Goal: Task Accomplishment & Management: Use online tool/utility

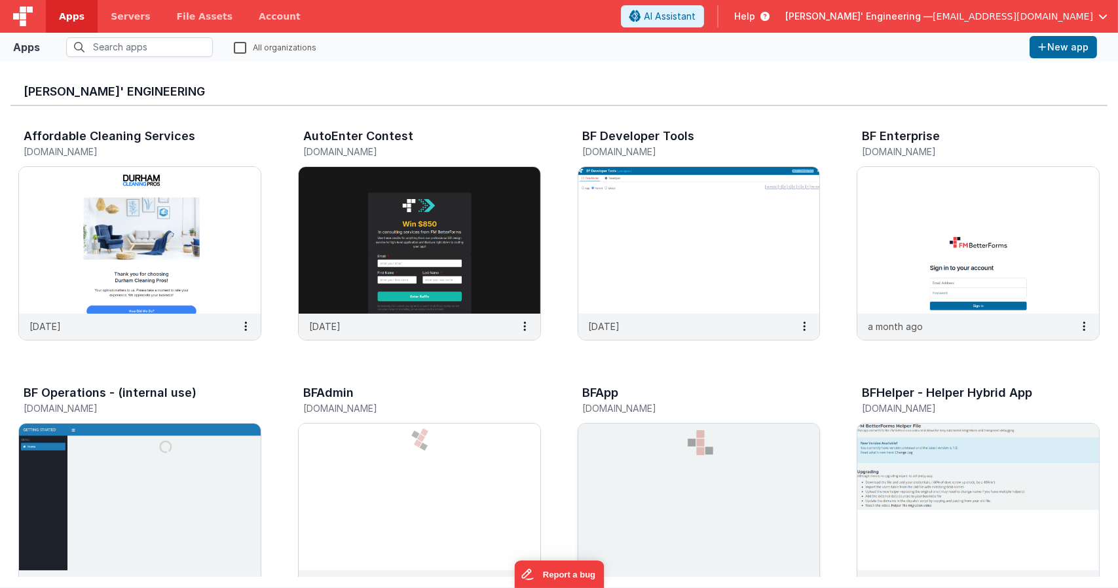
click at [685, 468] on img at bounding box center [700, 497] width 242 height 147
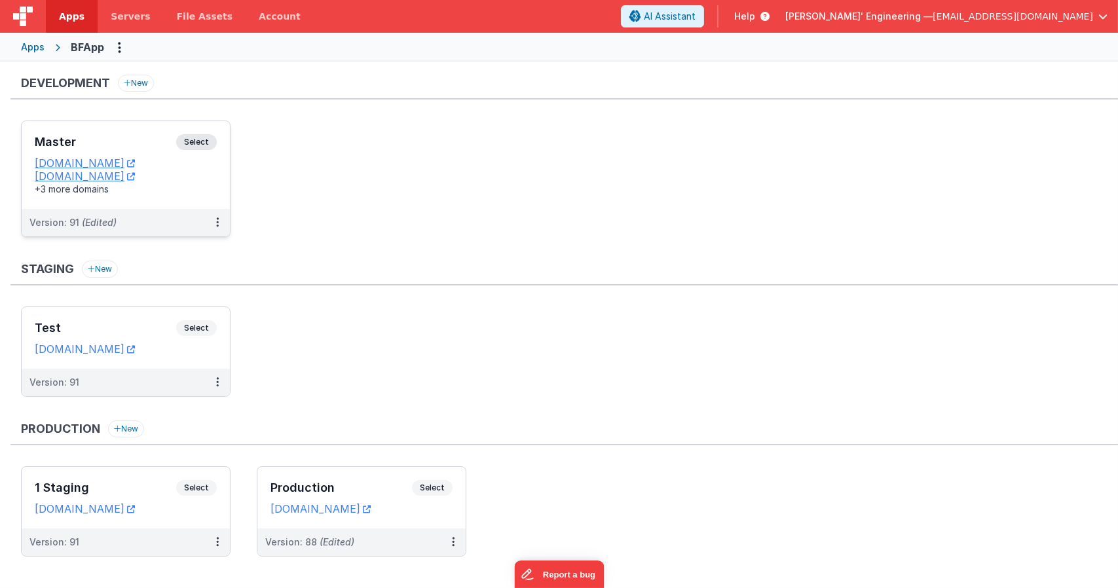
click at [215, 129] on div "Master Select URLs [DOMAIN_NAME] [DOMAIN_NAME] +3 more domains" at bounding box center [126, 165] width 208 height 88
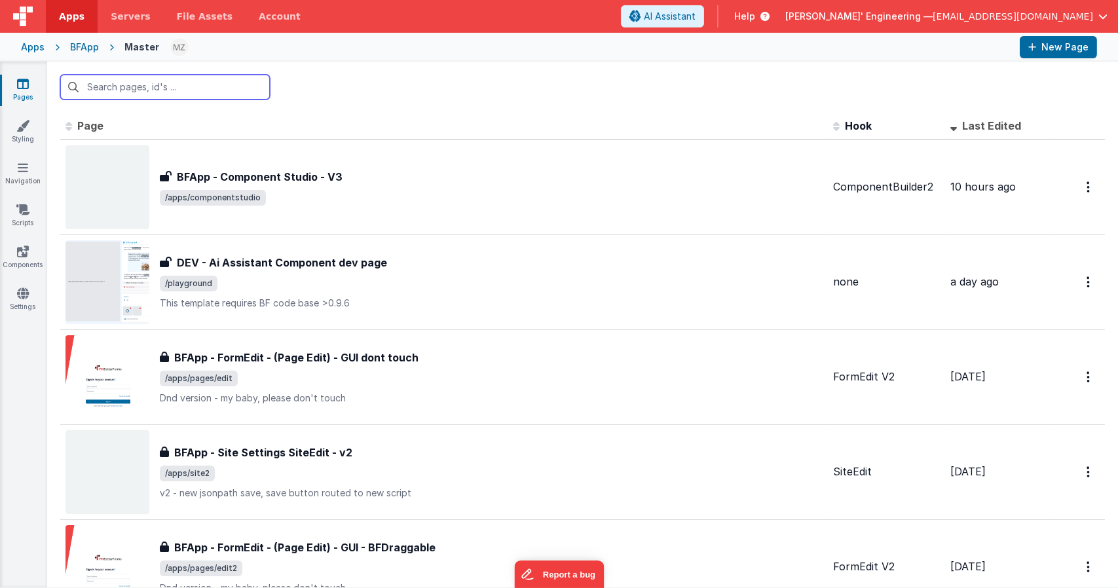
click at [197, 79] on input "text" at bounding box center [165, 87] width 210 height 25
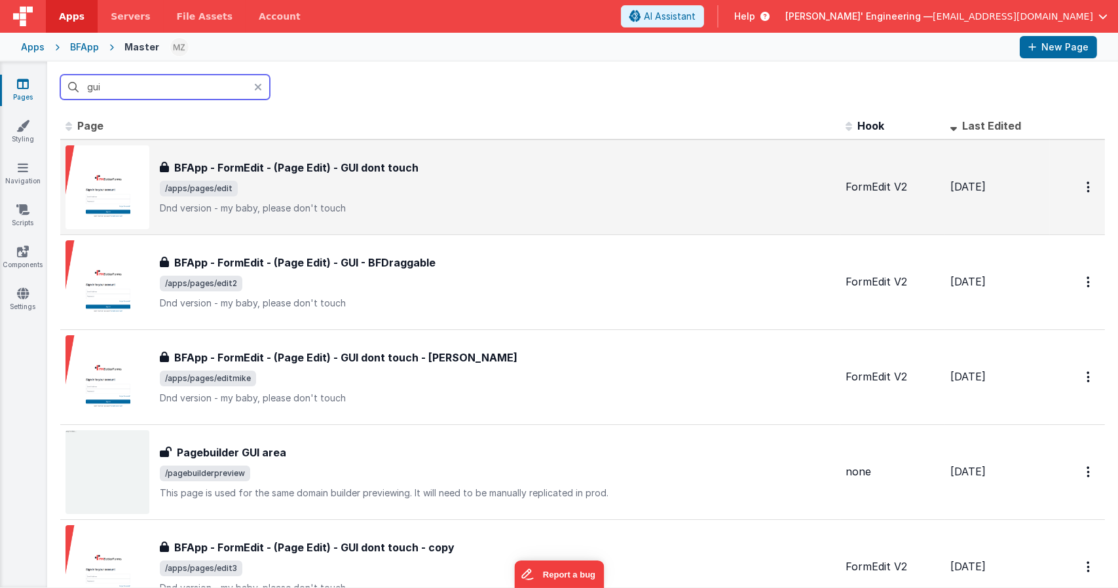
type input "gui"
click at [361, 187] on span "/apps/pages/edit" at bounding box center [498, 189] width 676 height 16
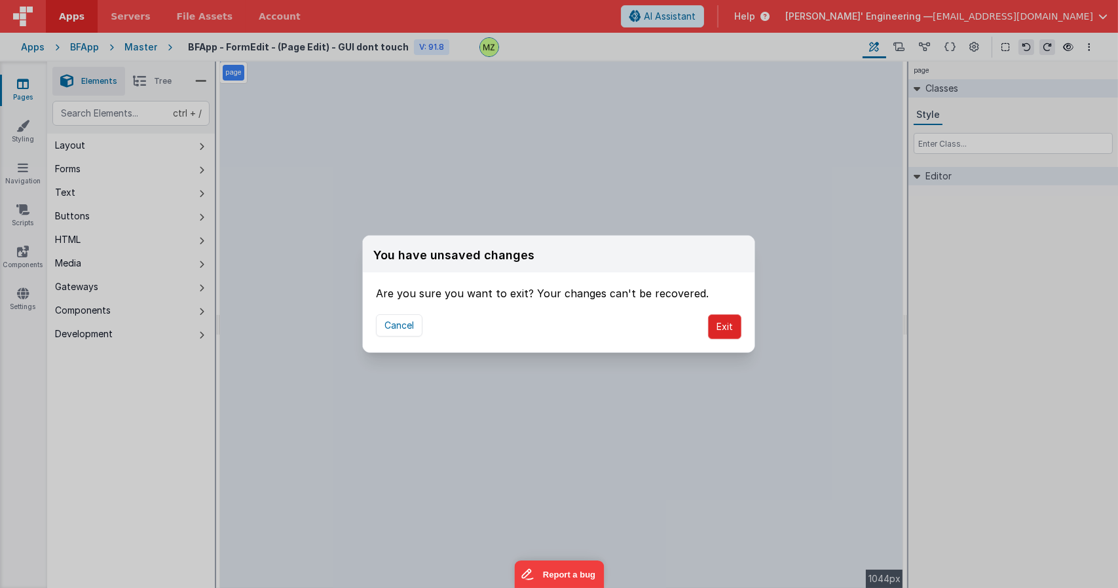
click at [726, 322] on button "Exit" at bounding box center [724, 327] width 33 height 25
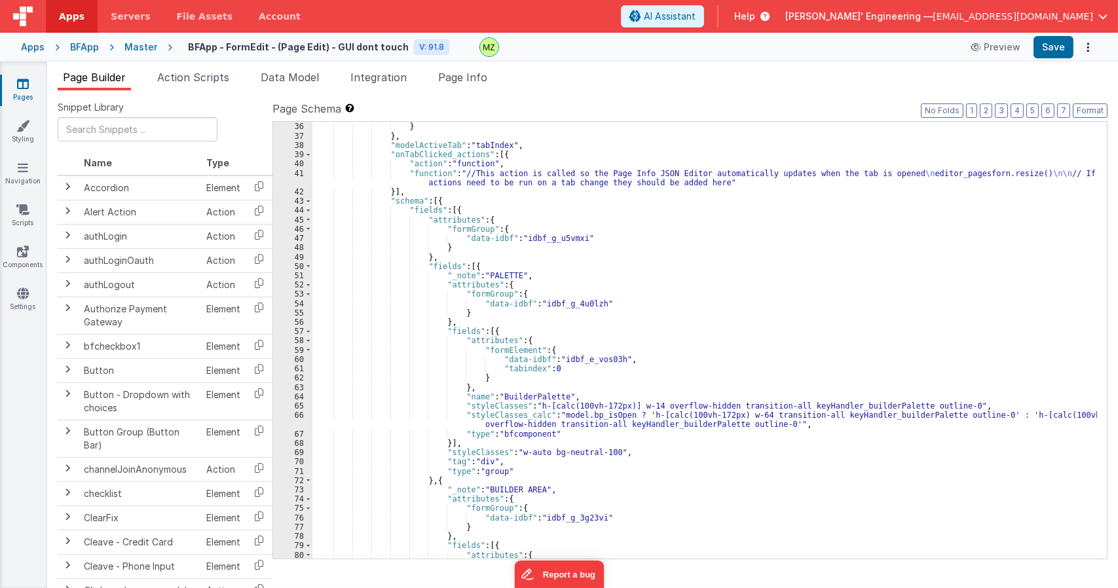
scroll to position [511, 0]
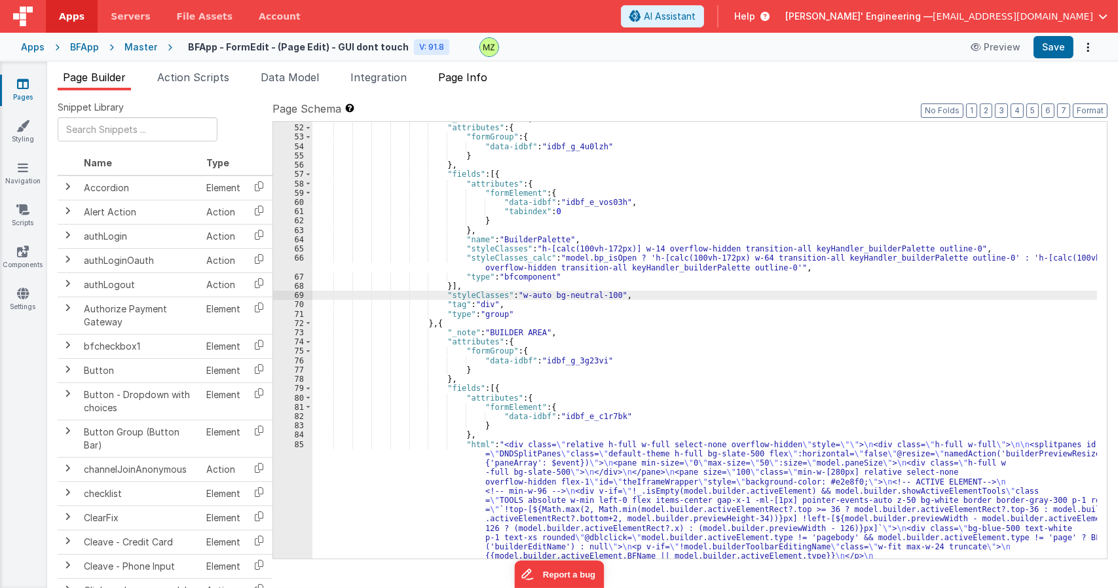
click at [457, 76] on span "Page Info" at bounding box center [462, 77] width 49 height 13
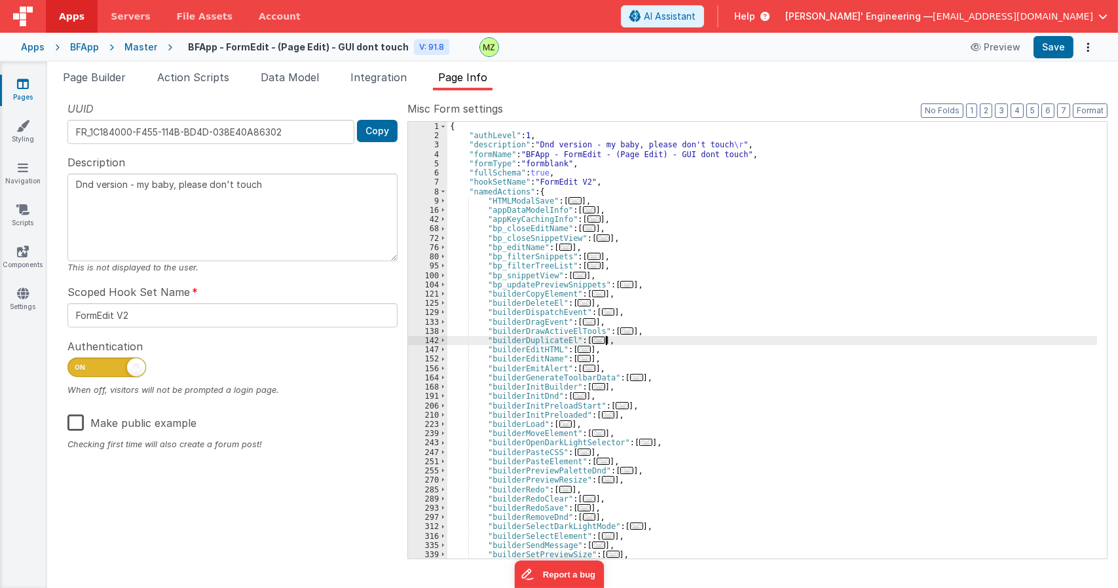
click at [654, 343] on div "{ "authLevel" : 1 , "description" : "Dnd version - my baby, please don't touch …" at bounding box center [773, 349] width 650 height 455
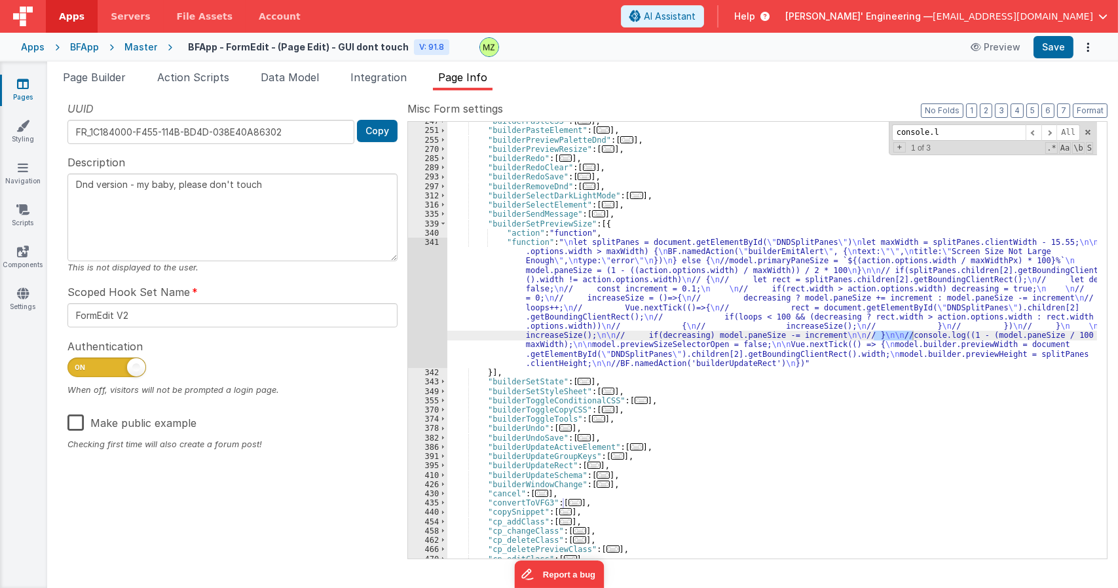
scroll to position [834, 0]
type input "console.log"
click at [577, 261] on div ""builderPasteCSS" : [ ... ] , "builderPasteElement" : [ ... ] , "builderPreview…" at bounding box center [773, 344] width 650 height 455
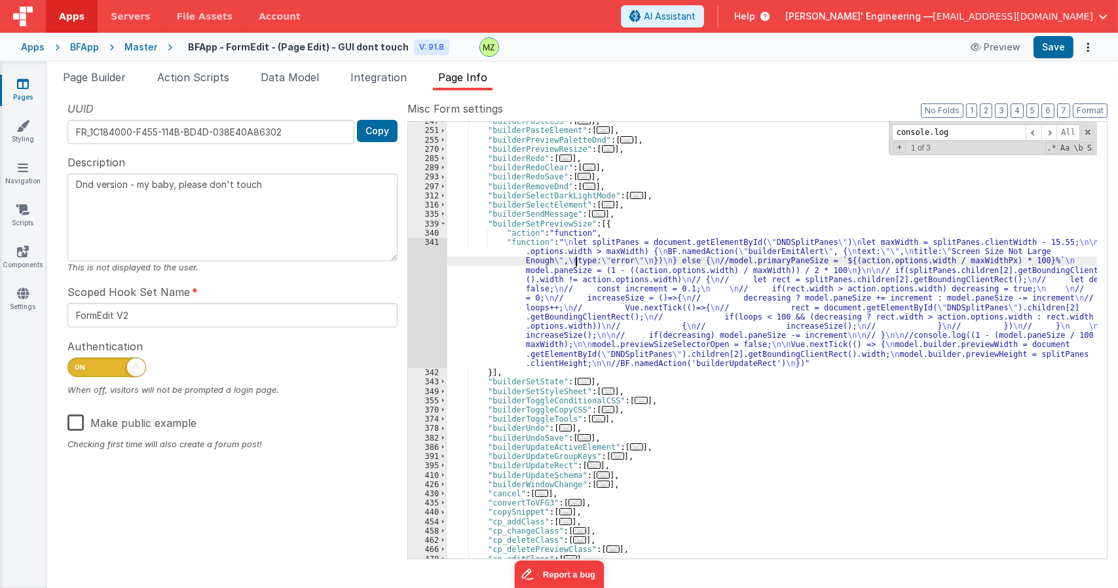
click at [441, 247] on div "341" at bounding box center [427, 303] width 39 height 130
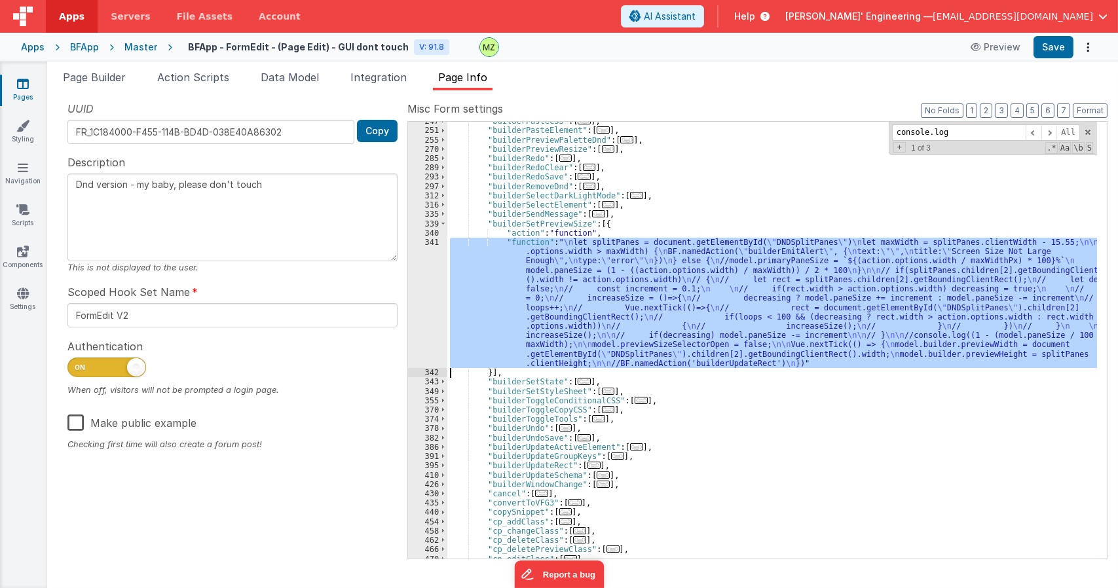
click at [436, 248] on div "341" at bounding box center [427, 303] width 39 height 130
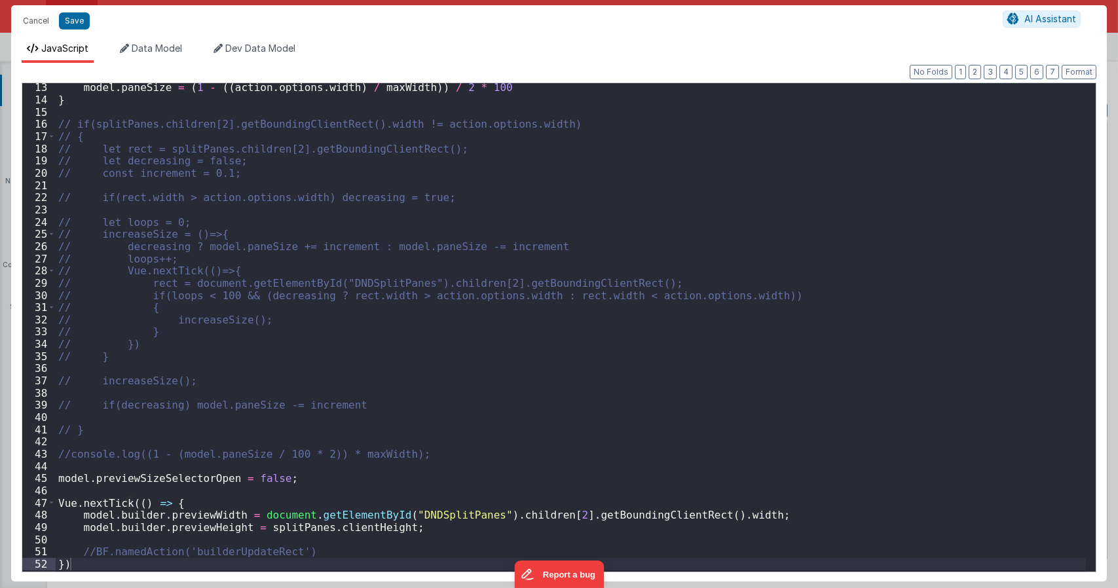
scroll to position [147, 0]
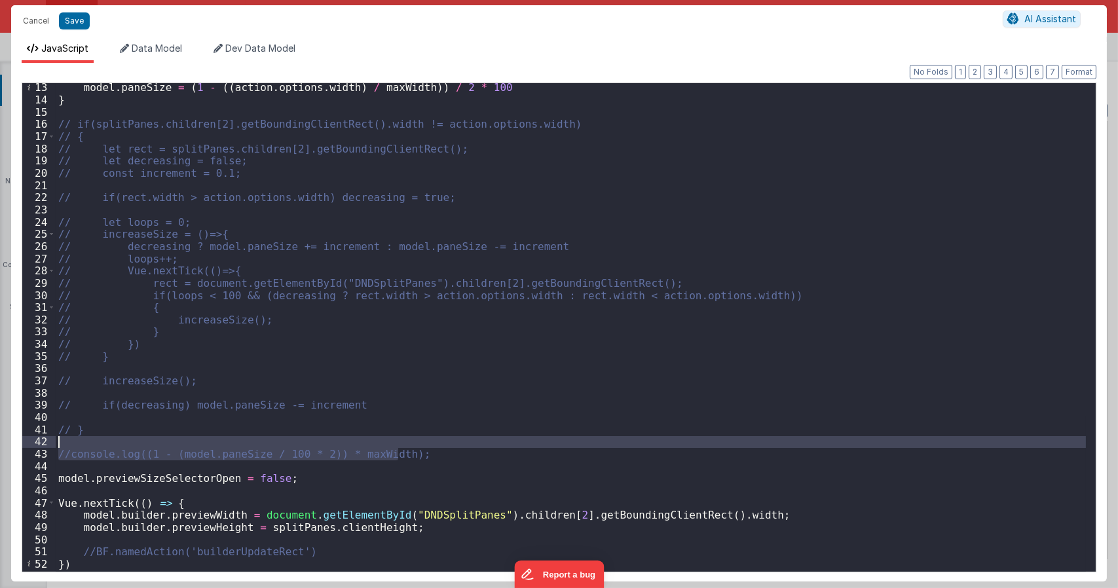
drag, startPoint x: 415, startPoint y: 453, endPoint x: 9, endPoint y: 446, distance: 407.0
click at [9, 446] on div "Cancel Save AI Assistant JavaScript Data Model Dev Data Model Format 7 6 5 4 3 …" at bounding box center [559, 294] width 1118 height 588
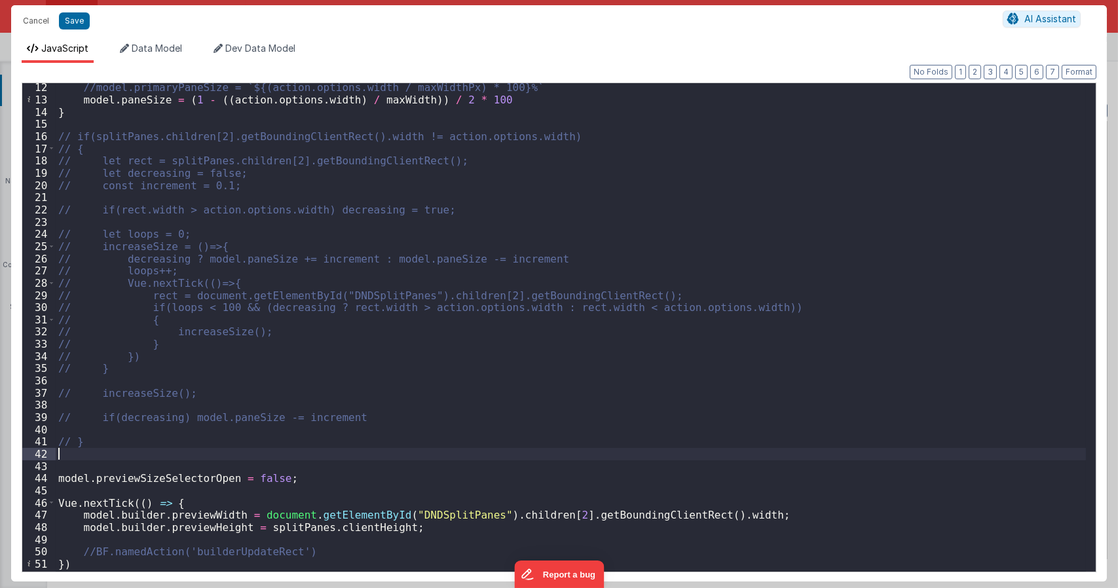
scroll to position [134, 0]
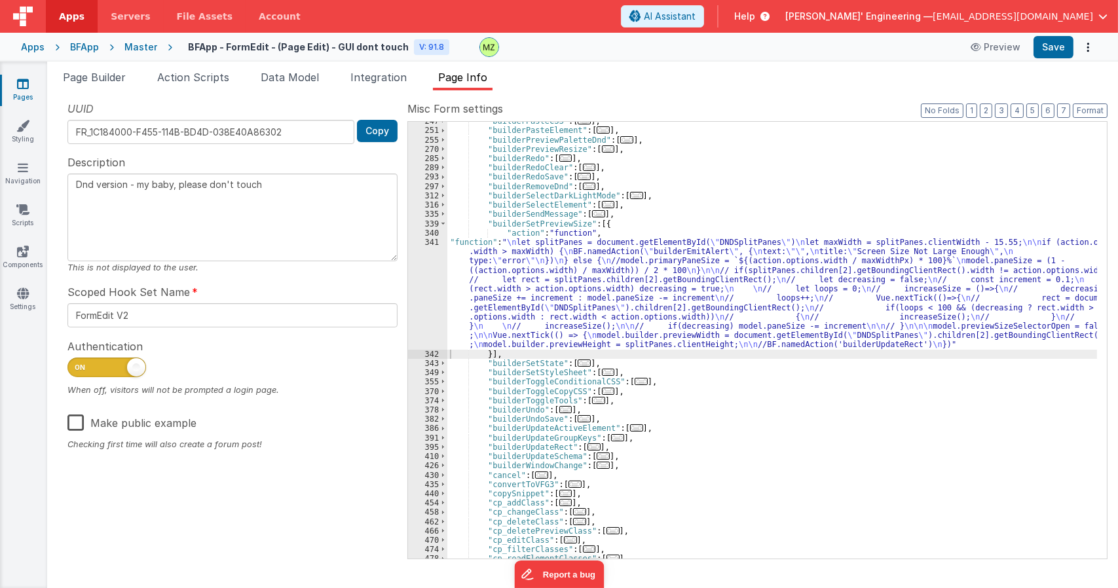
click at [787, 260] on div ""builderPasteCSS" : [ ... ] , "builderPasteElement" : [ ... ] , "builderPreview…" at bounding box center [773, 344] width 650 height 455
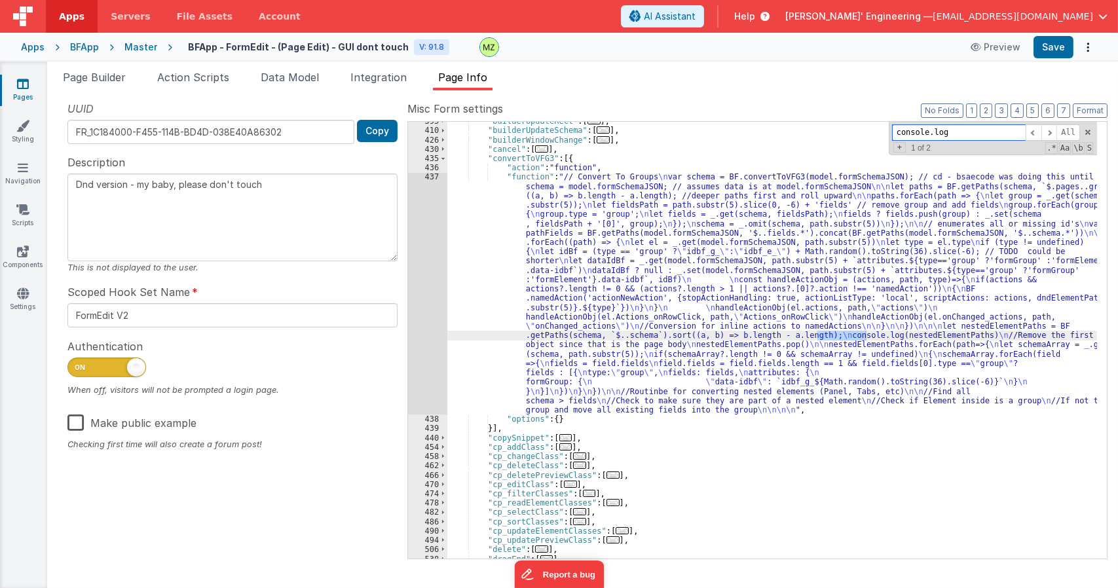
scroll to position [1160, 0]
click at [432, 180] on div "437" at bounding box center [427, 293] width 39 height 242
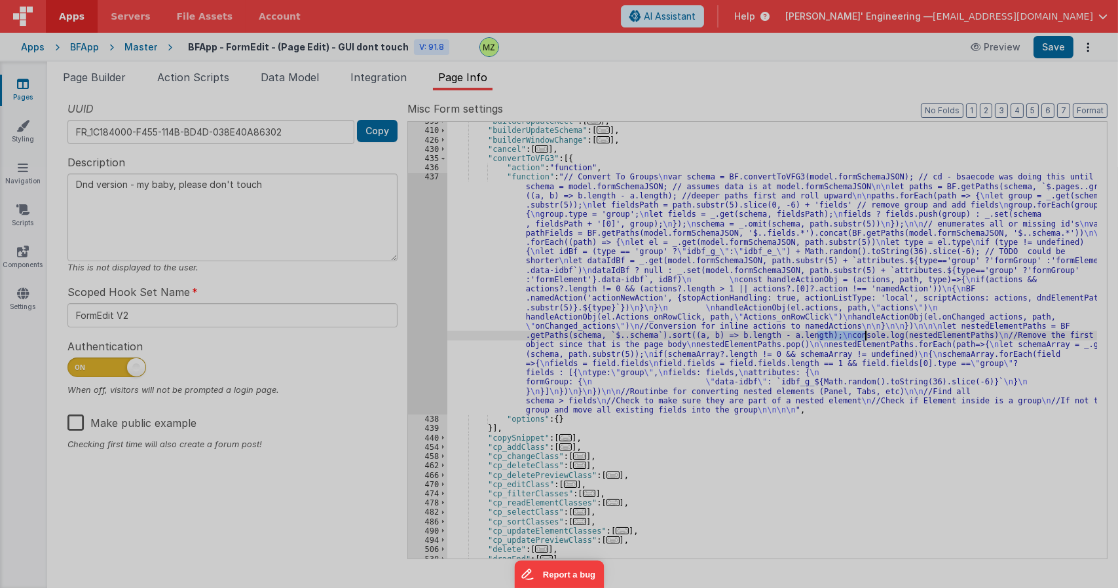
click at [432, 180] on div "// Convert To Groups var schema = BF . convertToVFG3 ( model . formSchemaJSON )…" at bounding box center [571, 326] width 1031 height 513
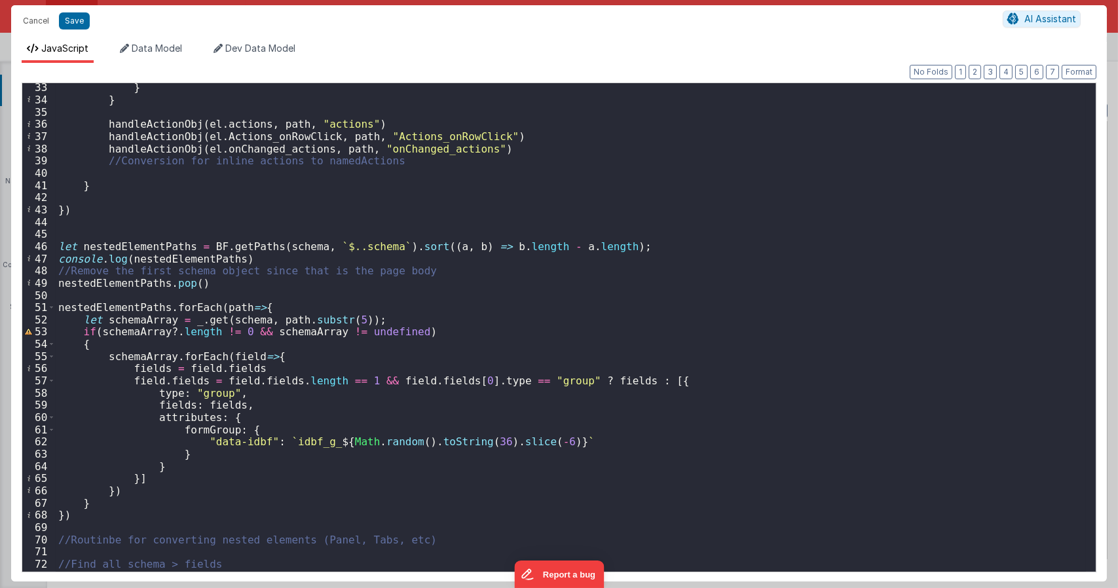
scroll to position [472, 0]
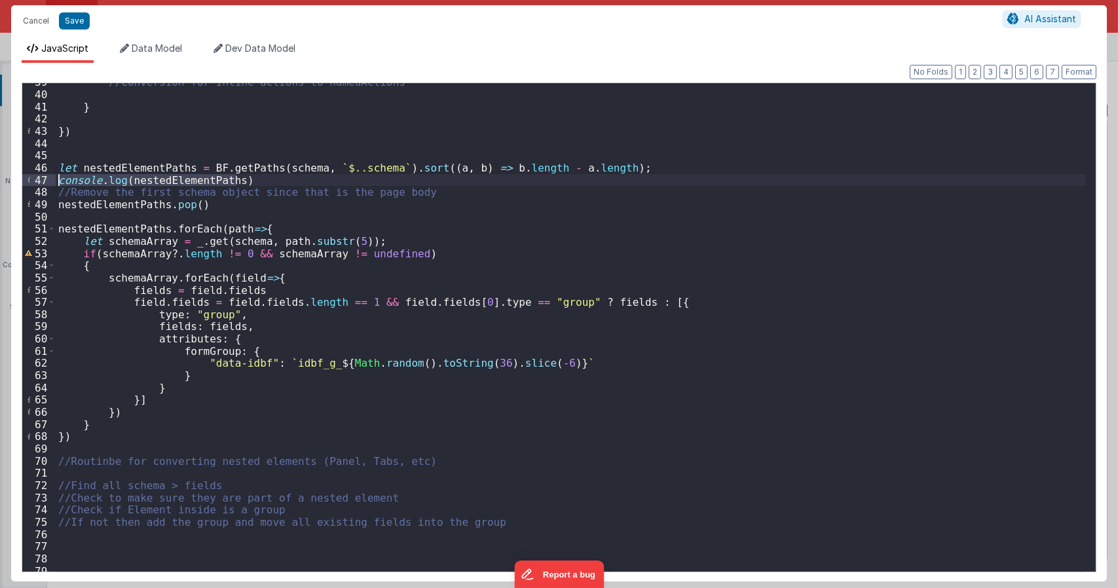
drag, startPoint x: 246, startPoint y: 182, endPoint x: 32, endPoint y: 177, distance: 213.7
click at [32, 177] on div "39 40 41 42 43 44 45 46 47 48 49 50 51 52 53 54 55 56 57 58 59 60 61 62 63 64 6…" at bounding box center [559, 328] width 1075 height 490
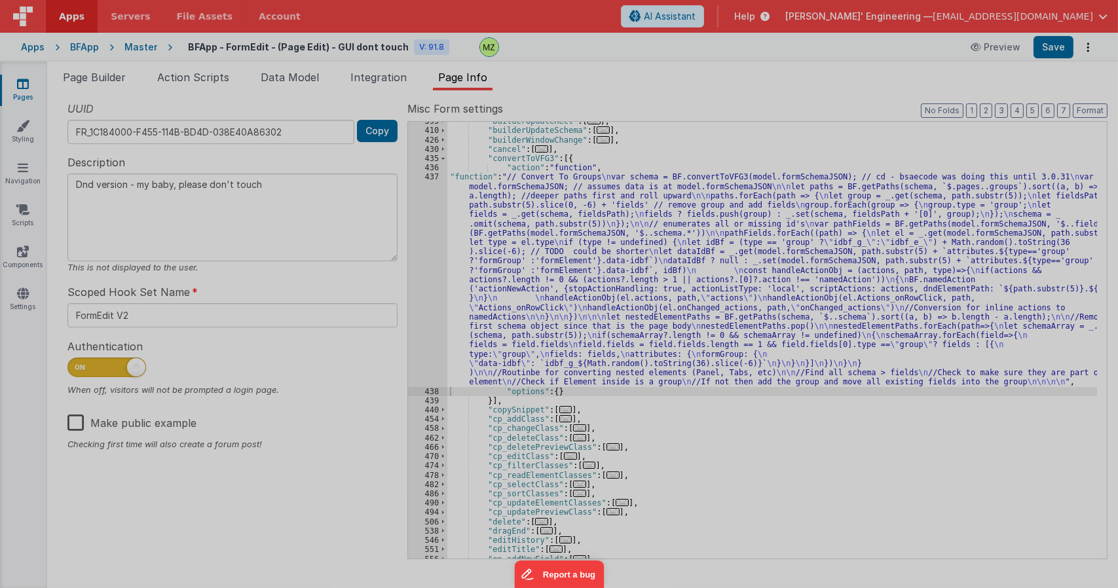
type textarea "Dnd version - my baby, please don't touch"
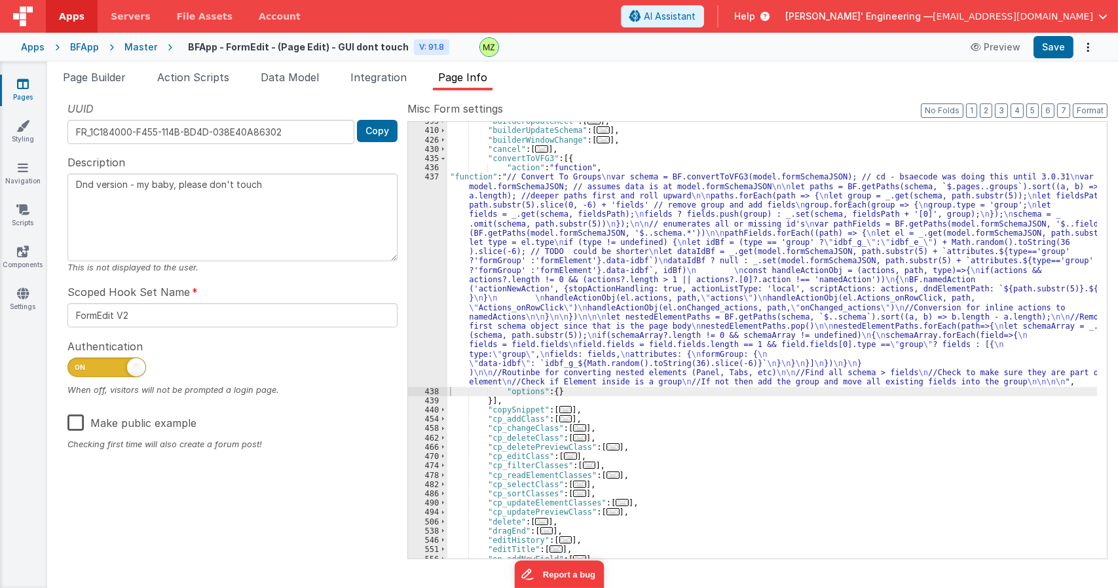
click at [649, 239] on div ""builderUpdateRect" : [ ... ] , "builderUpdateSchema" : [ ... ] , "builderWindo…" at bounding box center [773, 344] width 650 height 455
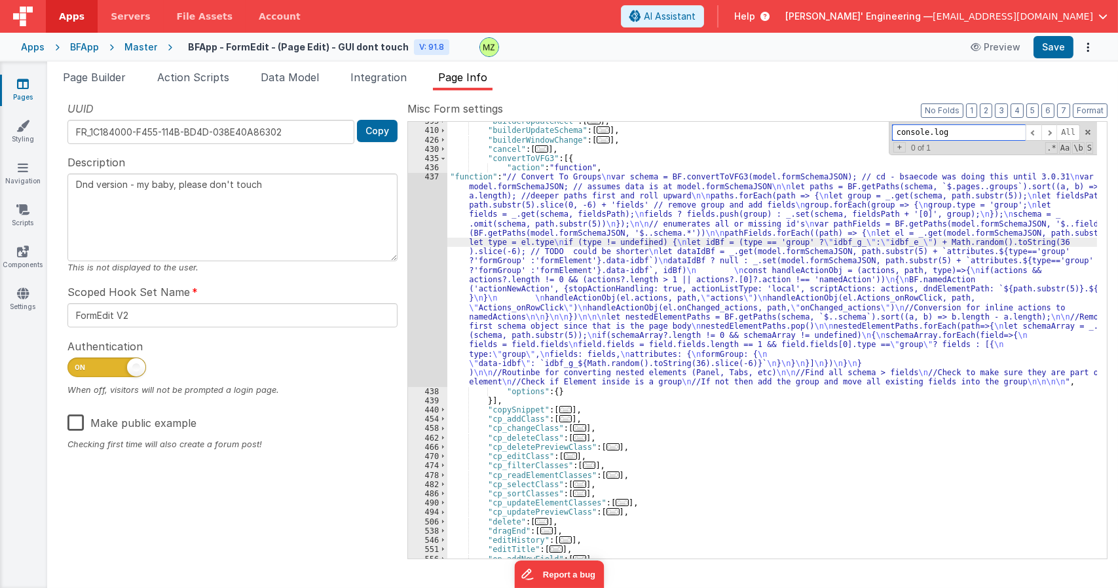
paste input "fa-regular"
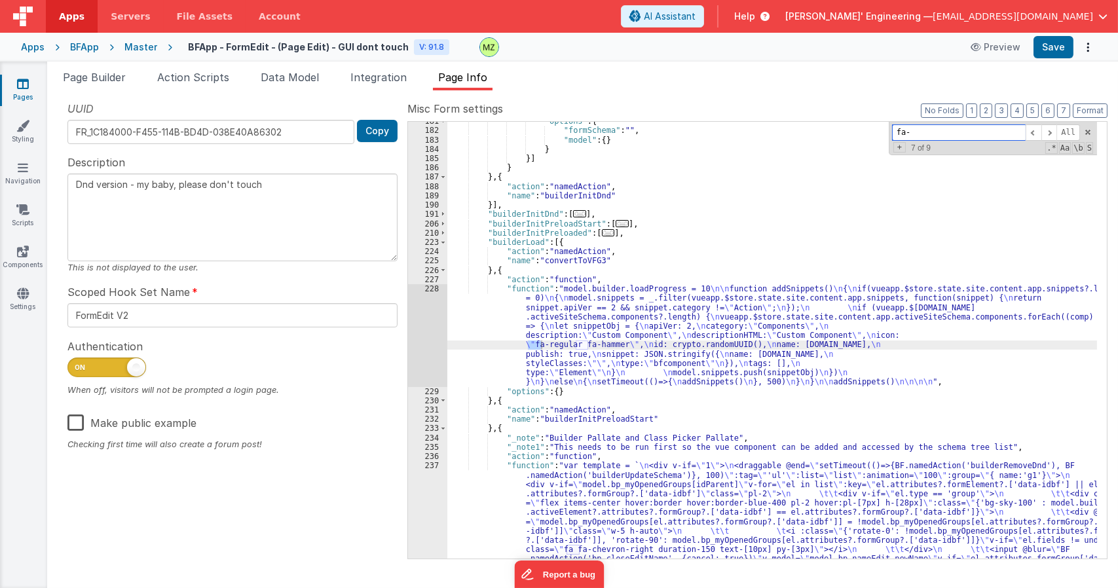
type input "fa"
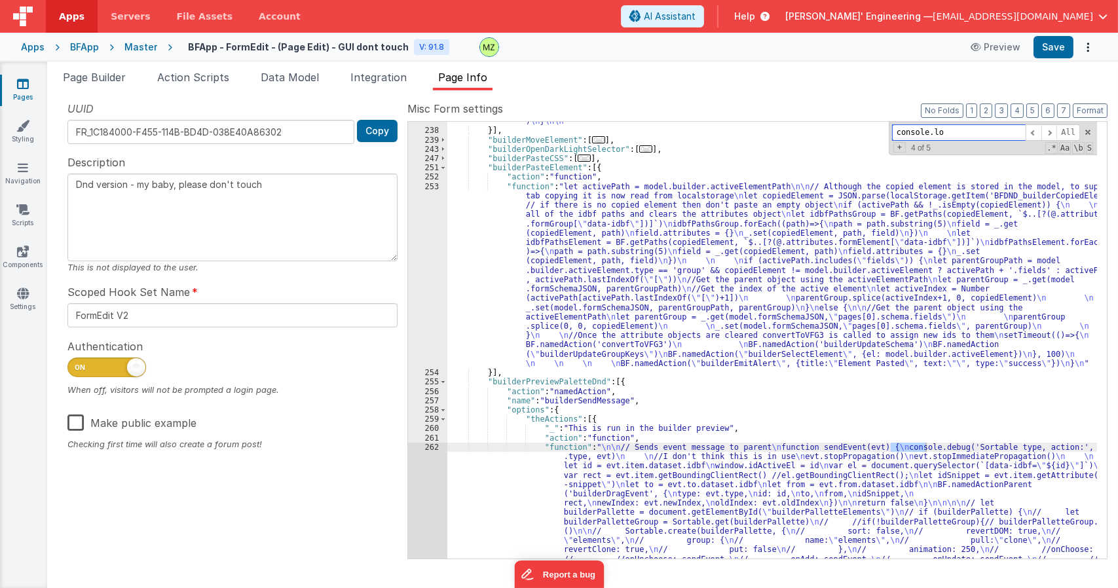
type input "console.log"
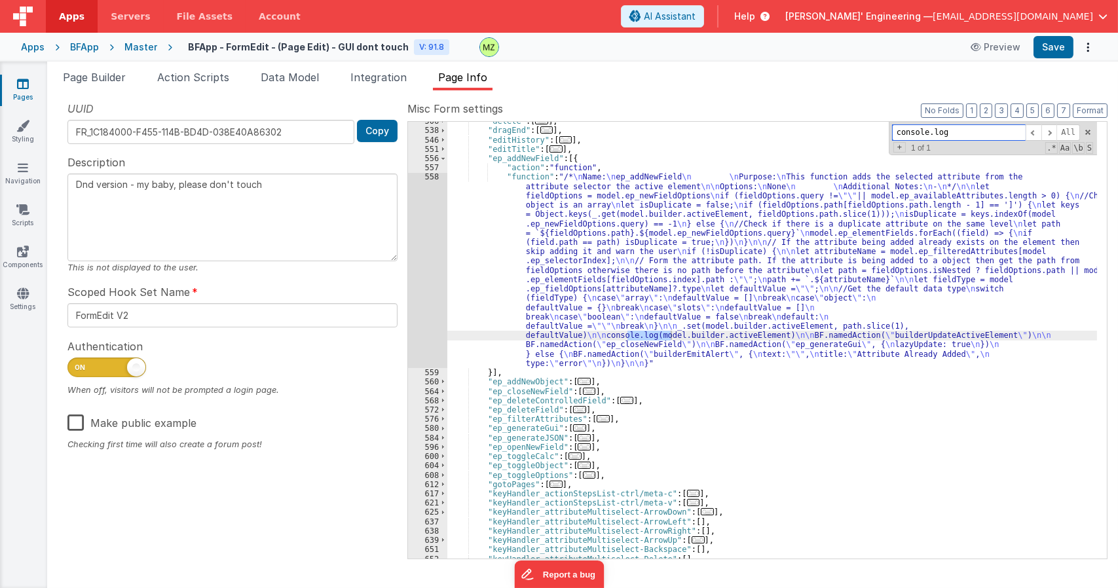
scroll to position [2549, 0]
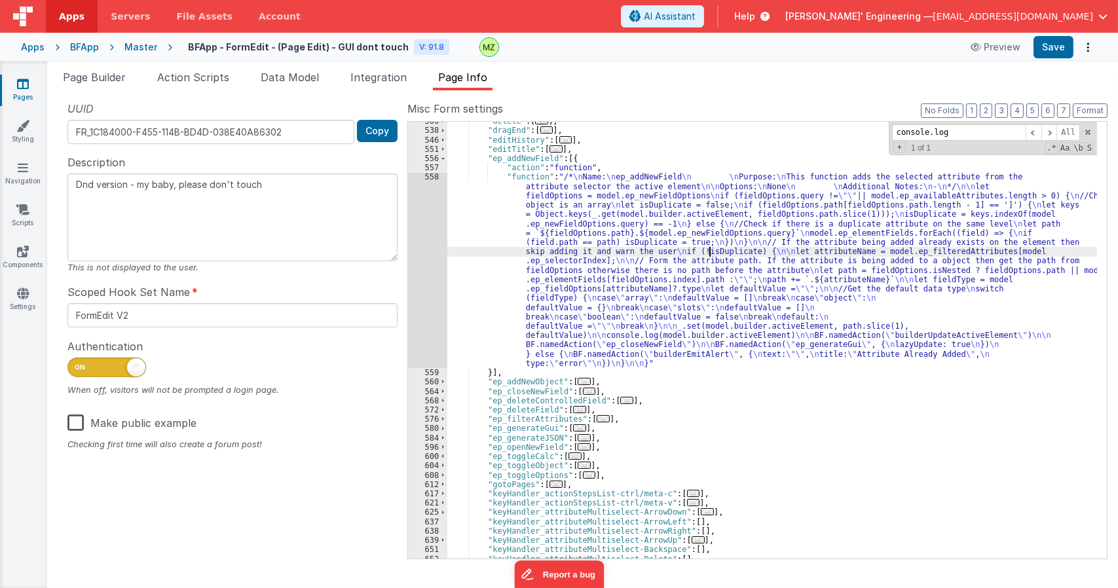
click at [710, 248] on div ""delete" : [ ... ] , "dragEnd" : [ ... ] , "editHistory" : [ ... ] , "editTitle…" at bounding box center [773, 344] width 650 height 455
click at [431, 186] on div "558" at bounding box center [427, 270] width 39 height 196
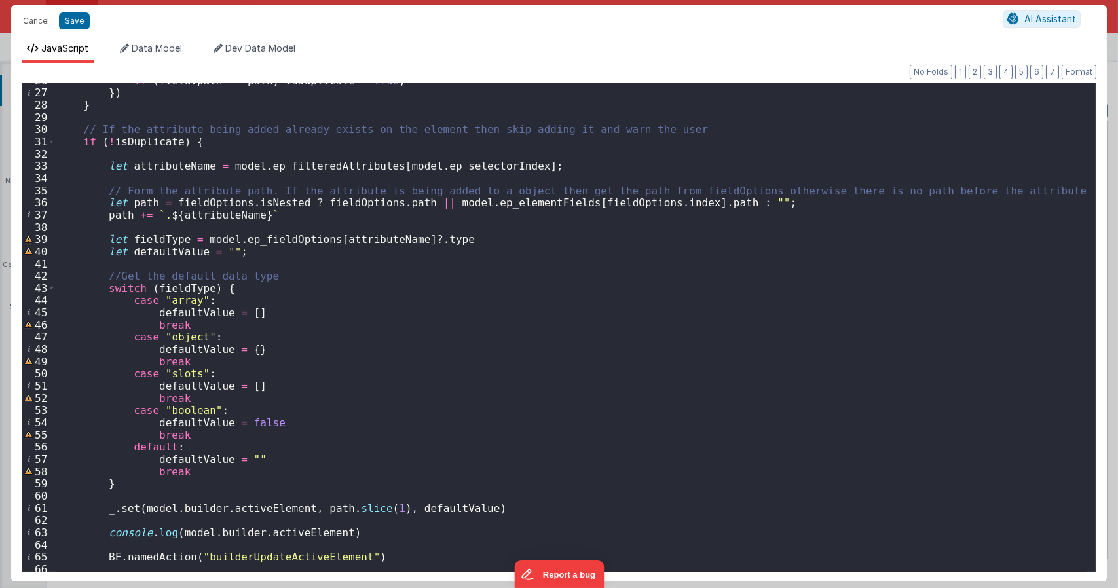
scroll to position [489, 0]
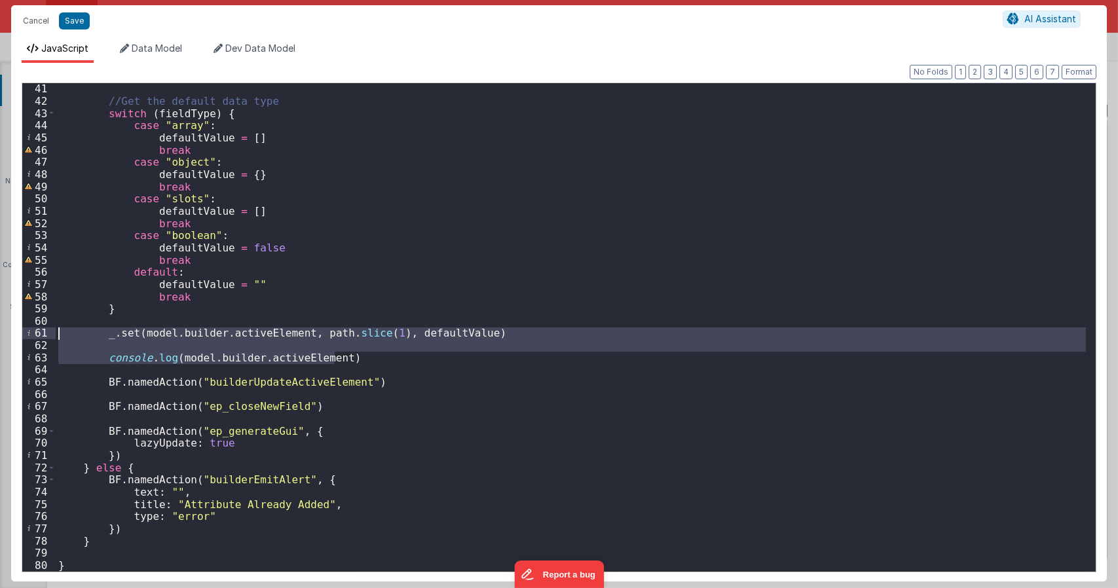
drag, startPoint x: 339, startPoint y: 356, endPoint x: 0, endPoint y: 345, distance: 339.6
click at [0, 345] on div "Cancel Save AI Assistant JavaScript Data Model Dev Data Model Format 7 6 5 4 3 …" at bounding box center [559, 294] width 1118 height 588
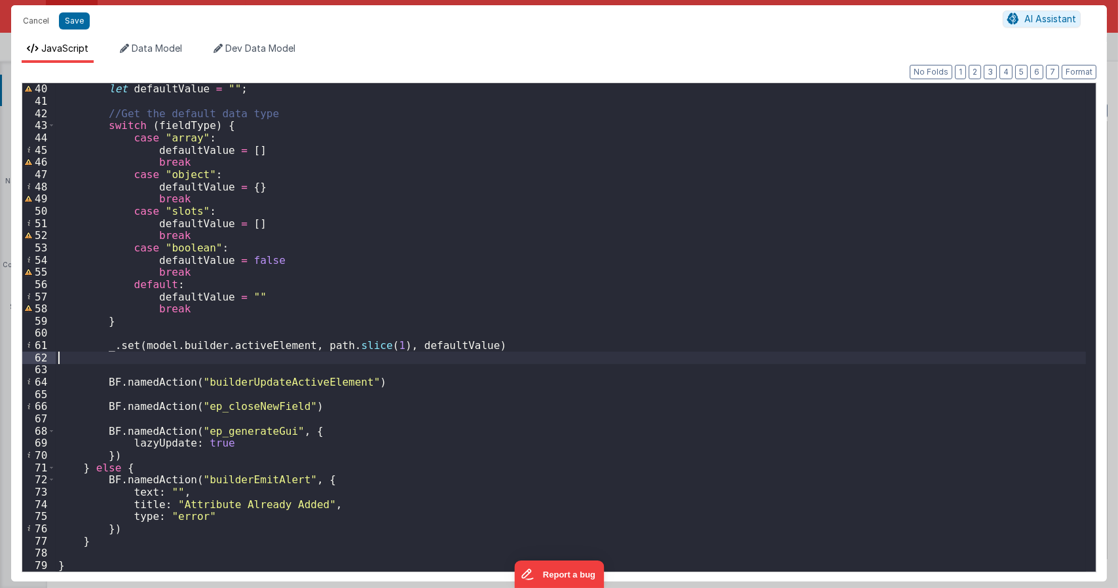
scroll to position [465, 0]
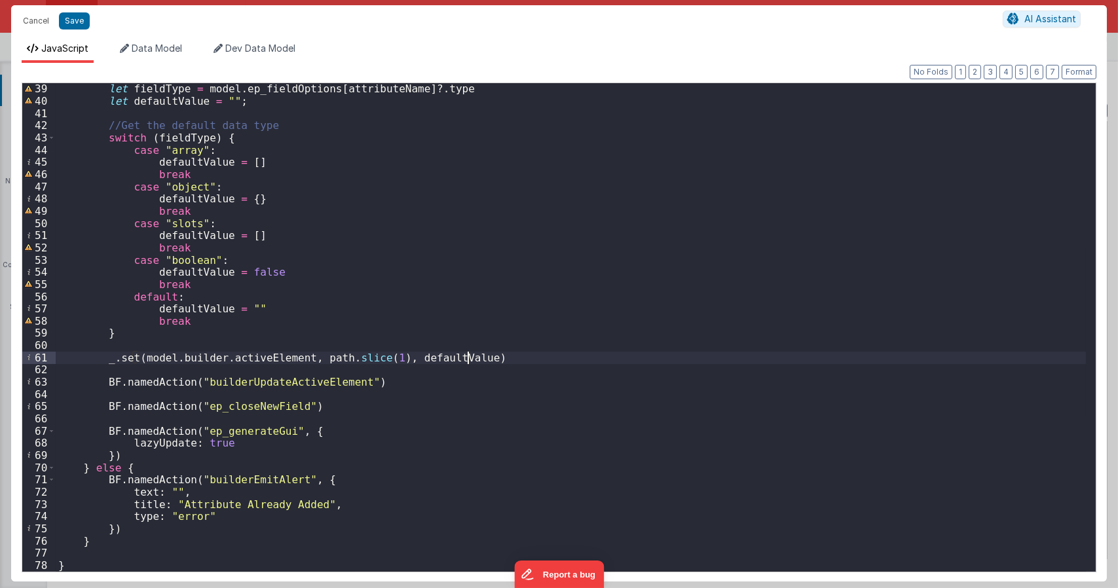
type textarea "Dnd version - my baby, please don't touch"
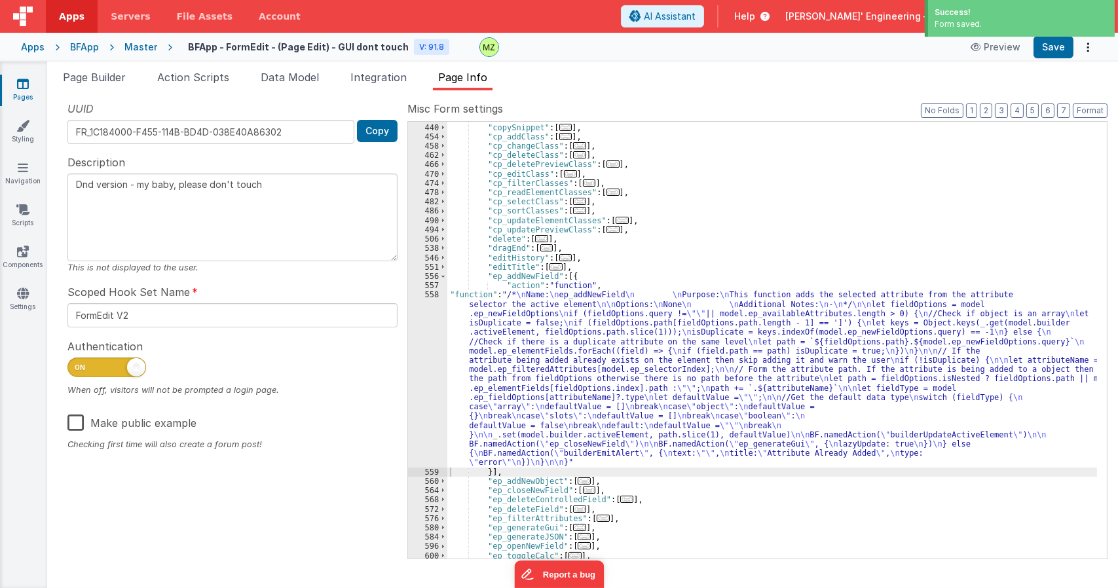
scroll to position [2431, 0]
click at [659, 253] on div "}] , "copySnippet" : [ ... ] , "cp_addClass" : [ ... ] , "cp_changeClass" : [ .…" at bounding box center [773, 340] width 650 height 455
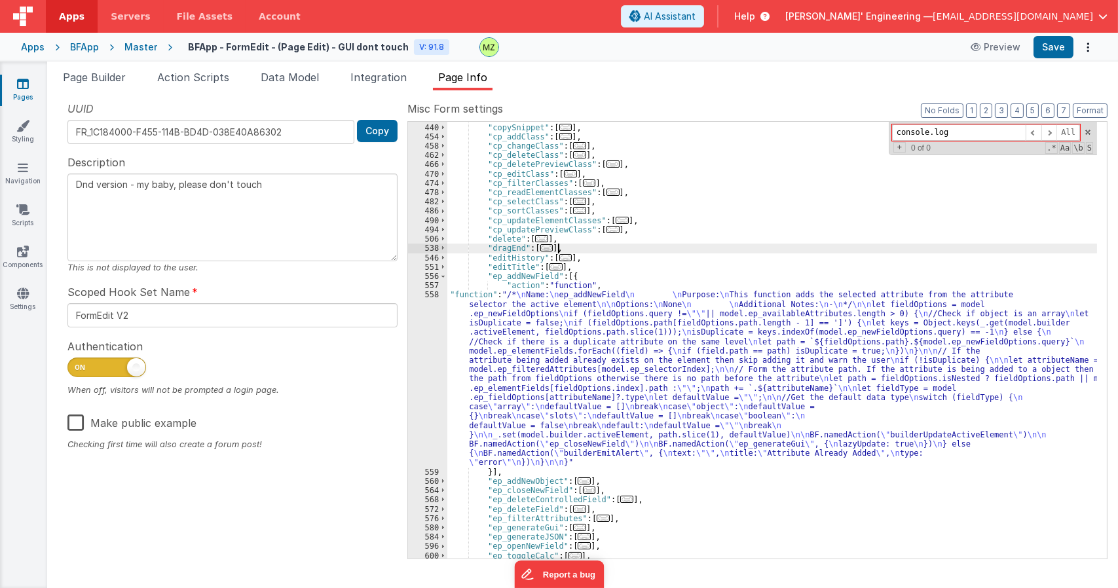
type textarea "Dnd version - my baby, please don't touch"
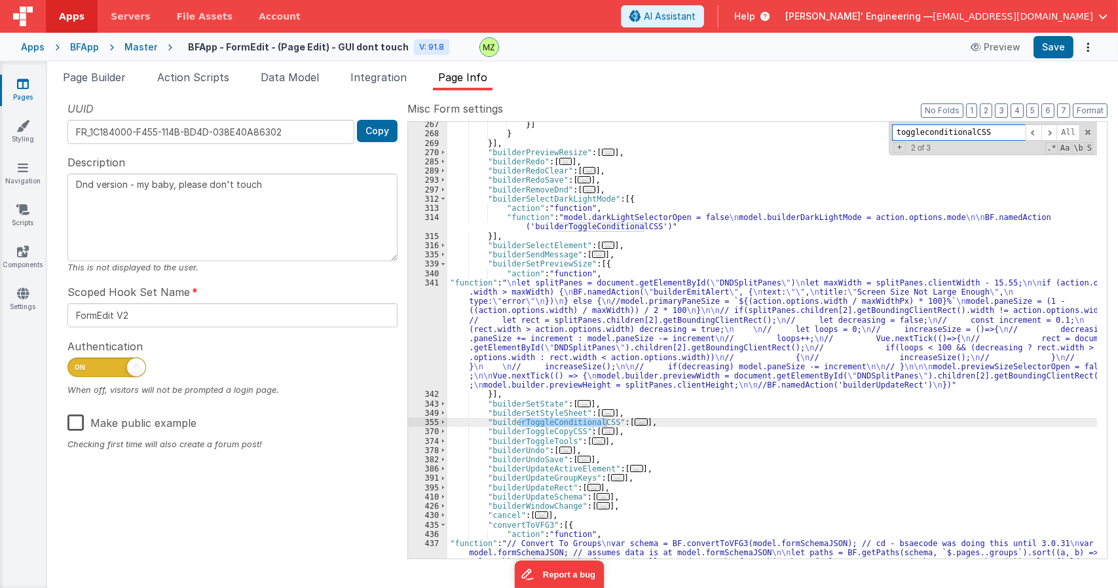
scroll to position [1819, 0]
click at [635, 423] on span "..." at bounding box center [641, 422] width 13 height 7
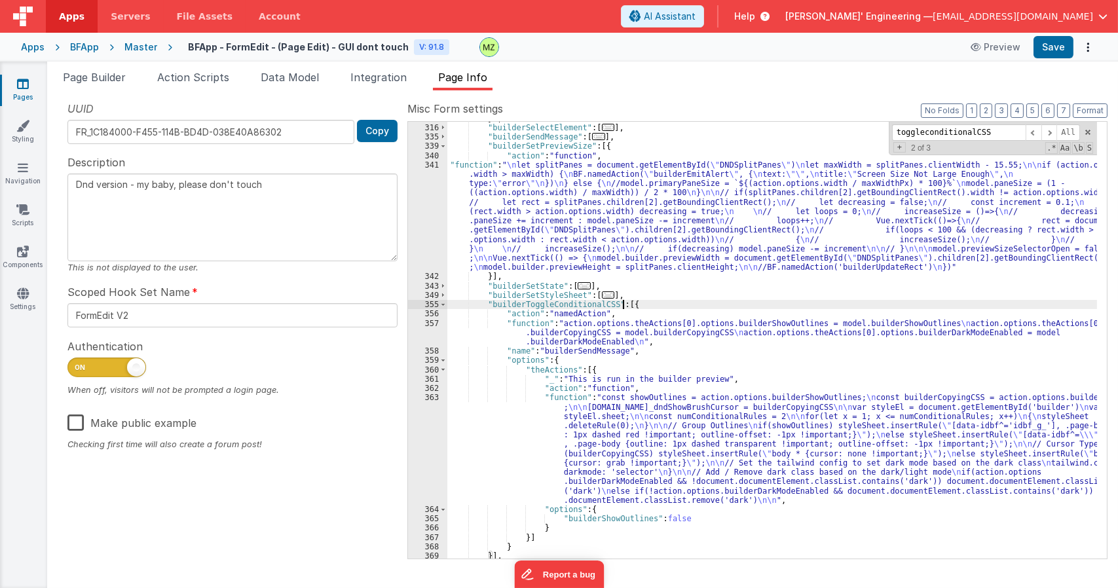
scroll to position [2016, 0]
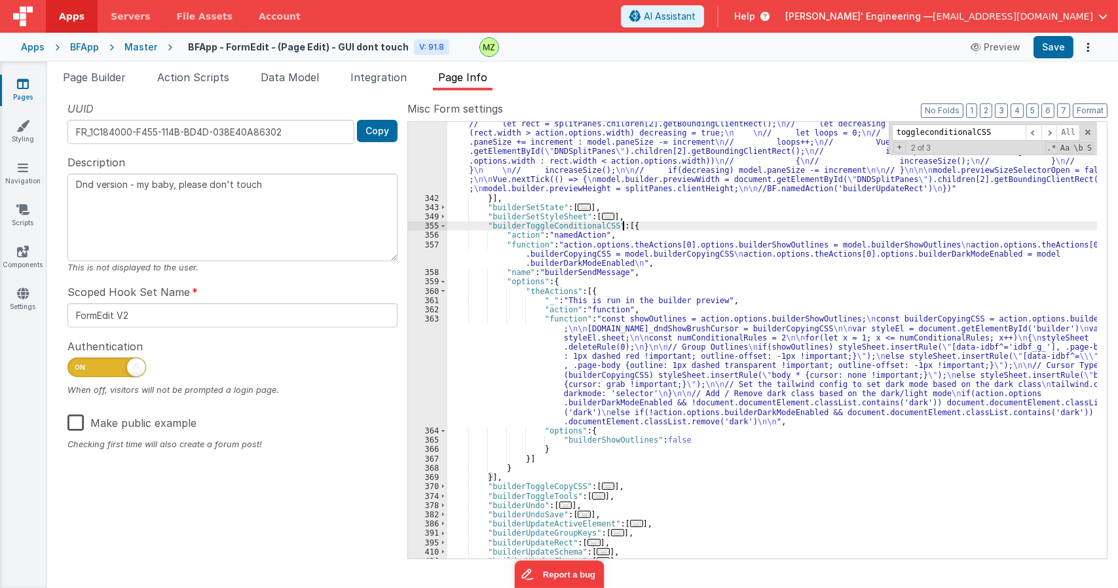
click at [555, 246] on div ""function" : " \n let splitPanes = document.getElementById( \" DNDSplitPanes \"…" at bounding box center [773, 361] width 650 height 558
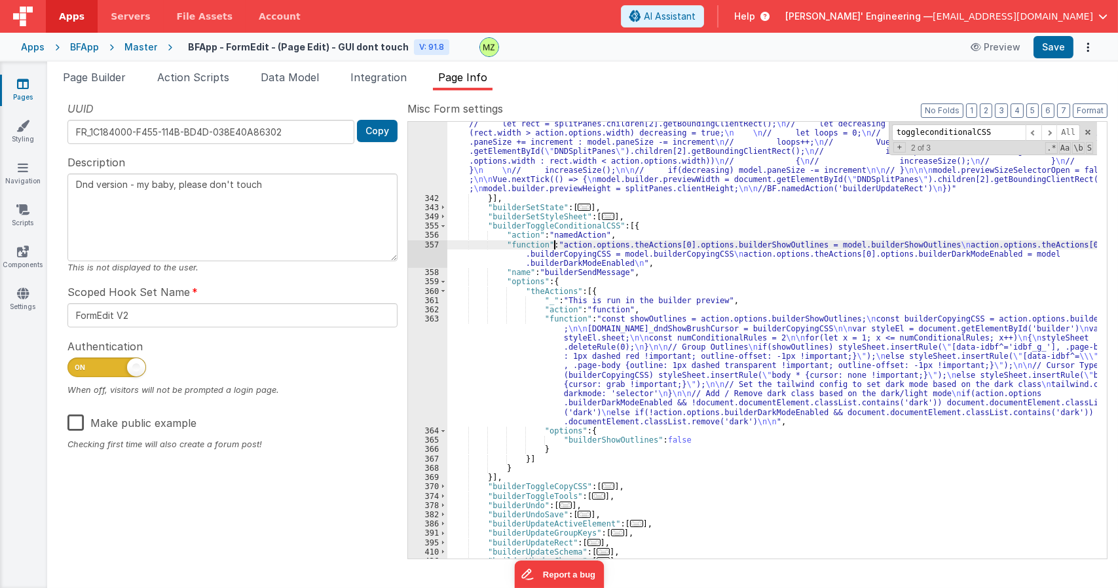
click at [439, 244] on div "357" at bounding box center [427, 254] width 39 height 28
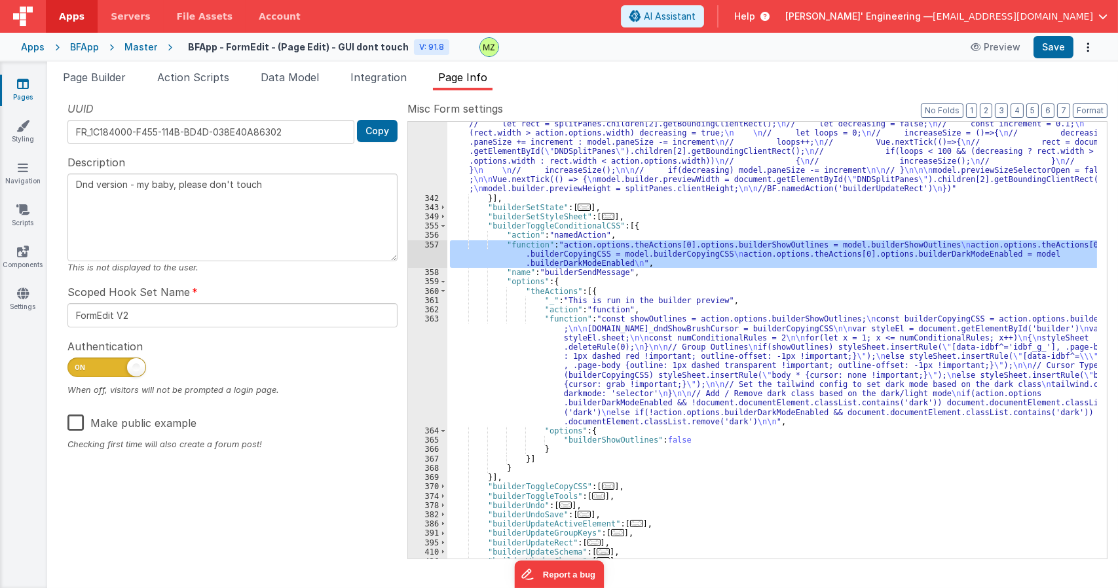
drag, startPoint x: 606, startPoint y: 419, endPoint x: 590, endPoint y: 393, distance: 30.0
click at [606, 418] on div at bounding box center [559, 294] width 1118 height 588
click at [434, 318] on div "363" at bounding box center [427, 371] width 39 height 112
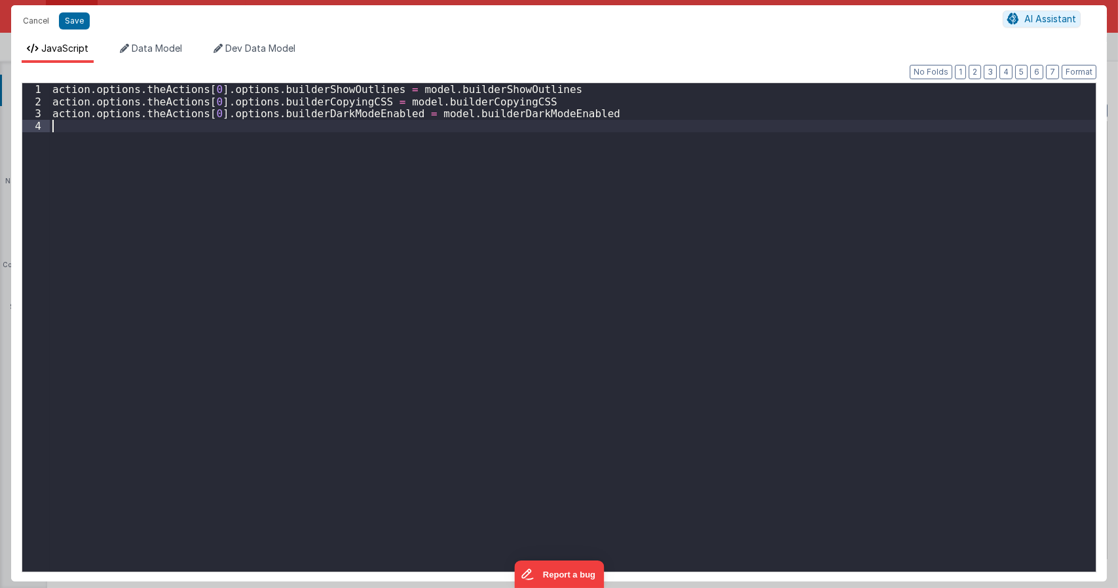
click at [436, 322] on div "action . options . theActions [ 0 ] . options . builderShowOutlines = model . b…" at bounding box center [573, 339] width 1046 height 513
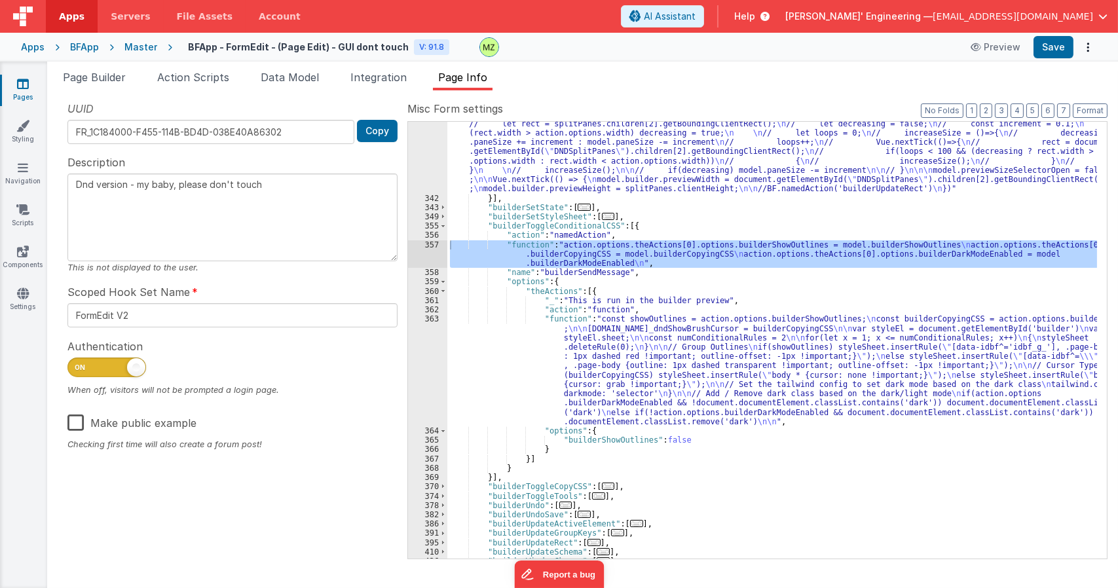
click at [435, 315] on div "Format 7 6 5 4 3 2 1 No Folds" at bounding box center [559, 313] width 1075 height 490
click at [584, 350] on div ""function" : " \n let splitPanes = document.getElementById( \" DNDSplitPanes \"…" at bounding box center [773, 361] width 650 height 558
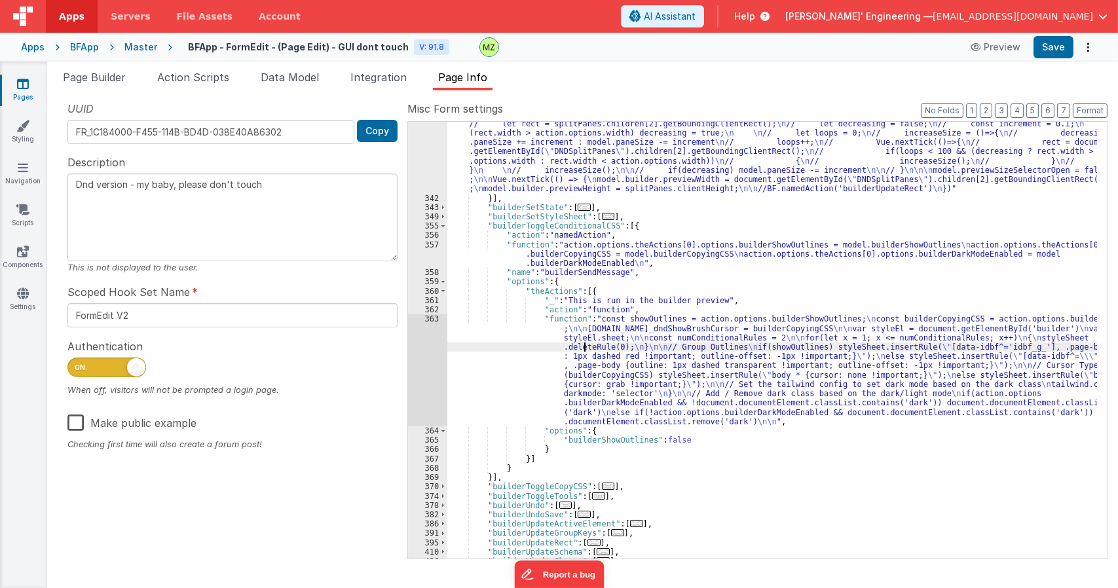
click at [427, 324] on div "363" at bounding box center [427, 371] width 39 height 112
click at [550, 209] on div ""function" : " \n let splitPanes = document.getElementById( \" DNDSplitPanes \"…" at bounding box center [773, 361] width 650 height 558
click at [593, 213] on div ""function" : " \n let splitPanes = document.getElementById( \" DNDSplitPanes \"…" at bounding box center [773, 361] width 650 height 558
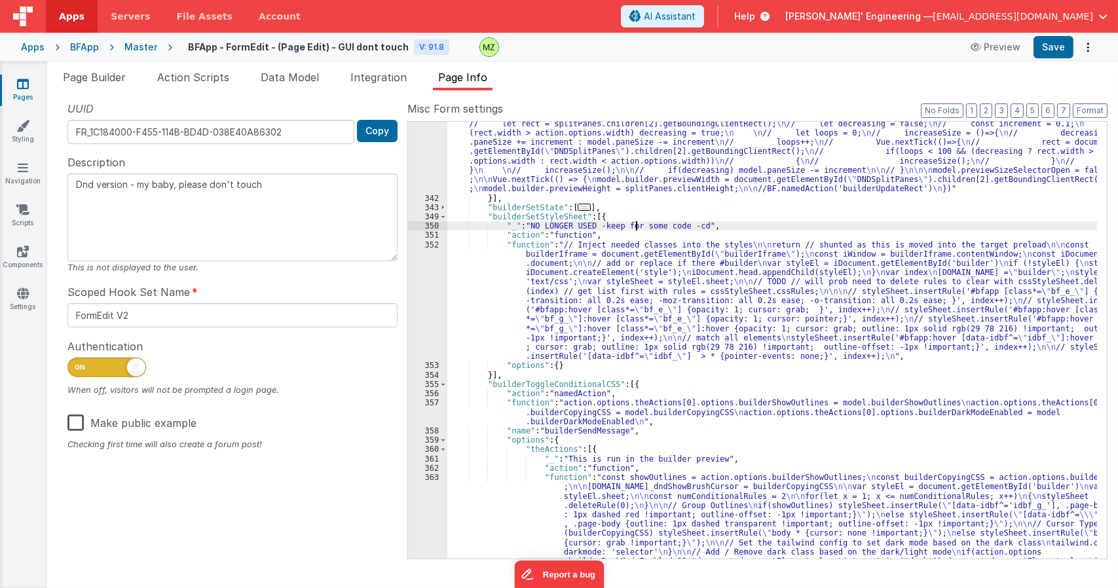
click at [634, 227] on div ""function" : " \n let splitPanes = document.getElementById( \" DNDSplitPanes \"…" at bounding box center [773, 412] width 650 height 660
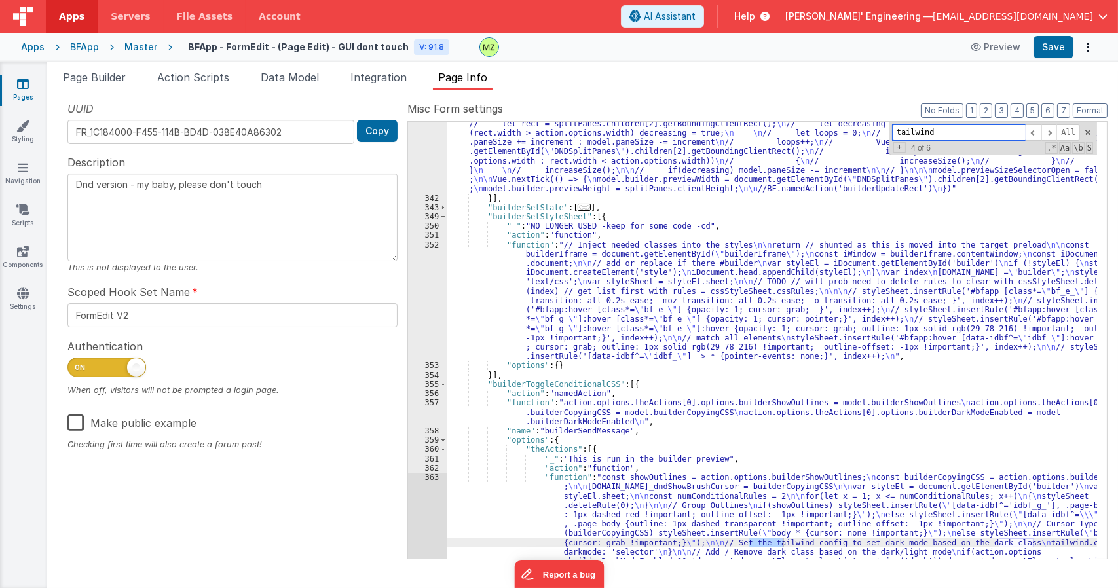
scroll to position [2094, 0]
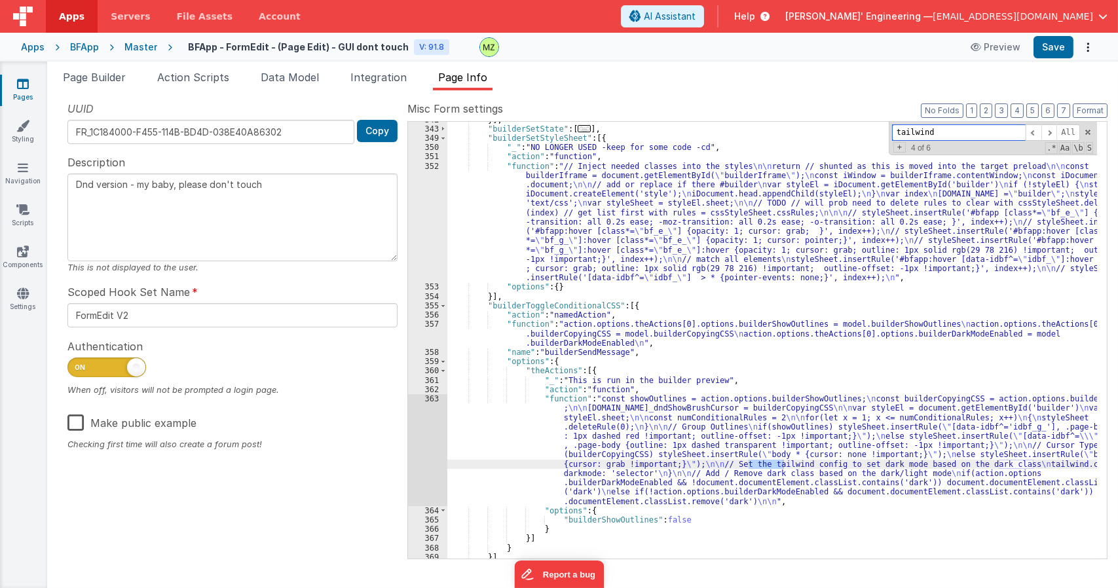
type input "tailwind"
click at [553, 419] on div "}] , "builderSetState" : [ ... ] , "builderSetStyleSheet" : [{ "_" : "NO LONGER…" at bounding box center [773, 342] width 650 height 455
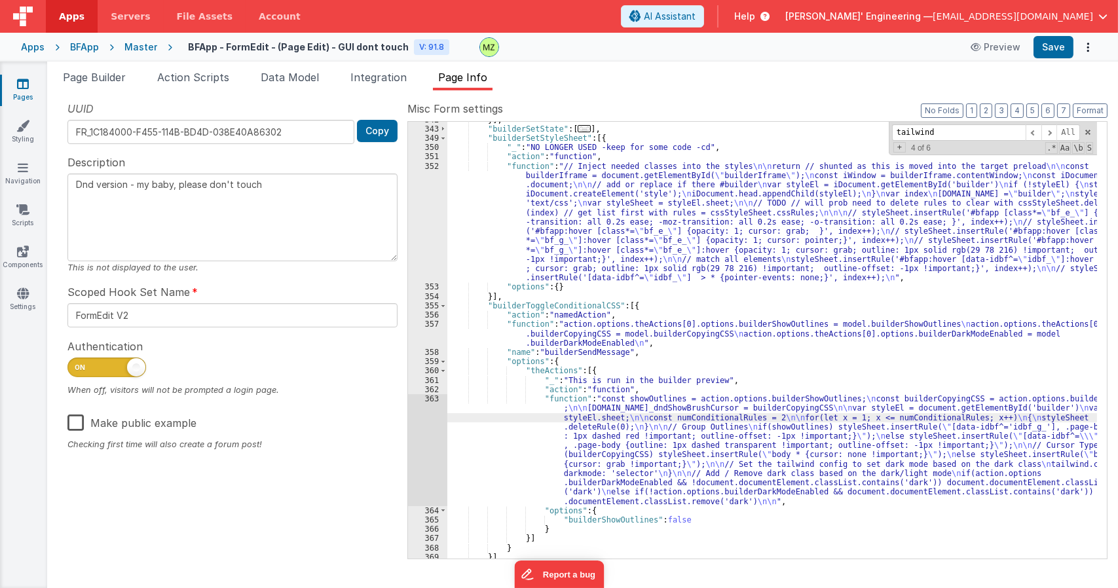
click at [428, 395] on div "363" at bounding box center [427, 450] width 39 height 112
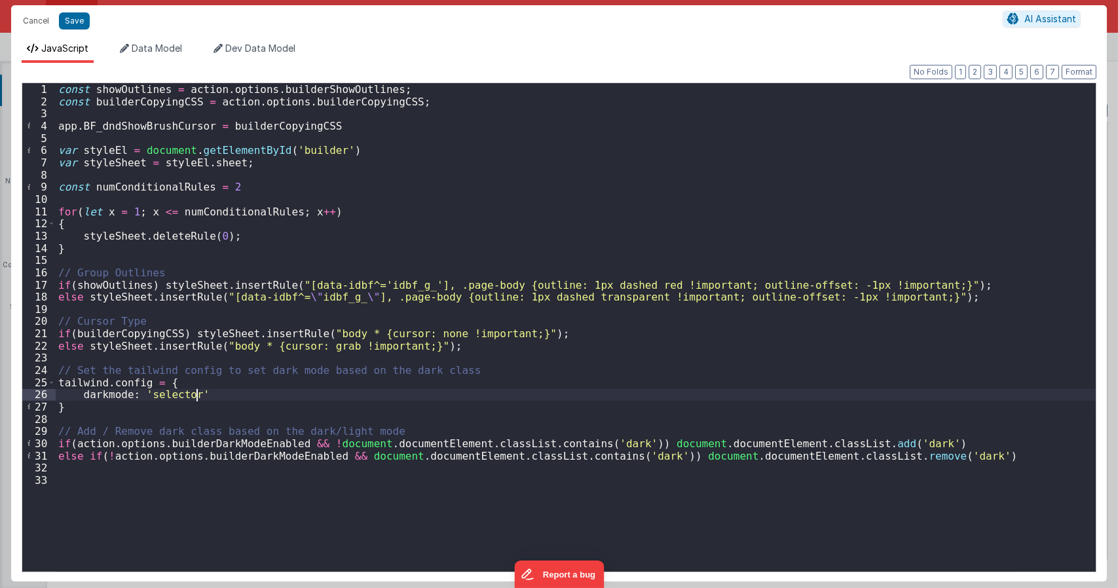
click at [296, 400] on div "const showOutlines = action . options . builderShowOutlines ; const builderCopy…" at bounding box center [576, 339] width 1041 height 513
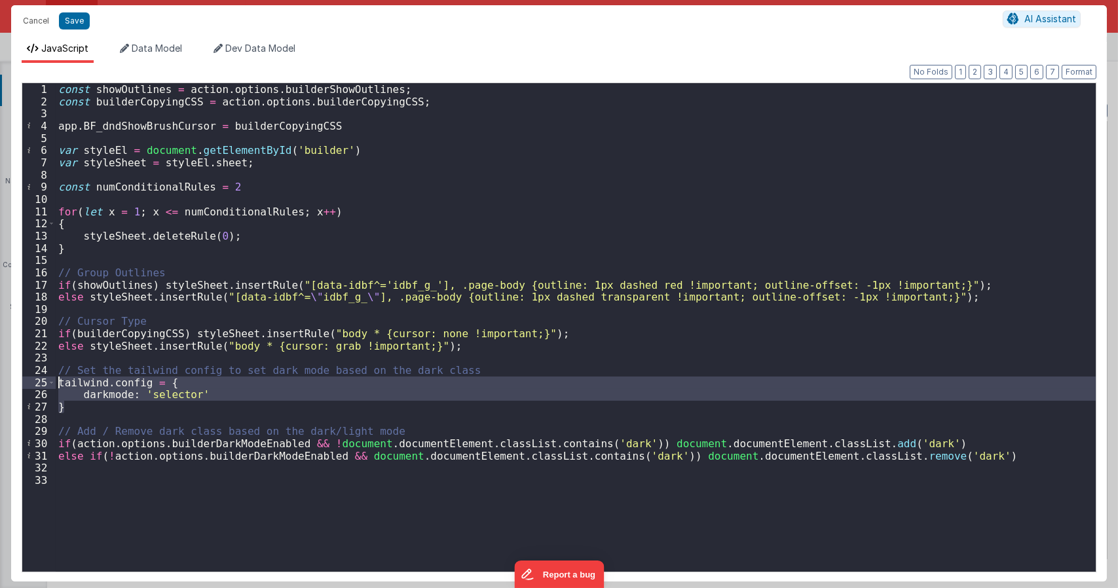
drag, startPoint x: 106, startPoint y: 404, endPoint x: 39, endPoint y: 382, distance: 70.4
click at [39, 382] on div "1 2 3 4 5 6 7 8 9 10 11 12 13 14 15 16 17 18 19 20 21 22 23 24 25 26 27 28 29 3…" at bounding box center [559, 328] width 1075 height 490
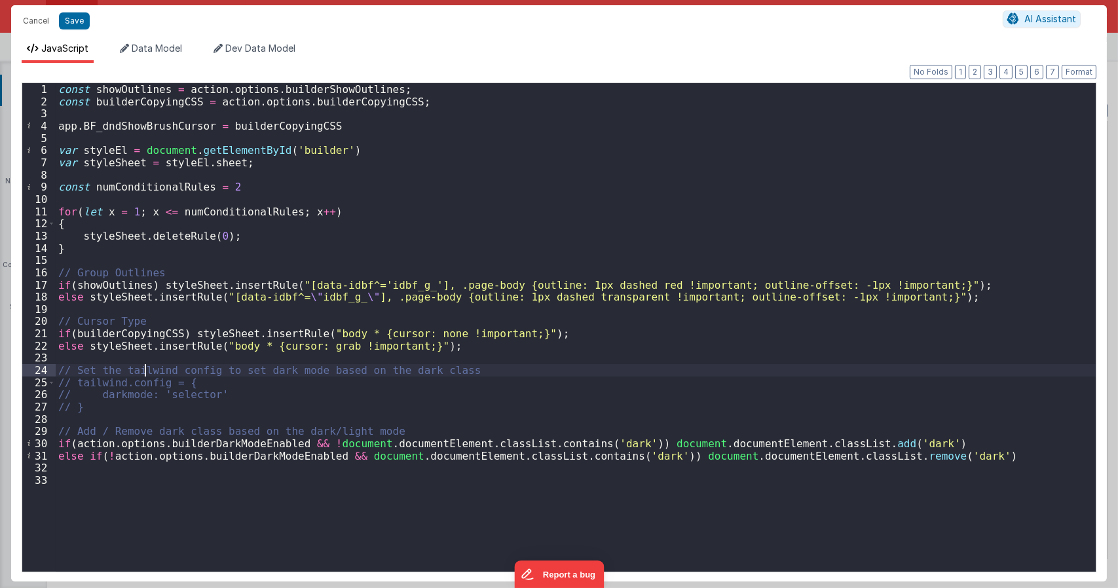
click at [147, 365] on div "const showOutlines = action . options . builderShowOutlines ; const builderCopy…" at bounding box center [576, 339] width 1041 height 513
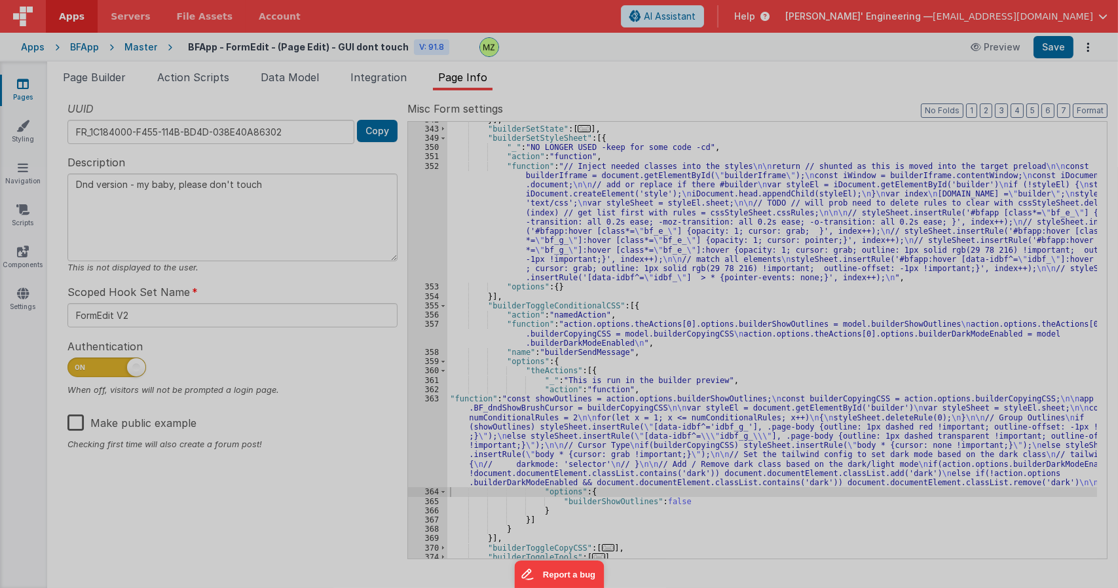
type textarea "Dnd version - my baby, please don't touch"
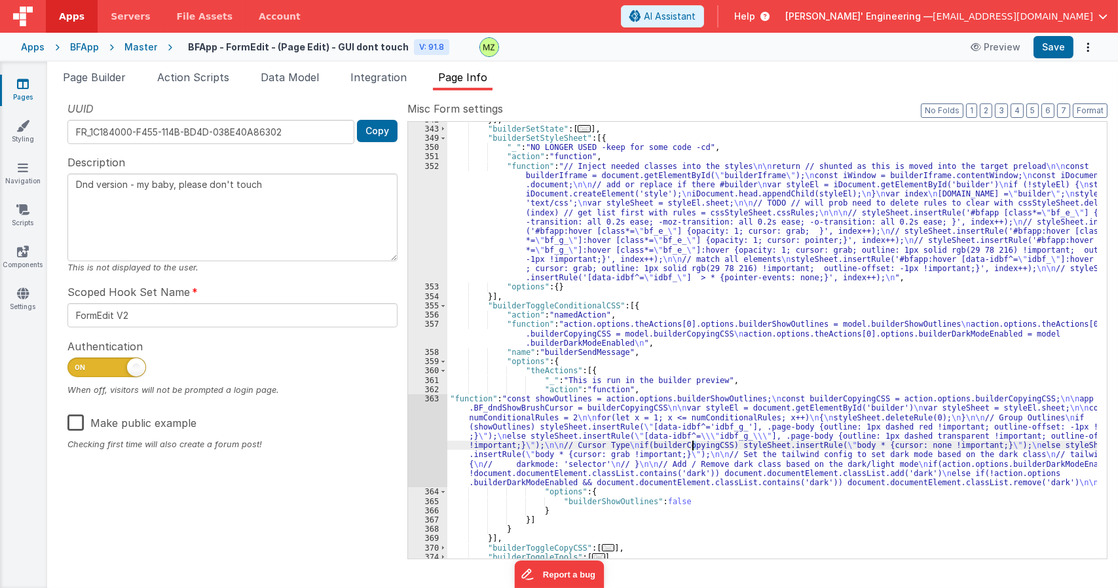
click at [694, 448] on div "}] , "builderSetState" : [ ... ] , "builderSetStyleSheet" : [{ "_" : "NO LONGER…" at bounding box center [773, 342] width 650 height 455
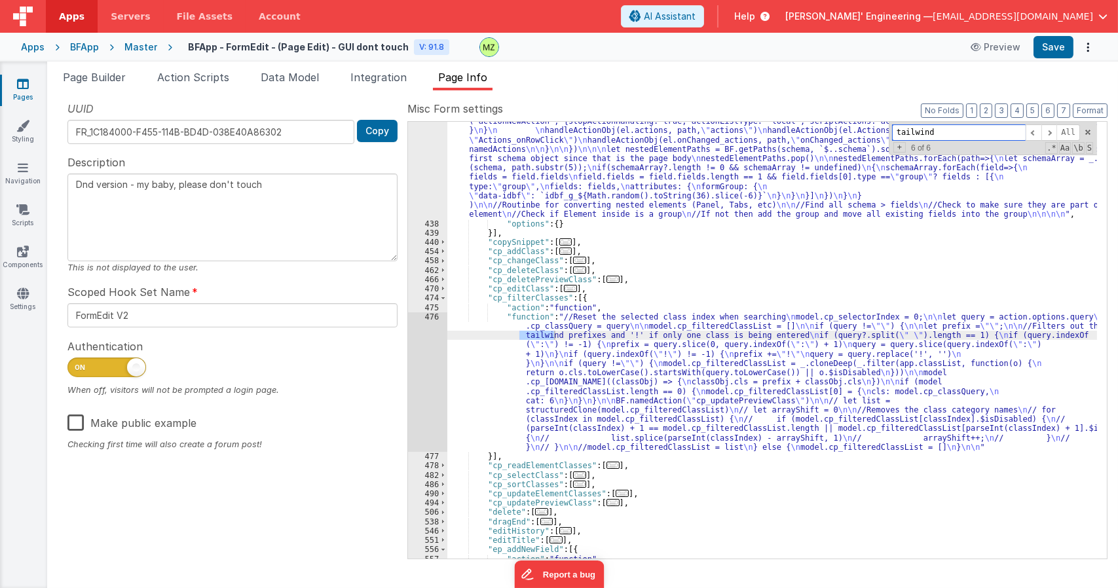
scroll to position [377, 0]
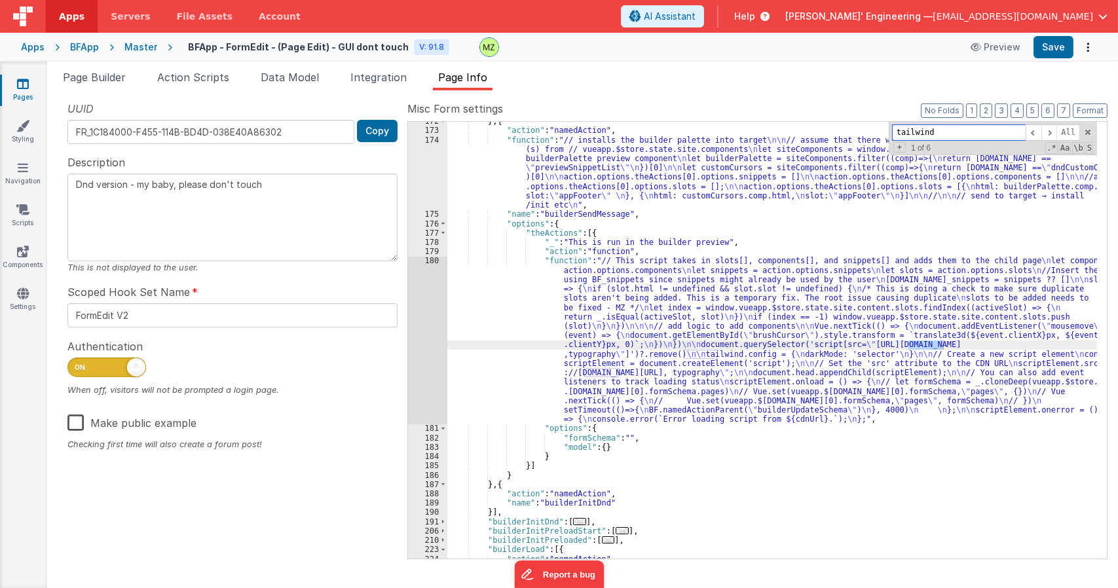
type input "tailwind"
click at [632, 306] on div "} , { "action" : "namedAction" , "function" : "// installs the builder palette …" at bounding box center [773, 344] width 650 height 455
click at [423, 262] on div "180" at bounding box center [427, 340] width 39 height 168
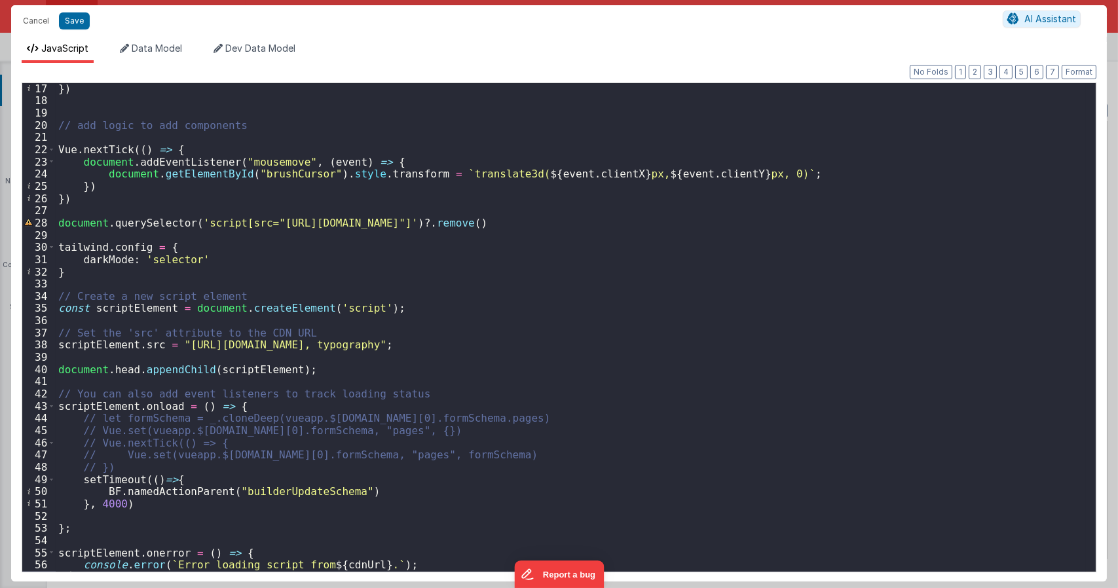
scroll to position [197, 0]
click at [169, 467] on div "}) // add logic to add components Vue . nextTick (( ) => { document . addEventL…" at bounding box center [571, 339] width 1031 height 513
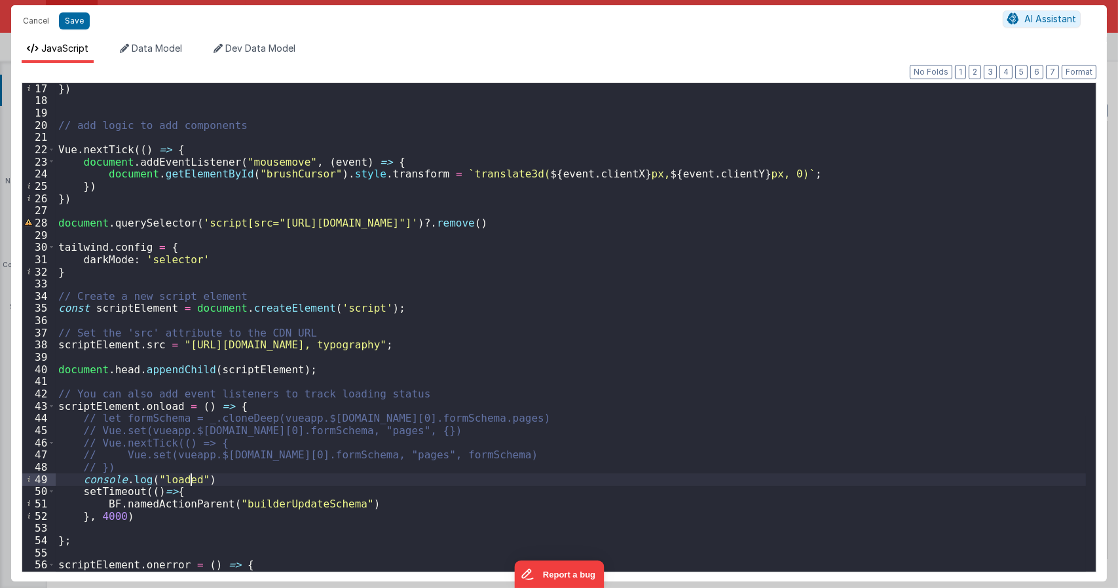
scroll to position [220, 0]
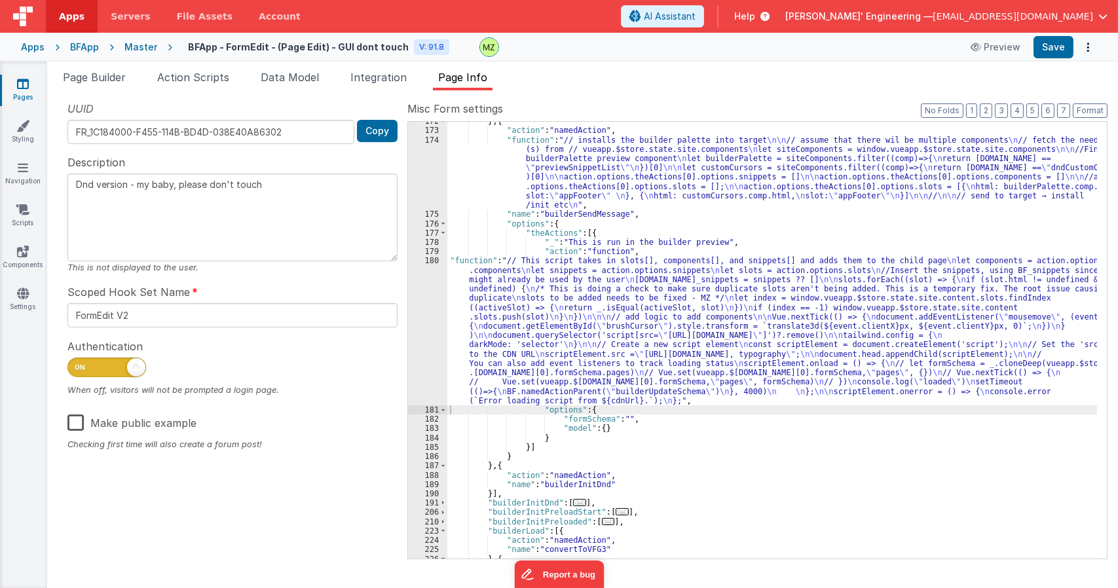
click at [721, 342] on div "} , { "action" : "namedAction" , "function" : "// installs the builder palette …" at bounding box center [773, 344] width 650 height 455
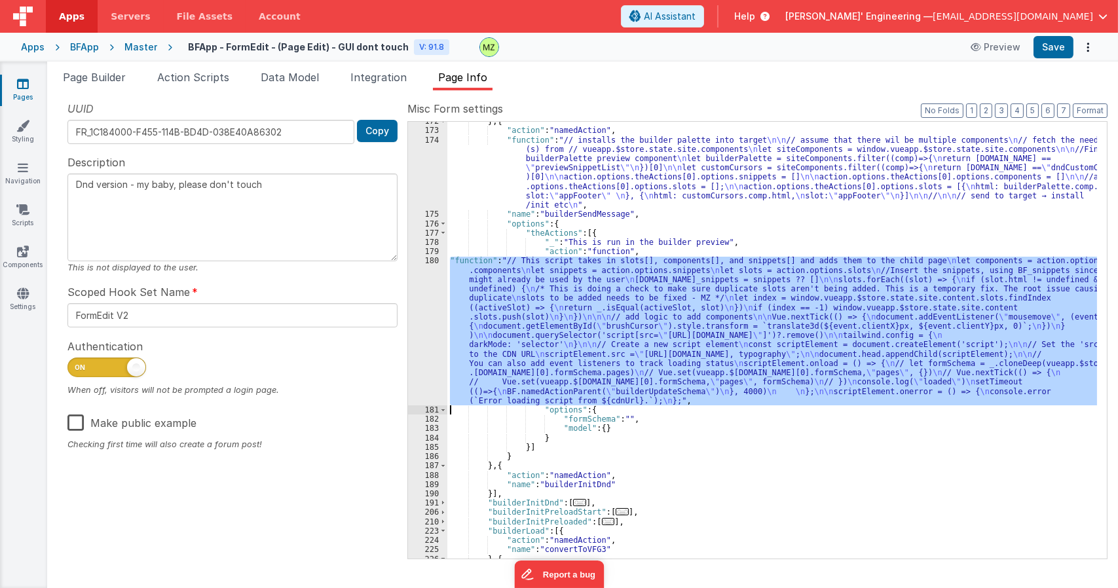
click at [427, 266] on div "180" at bounding box center [427, 330] width 39 height 149
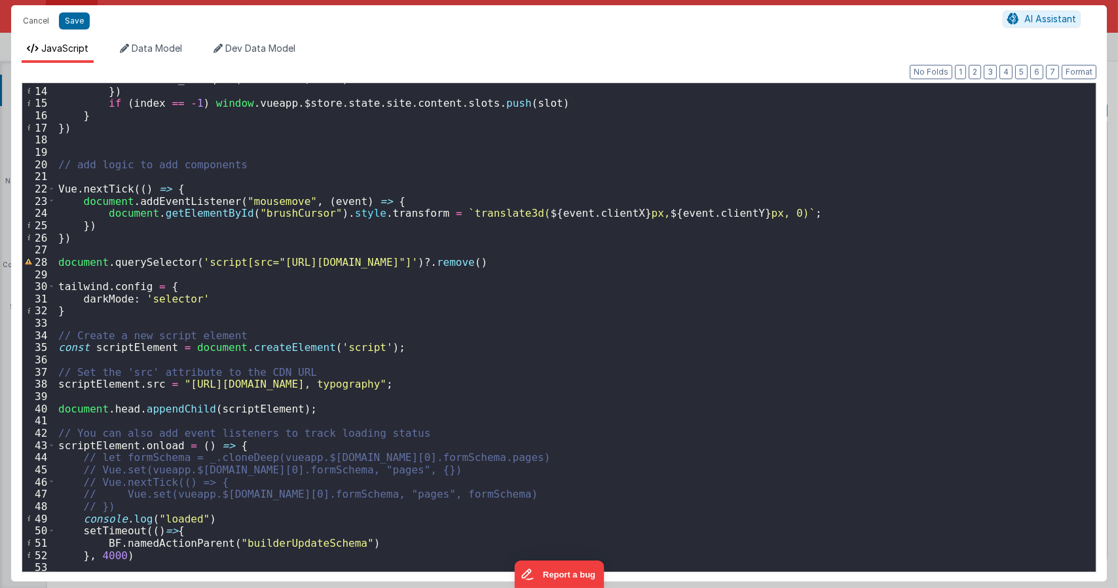
scroll to position [157, 0]
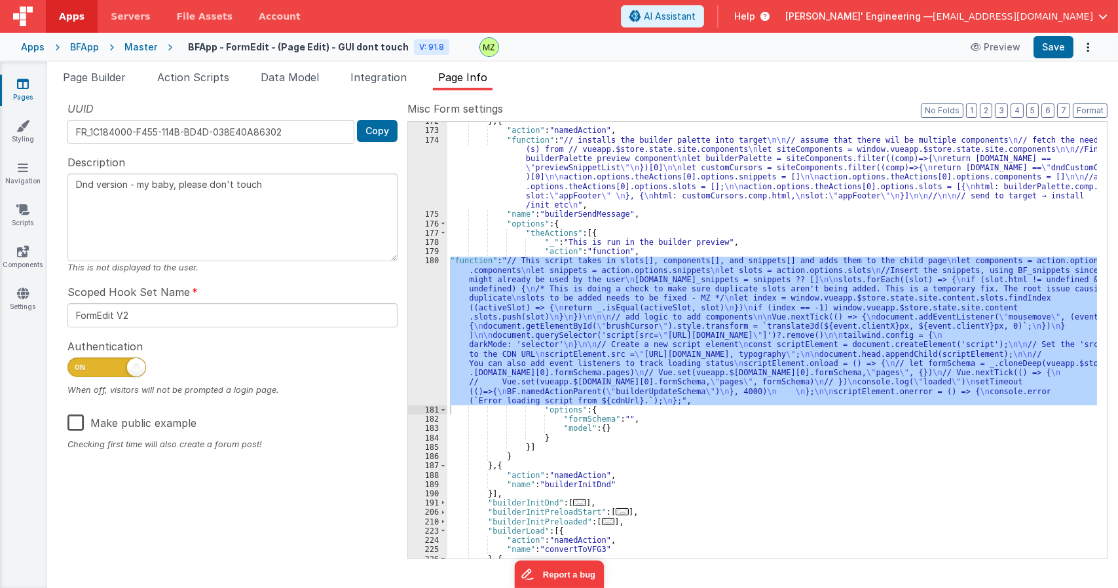
click at [566, 343] on div "} , { "action" : "namedAction" , "function" : "// installs the builder palette …" at bounding box center [773, 340] width 650 height 437
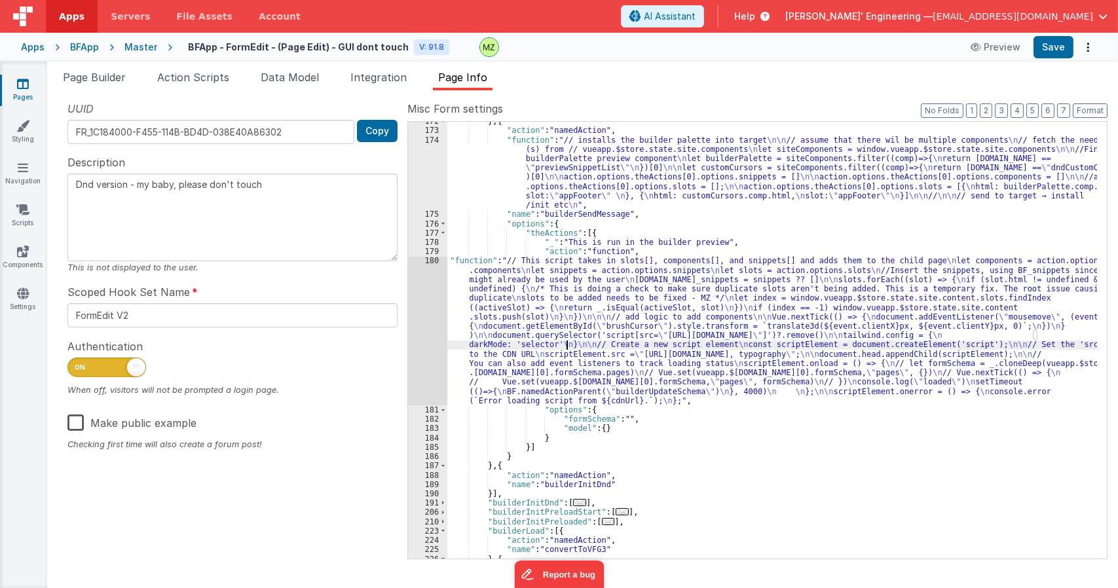
click at [439, 259] on div "180" at bounding box center [427, 330] width 39 height 149
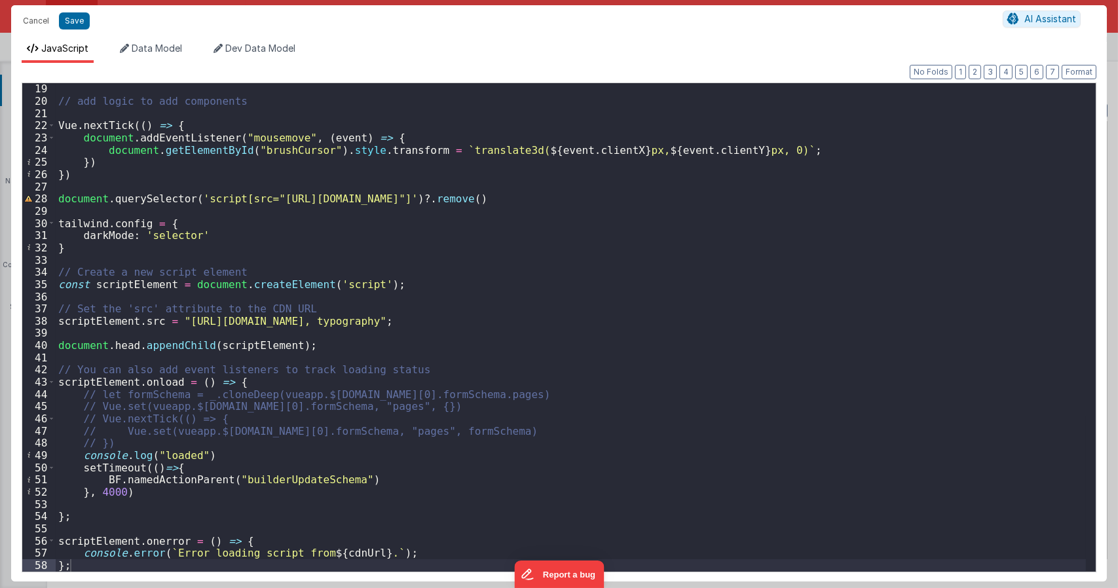
scroll to position [220, 0]
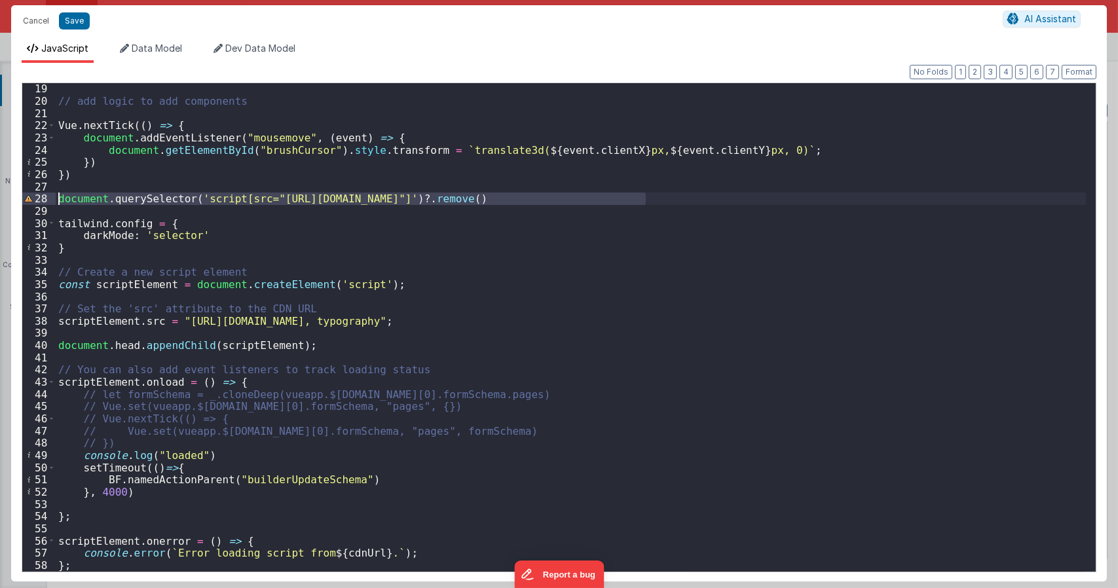
drag, startPoint x: 642, startPoint y: 196, endPoint x: 42, endPoint y: 198, distance: 600.2
click at [42, 198] on div "19 20 21 22 23 24 25 26 27 28 29 30 31 32 33 34 35 36 37 38 39 40 41 42 43 44 4…" at bounding box center [559, 328] width 1075 height 490
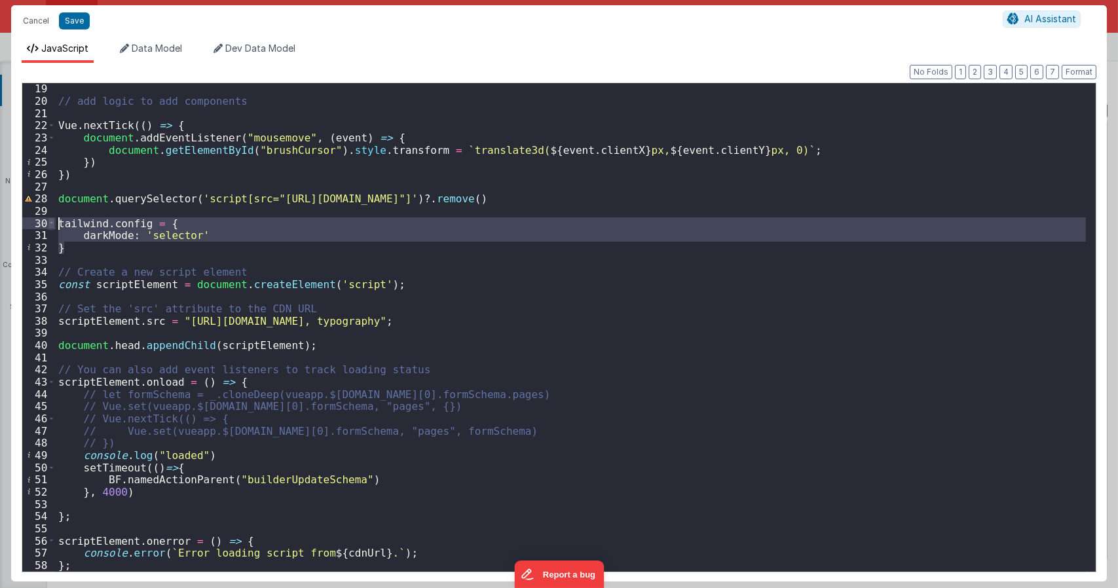
drag, startPoint x: 100, startPoint y: 241, endPoint x: 50, endPoint y: 223, distance: 53.1
click at [50, 223] on div "19 20 21 22 23 24 25 26 27 28 29 30 31 32 33 34 35 36 37 38 39 40 41 42 43 44 4…" at bounding box center [559, 328] width 1075 height 490
click at [126, 269] on div "// add logic to add components Vue . nextTick (( ) => { document . addEventList…" at bounding box center [571, 339] width 1031 height 513
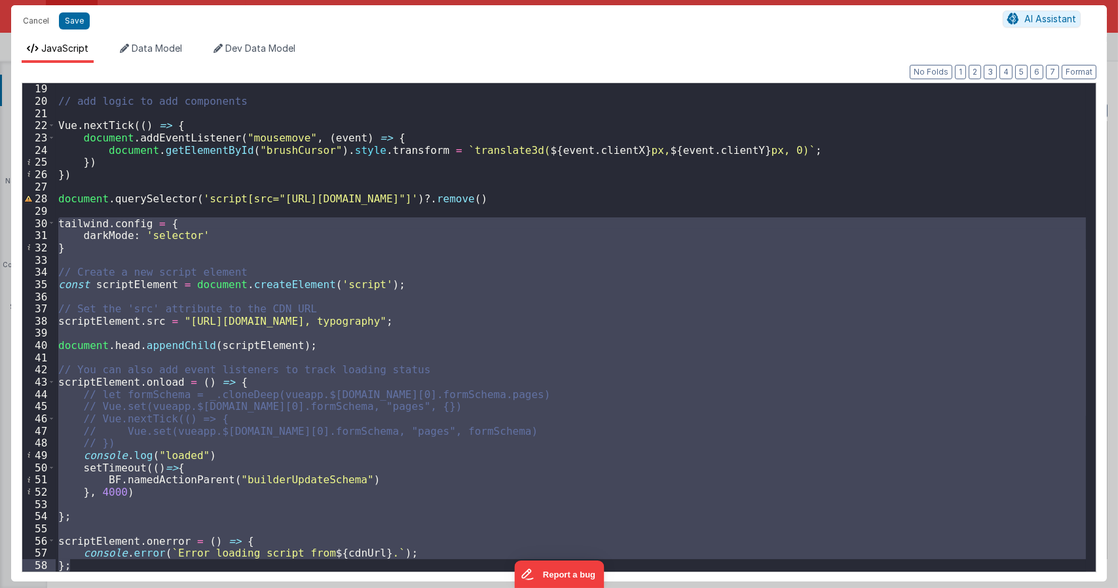
drag, startPoint x: 59, startPoint y: 222, endPoint x: 102, endPoint y: 565, distance: 346.1
click at [102, 565] on div "// add logic to add components Vue . nextTick (( ) => { document . addEventList…" at bounding box center [571, 339] width 1031 height 513
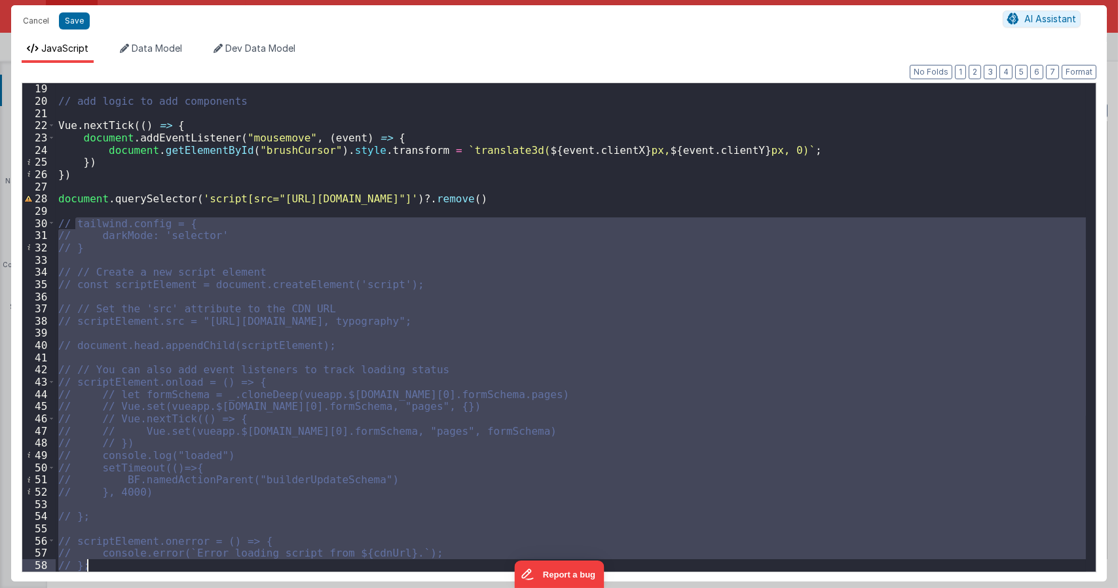
click at [227, 408] on div "// add logic to add components Vue . nextTick (( ) => { document . addEventList…" at bounding box center [571, 327] width 1031 height 489
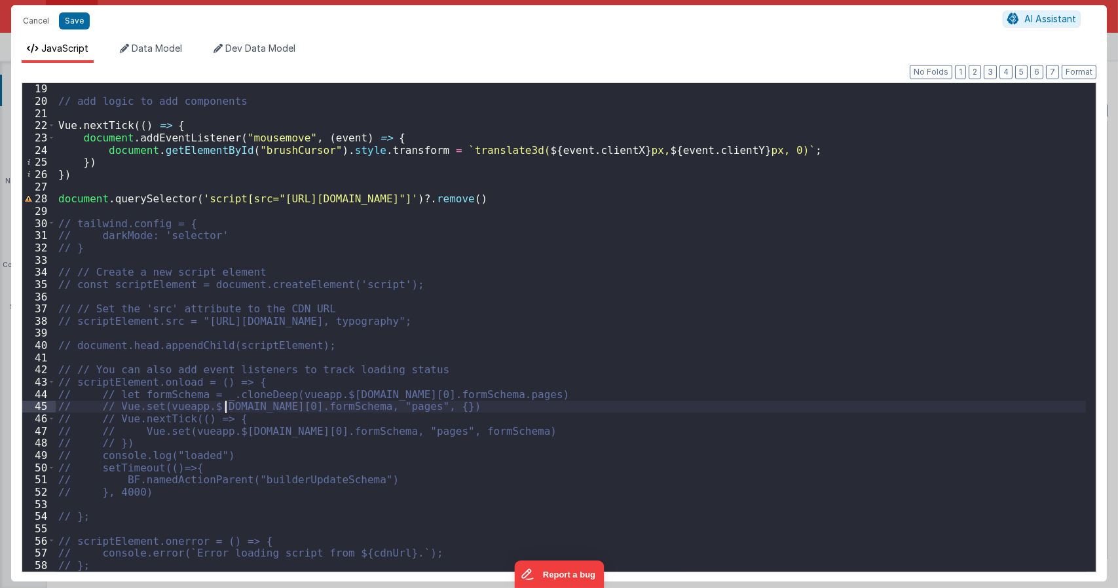
type textarea "Dnd version - my baby, please don't touch"
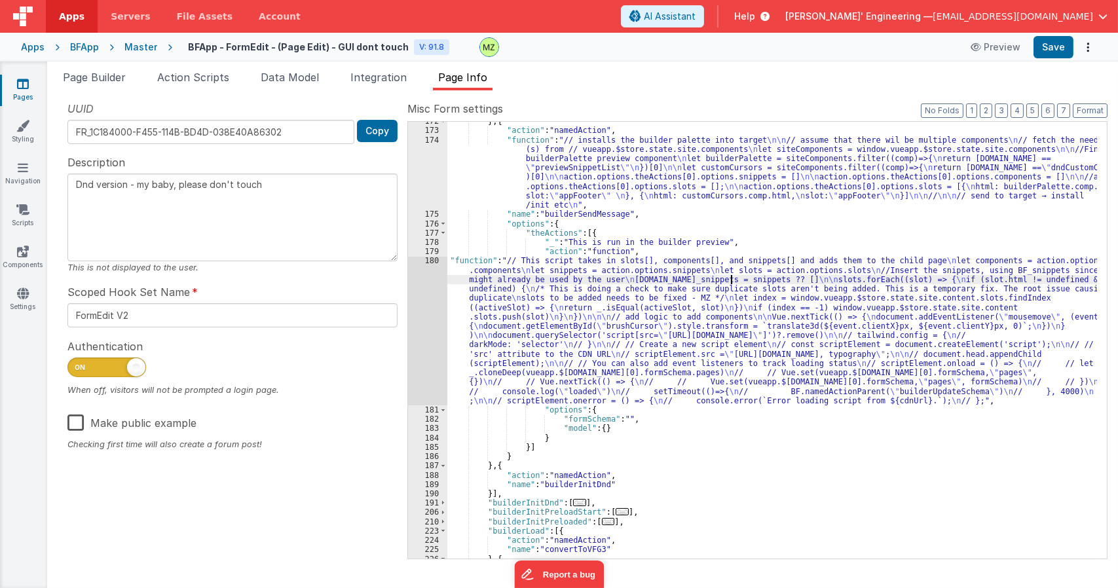
click at [731, 282] on div "} , { "action" : "namedAction" , "function" : "// installs the builder palette …" at bounding box center [773, 344] width 650 height 455
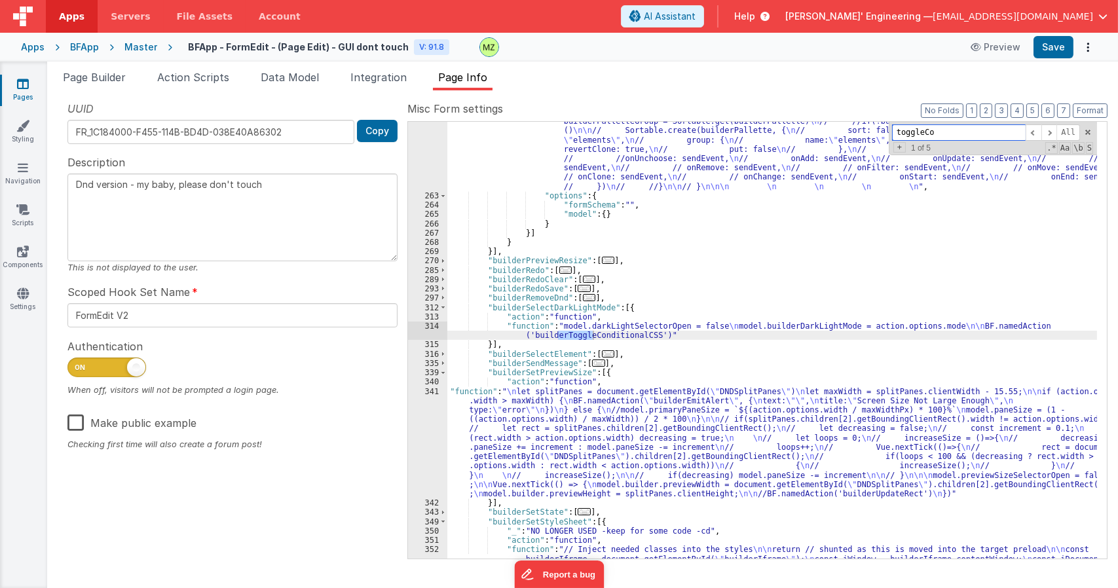
type input "toggleCo"
click at [597, 329] on div ""function" : " \n\n // Sends event message to parent \n function sendEvent(evt)…" at bounding box center [773, 395] width 650 height 707
click at [989, 130] on input "toggleCo" at bounding box center [959, 132] width 134 height 16
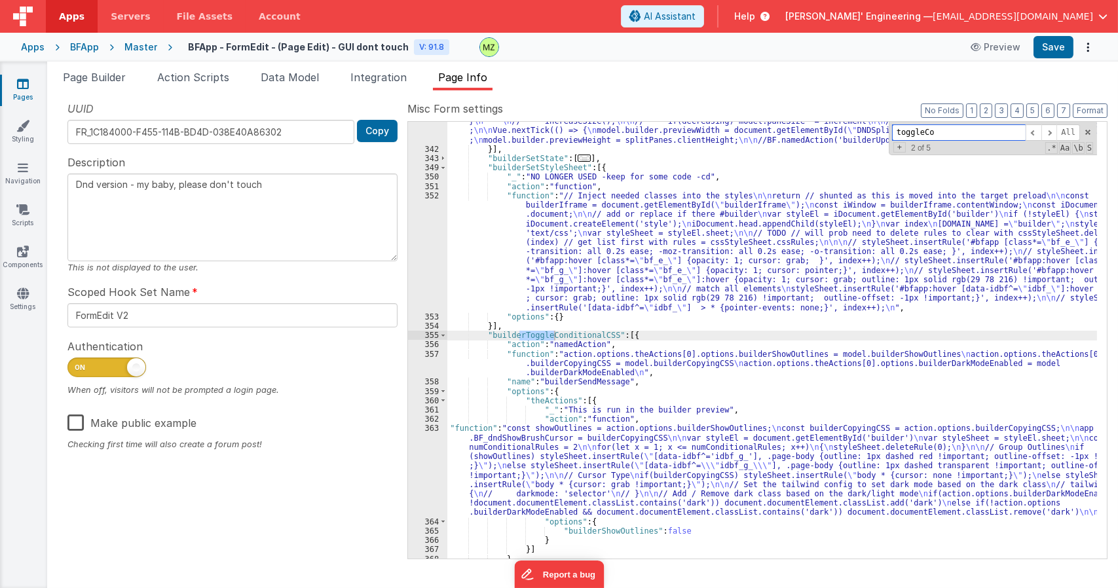
scroll to position [2046, 0]
click at [564, 436] on div ""function" : " \n let splitPanes = document.getElementById( \" DNDSplitPanes \"…" at bounding box center [773, 312] width 650 height 558
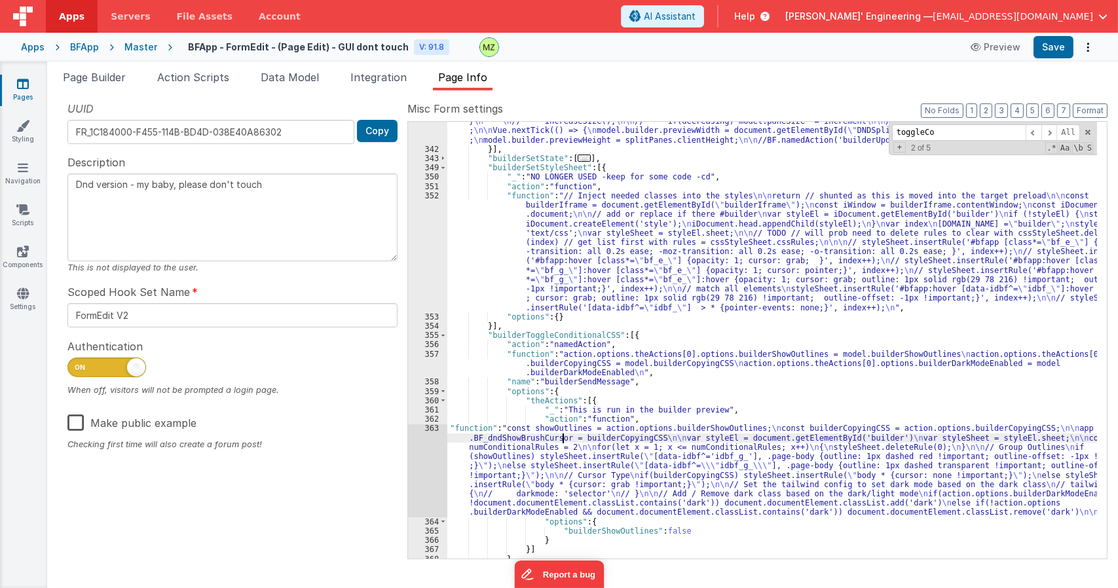
click at [424, 426] on div "363" at bounding box center [427, 470] width 39 height 93
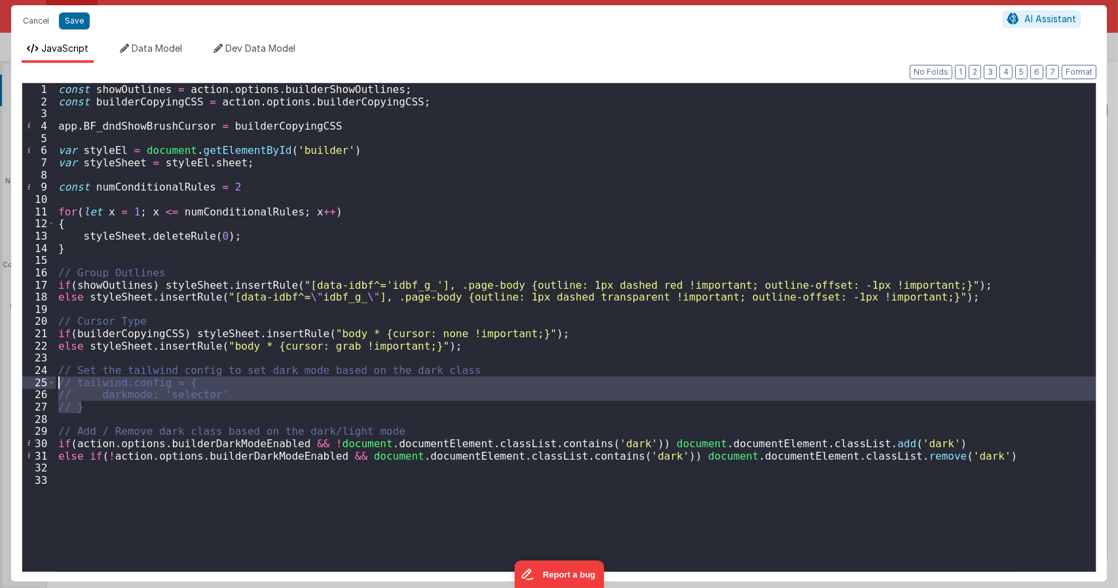
drag, startPoint x: 112, startPoint y: 406, endPoint x: 40, endPoint y: 389, distance: 74.1
click at [40, 389] on div "1 2 3 4 5 6 7 8 9 10 11 12 13 14 15 16 17 18 19 20 21 22 23 24 25 26 27 28 29 3…" at bounding box center [559, 328] width 1075 height 490
click at [114, 403] on div "const showOutlines = action . options . builderShowOutlines ; const builderCopy…" at bounding box center [576, 327] width 1041 height 489
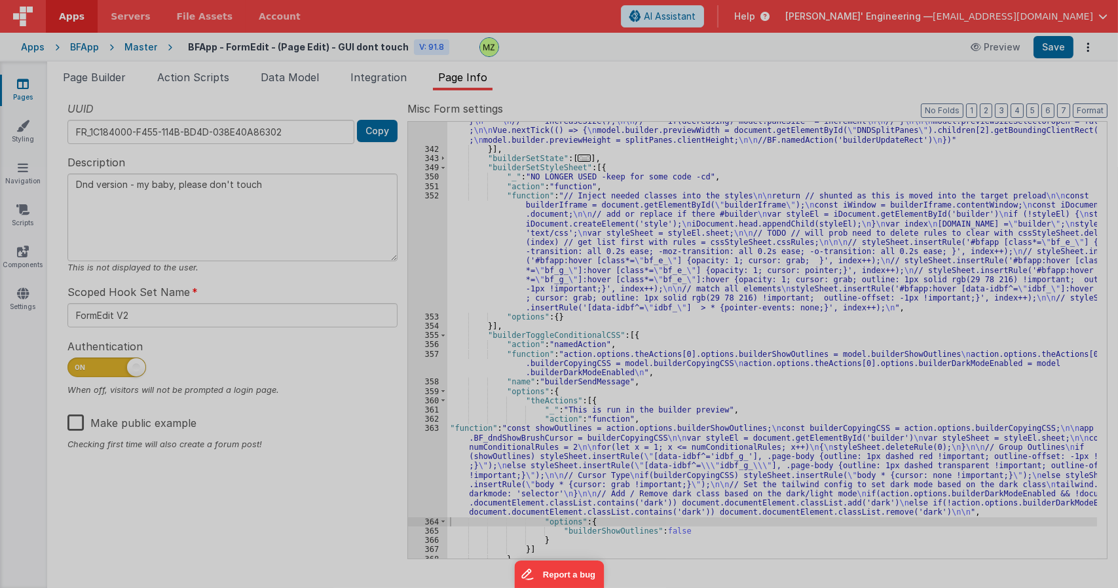
type textarea "Dnd version - my baby, please don't touch"
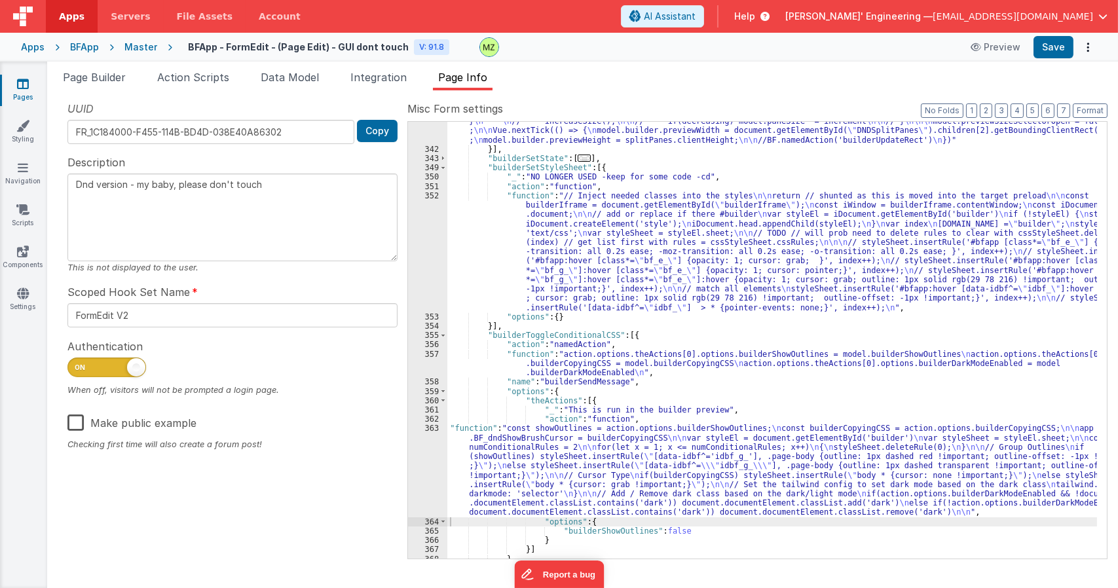
click at [640, 472] on div ""function" : " \n let splitPanes = document.getElementById( \" DNDSplitPanes \"…" at bounding box center [773, 312] width 650 height 558
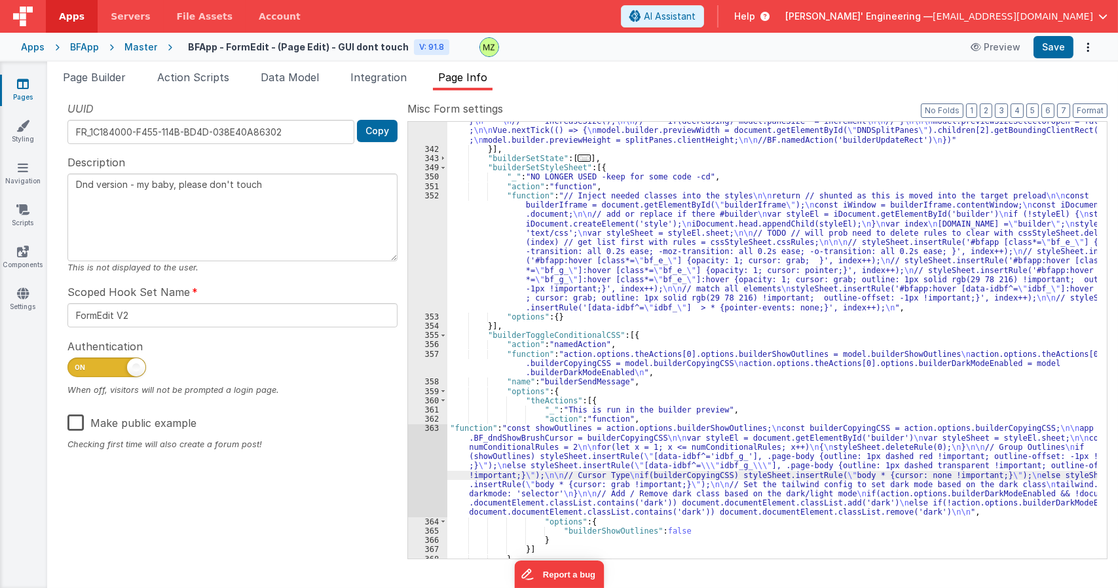
click at [413, 432] on div "363" at bounding box center [427, 470] width 39 height 93
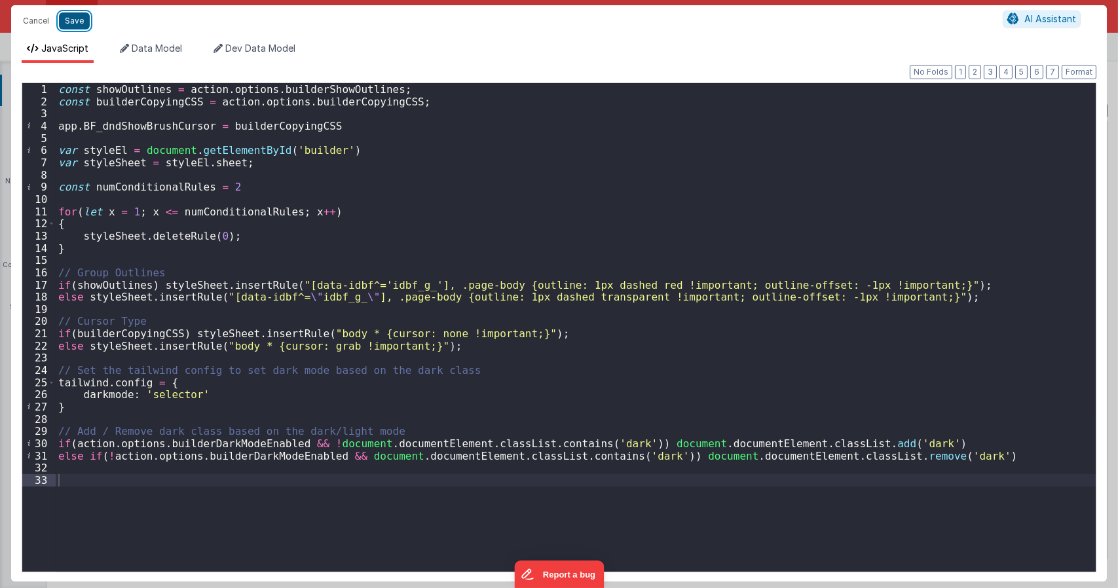
click at [73, 15] on button "Save" at bounding box center [74, 20] width 31 height 17
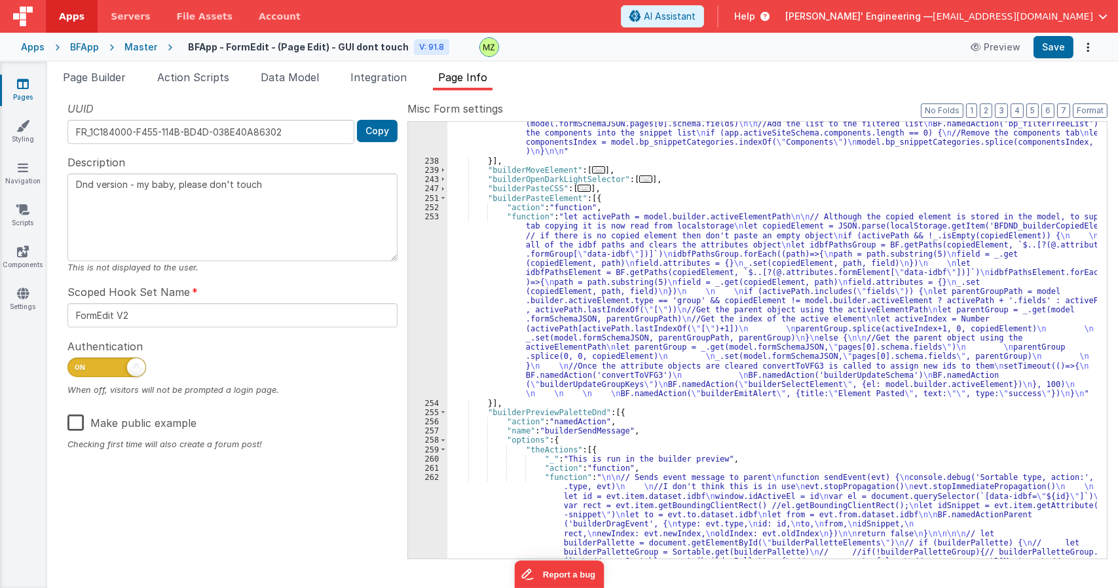
scroll to position [1221, 0]
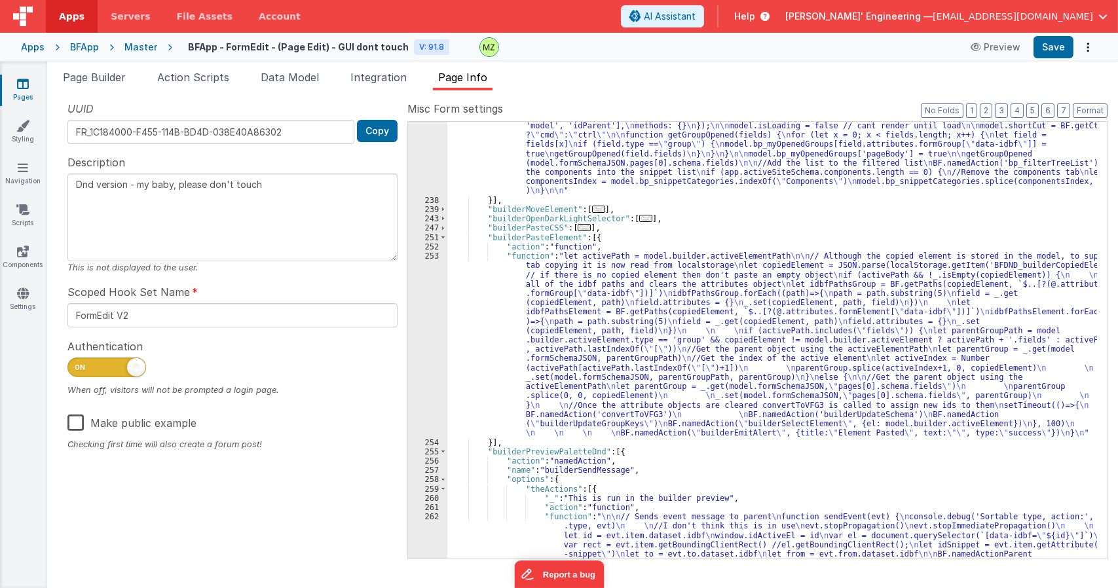
click at [710, 331] on div ""function" : "var template = ` \n <div v-if= \" 1 \" > \n <draggable @end= \" s…" at bounding box center [773, 344] width 650 height 875
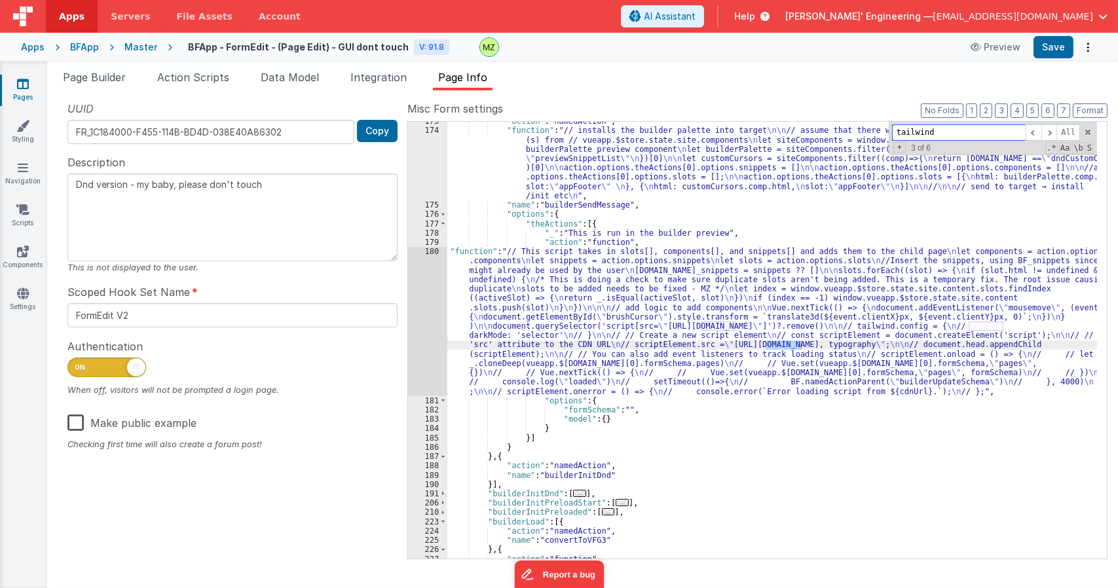
scroll to position [387, 0]
type input "tailwind"
click at [585, 330] on div ""action" : "namedAction" , "function" : "// installs the builder palette into t…" at bounding box center [773, 344] width 650 height 455
click at [432, 251] on div "180" at bounding box center [427, 321] width 39 height 149
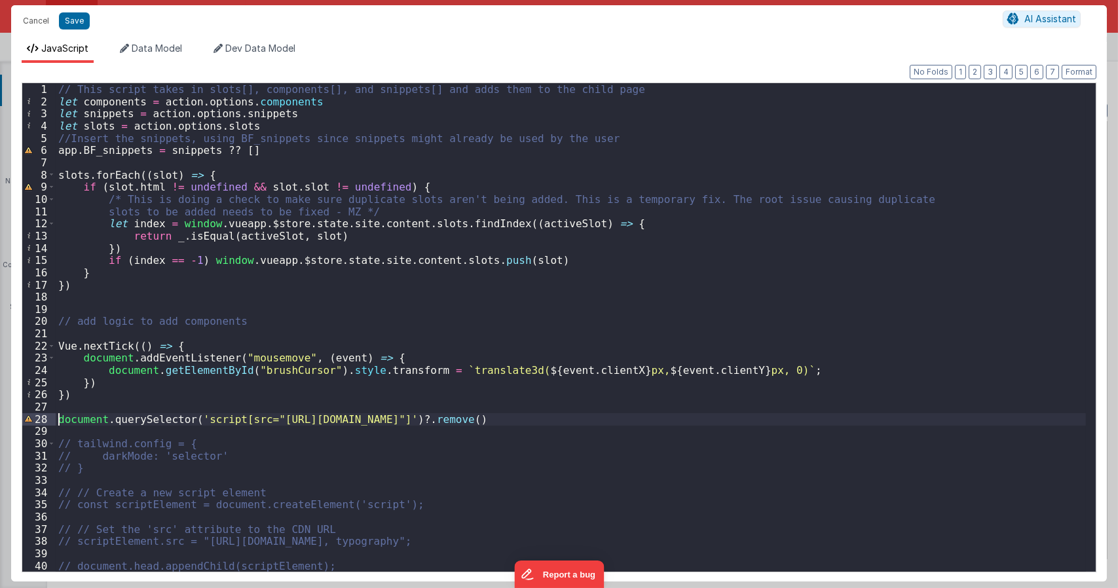
click at [60, 421] on div "// This script takes in slots[], components[], and snippets[] and adds them to …" at bounding box center [571, 339] width 1031 height 513
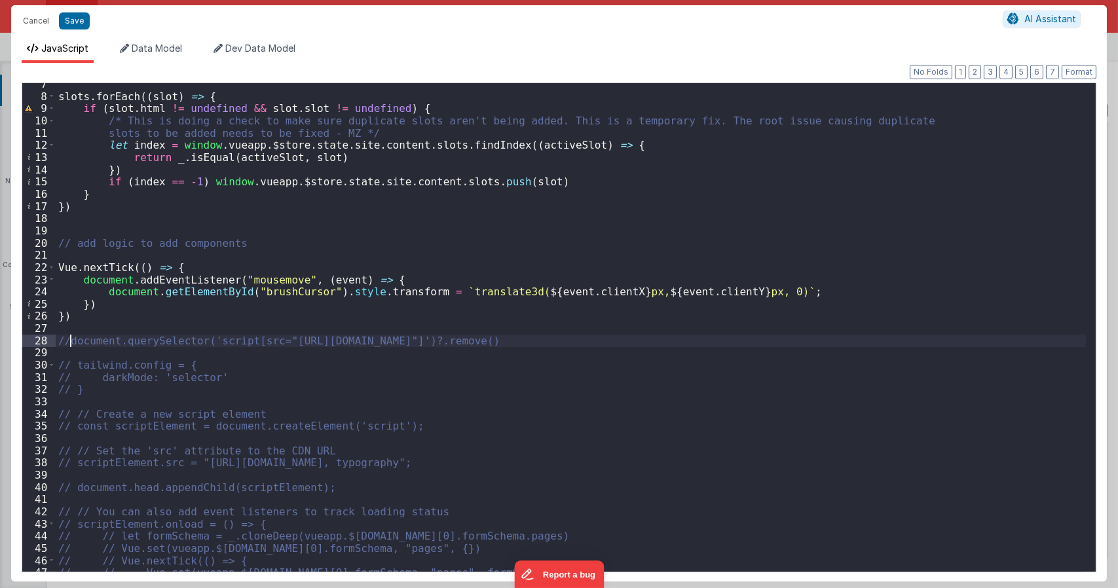
scroll to position [220, 0]
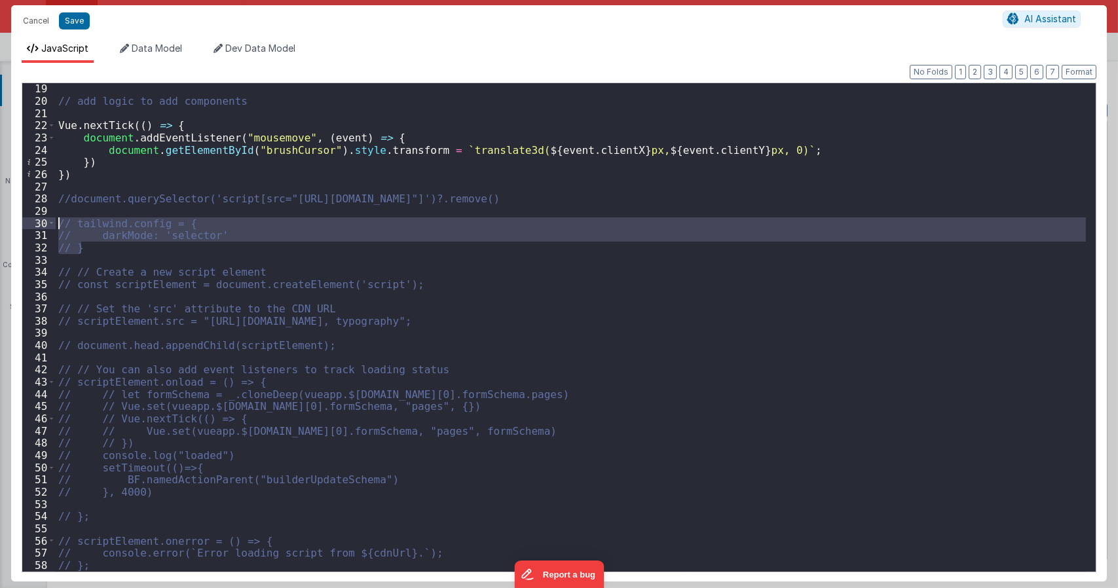
drag, startPoint x: 107, startPoint y: 246, endPoint x: 41, endPoint y: 227, distance: 68.7
click at [41, 227] on div "19 20 21 22 23 24 25 26 27 28 29 30 31 32 33 34 35 36 37 38 39 40 41 42 43 44 4…" at bounding box center [559, 328] width 1075 height 490
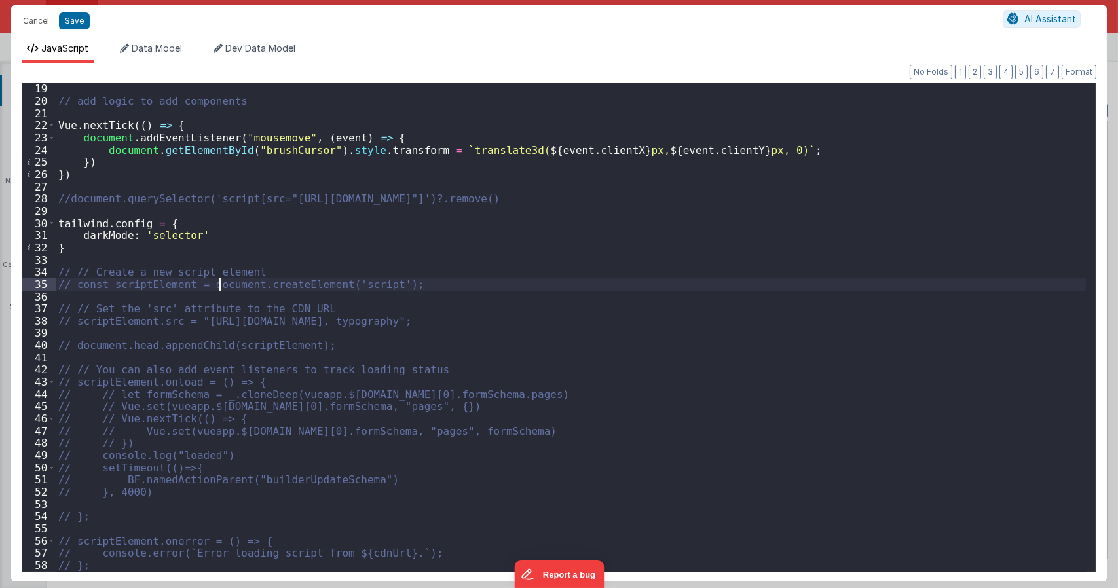
click at [221, 280] on div "// add logic to add components Vue . nextTick (( ) => { document . addEventList…" at bounding box center [571, 339] width 1031 height 513
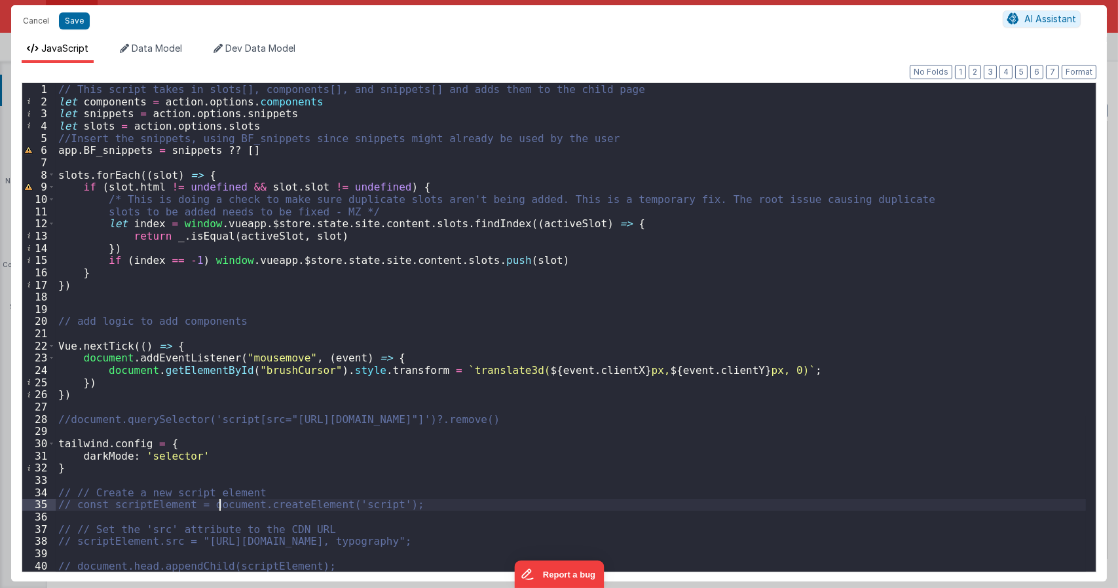
scroll to position [0, 0]
click at [270, 296] on div "// This script takes in slots[], components[], and snippets[] and adds them to …" at bounding box center [571, 339] width 1031 height 513
type textarea "Dnd version - my baby, please don't touch"
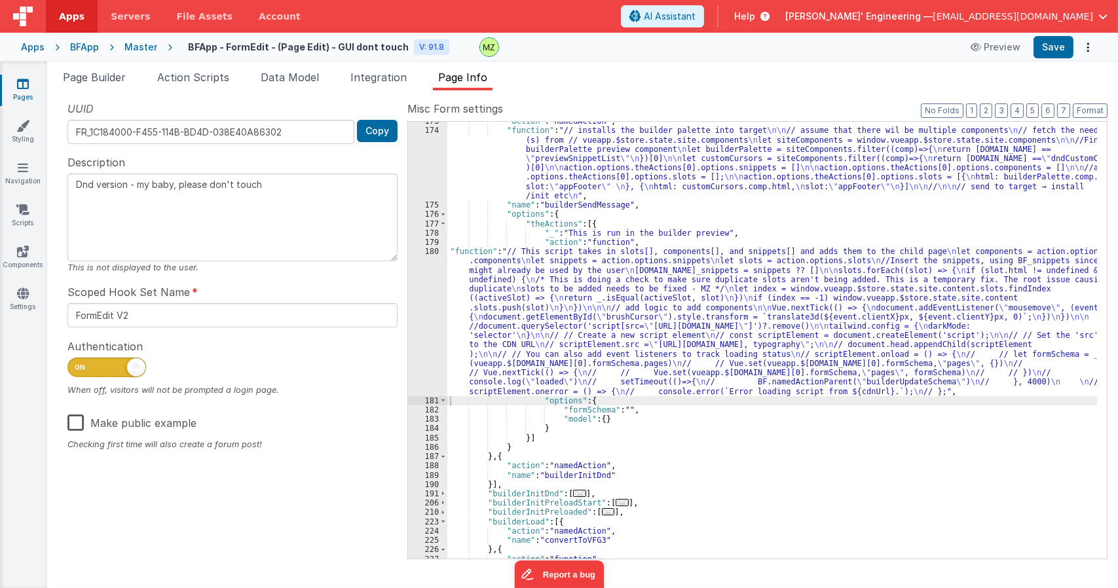
drag, startPoint x: 271, startPoint y: 296, endPoint x: 616, endPoint y: 368, distance: 352.8
click at [616, 368] on div ""action" : "namedAction" , "function" : "// installs the builder palette into t…" at bounding box center [773, 344] width 650 height 455
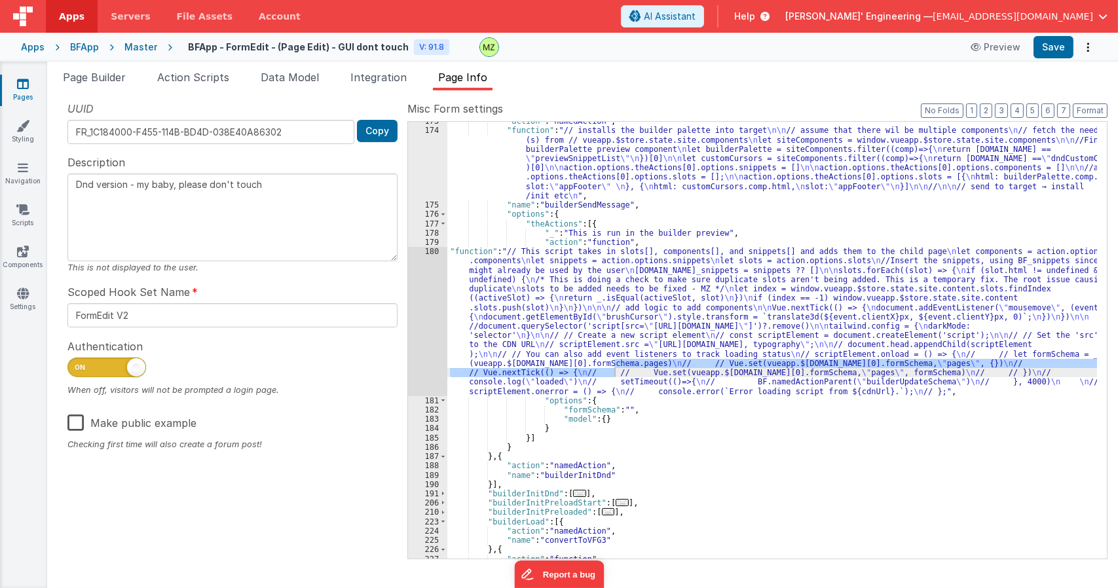
click at [635, 411] on div ""action" : "namedAction" , "function" : "// installs the builder palette into t…" at bounding box center [773, 344] width 650 height 455
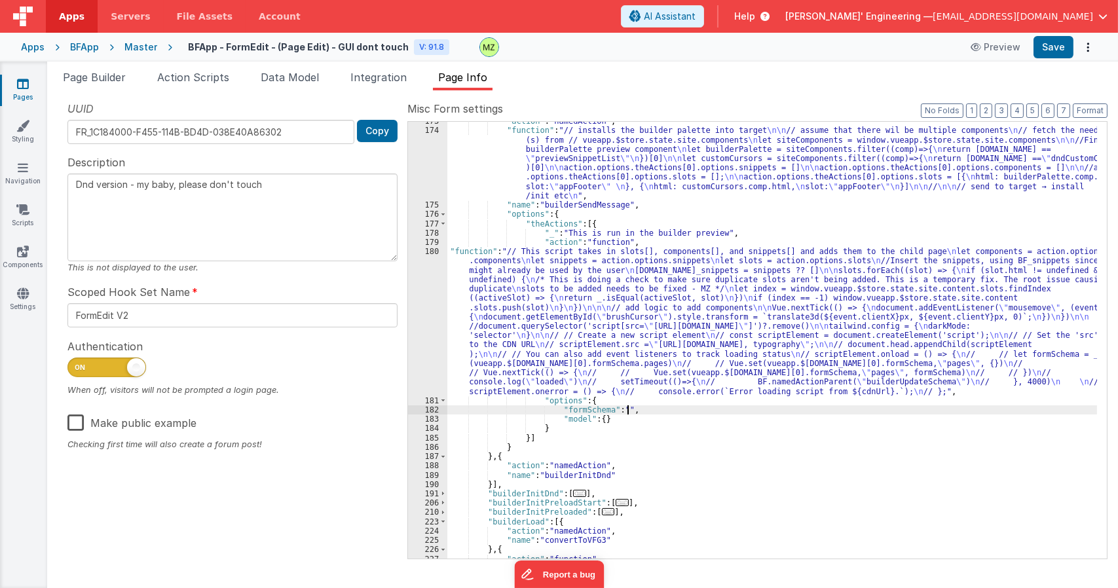
click at [432, 251] on div "180" at bounding box center [427, 321] width 39 height 149
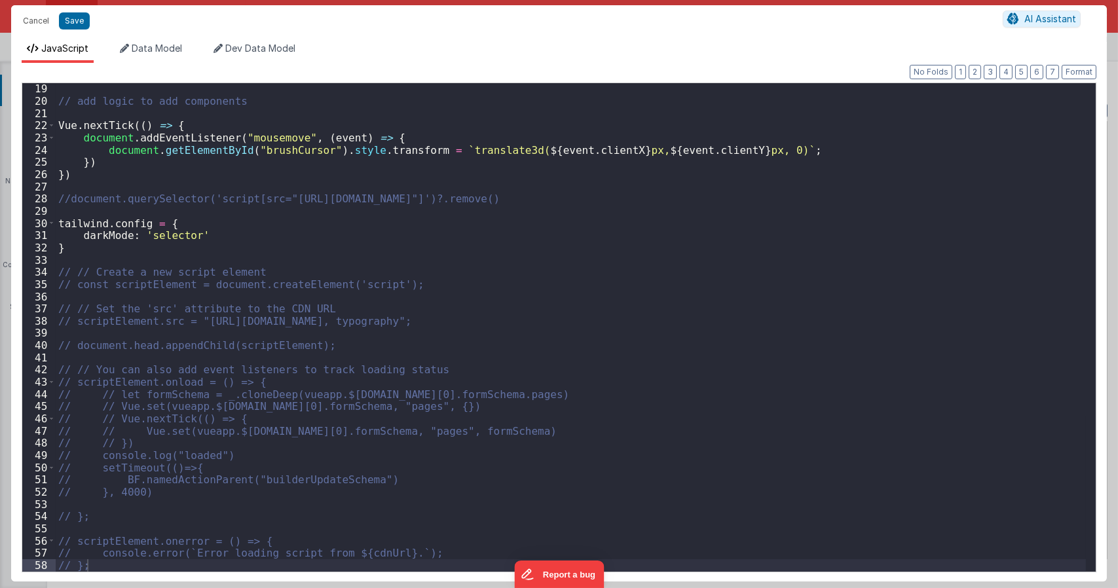
scroll to position [220, 0]
click at [151, 562] on div "// add logic to add components Vue . nextTick (( ) => { document . addEventList…" at bounding box center [571, 339] width 1031 height 513
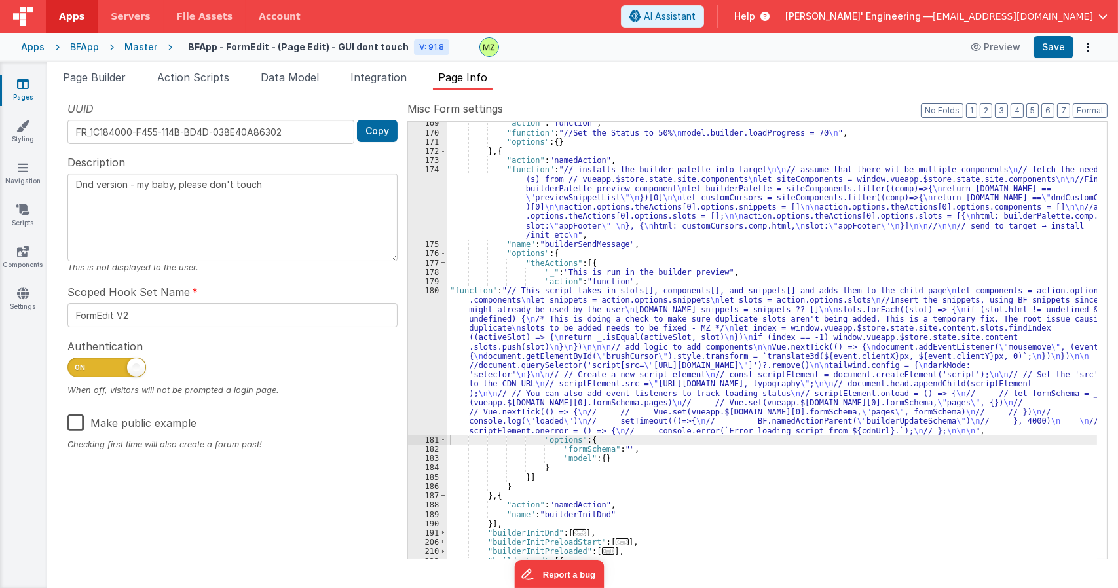
scroll to position [309, 0]
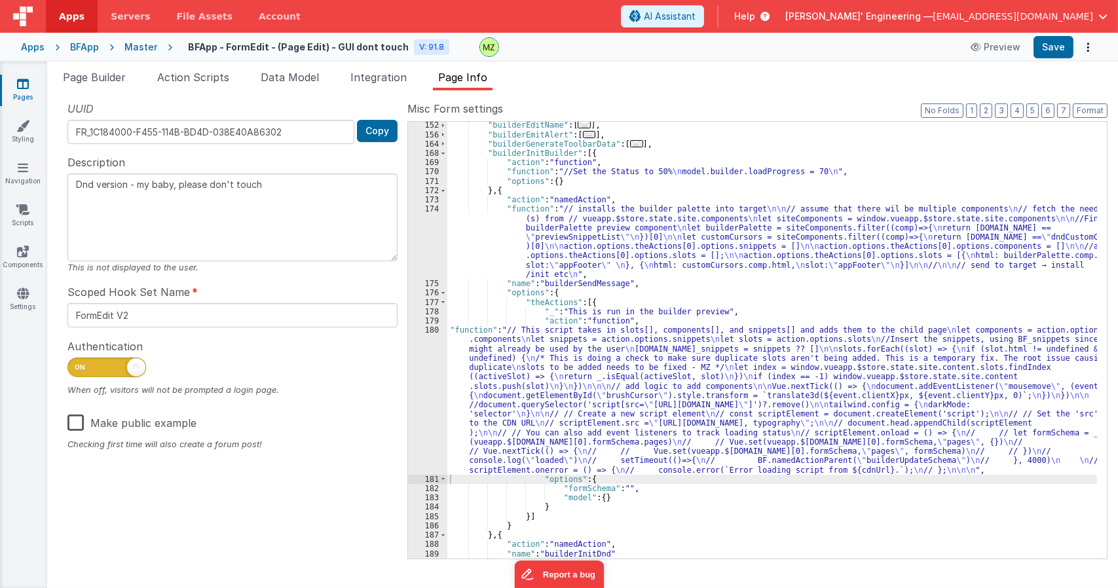
click at [505, 386] on div ""builderEditName" : [ ... ] , "builderEmitAlert" : [ ... ] , "builderGenerateTo…" at bounding box center [773, 348] width 650 height 455
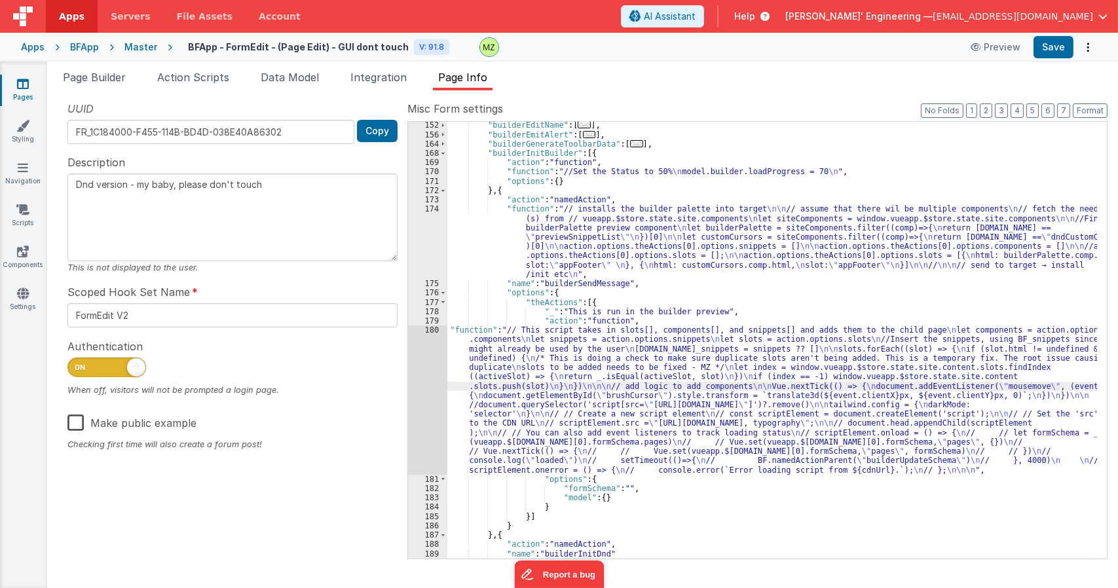
click at [430, 330] on div "180" at bounding box center [427, 400] width 39 height 149
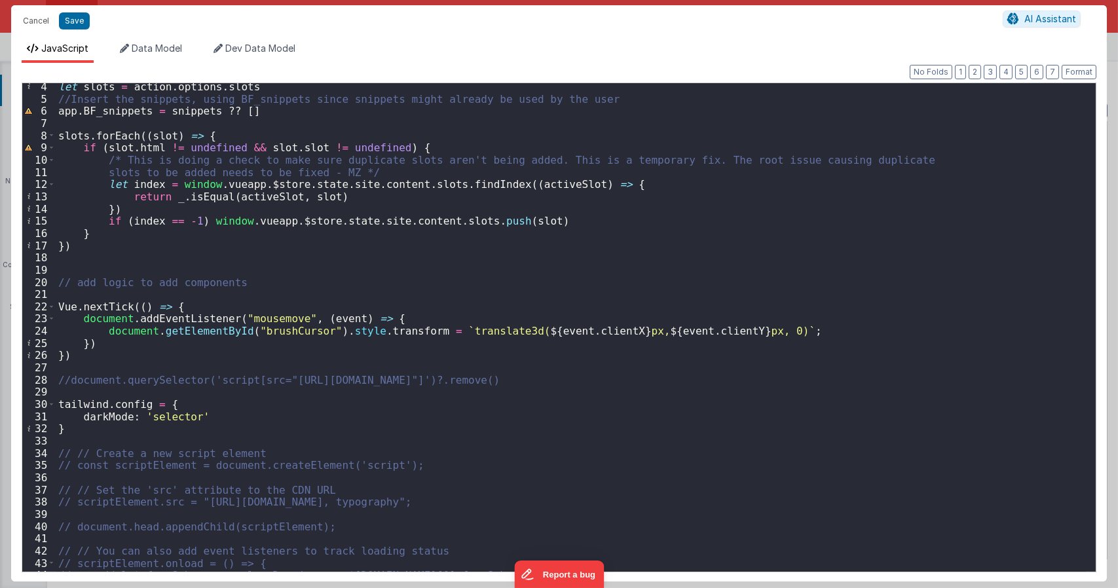
scroll to position [118, 0]
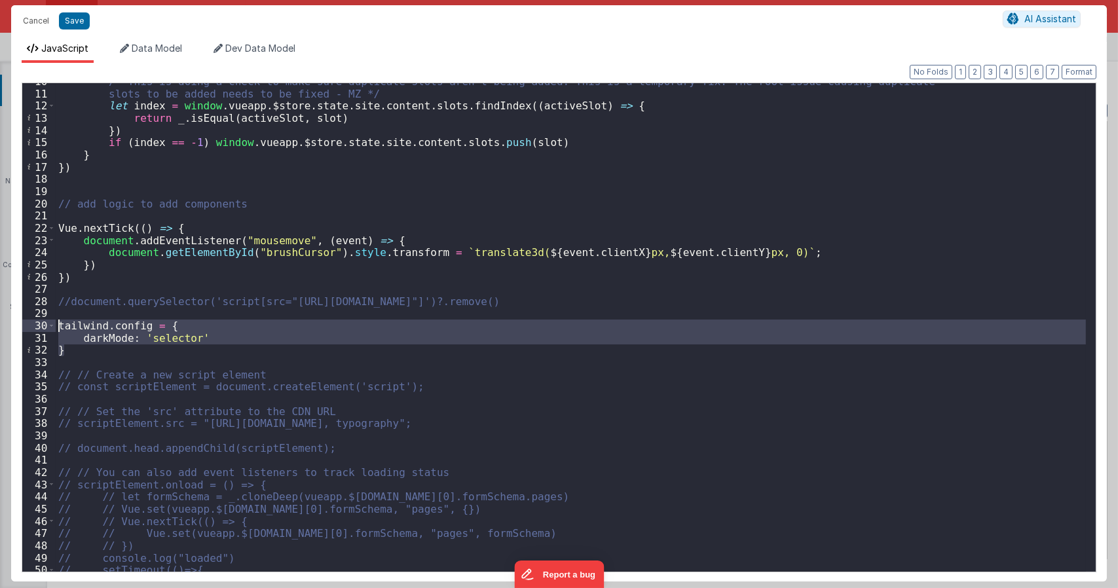
drag, startPoint x: 76, startPoint y: 351, endPoint x: 26, endPoint y: 322, distance: 58.4
click at [26, 322] on div "10 11 12 13 14 15 16 17 18 19 20 21 22 23 24 25 26 27 28 29 30 31 32 33 34 35 3…" at bounding box center [559, 328] width 1075 height 490
type textarea "Dnd version - my baby, please don't touch"
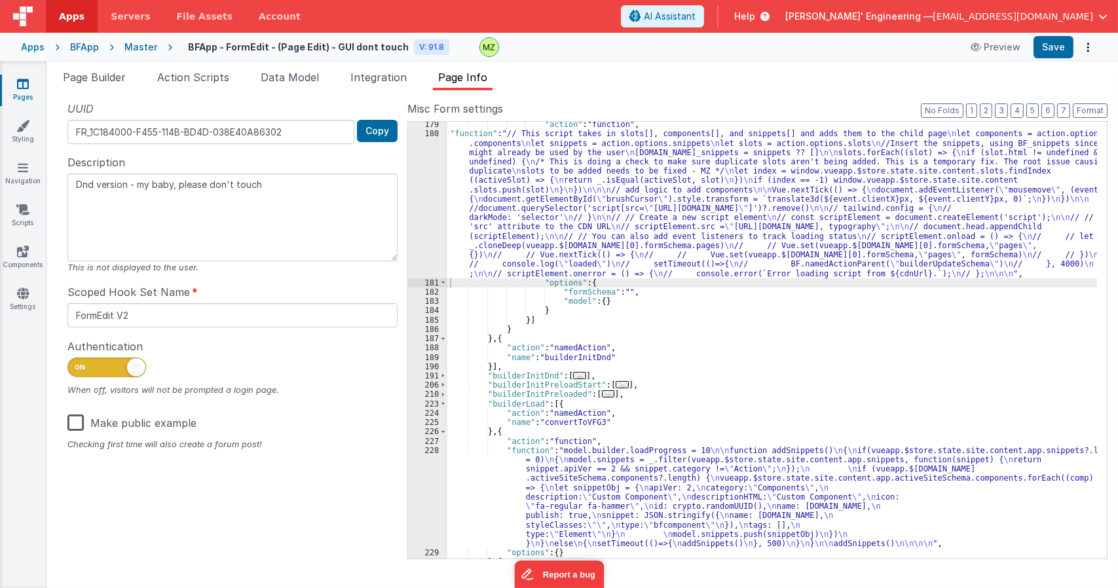
scroll to position [309, 0]
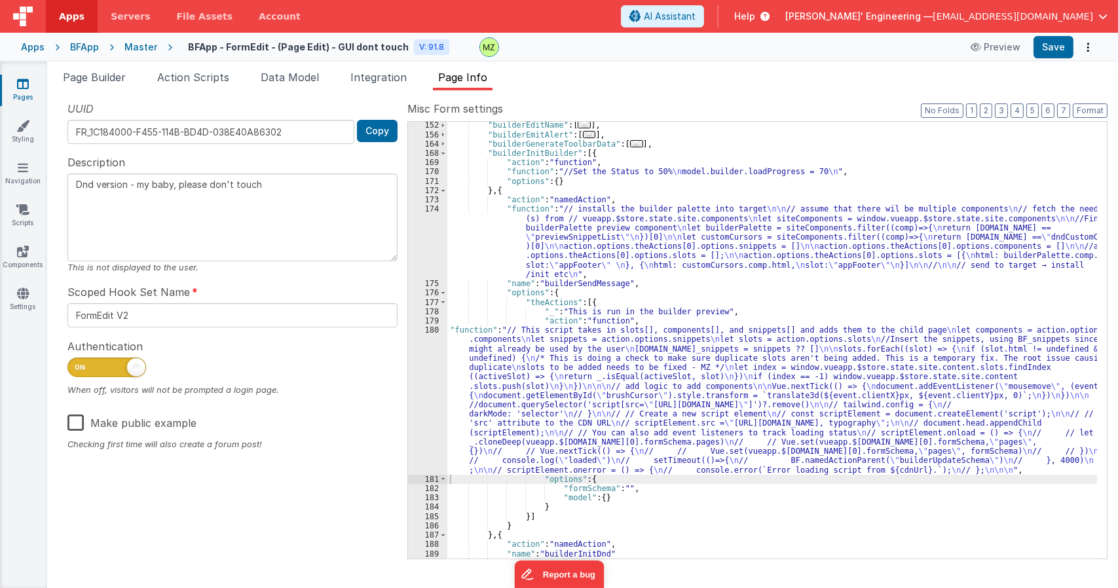
click at [558, 350] on div ""builderEditName" : [ ... ] , "builderEmitAlert" : [ ... ] , "builderGenerateTo…" at bounding box center [773, 348] width 650 height 455
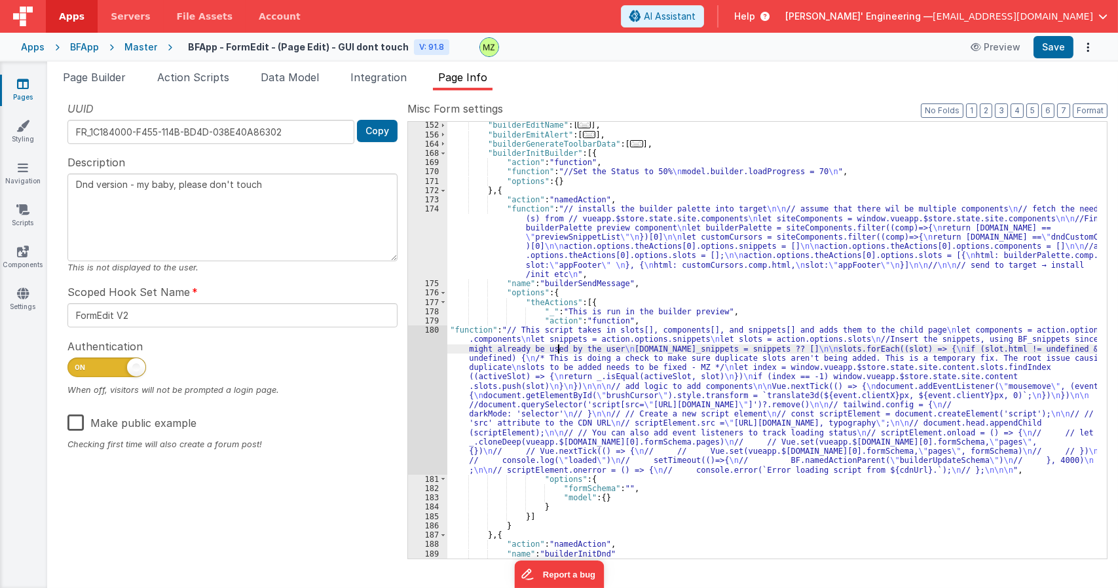
click at [423, 329] on div "180" at bounding box center [427, 400] width 39 height 149
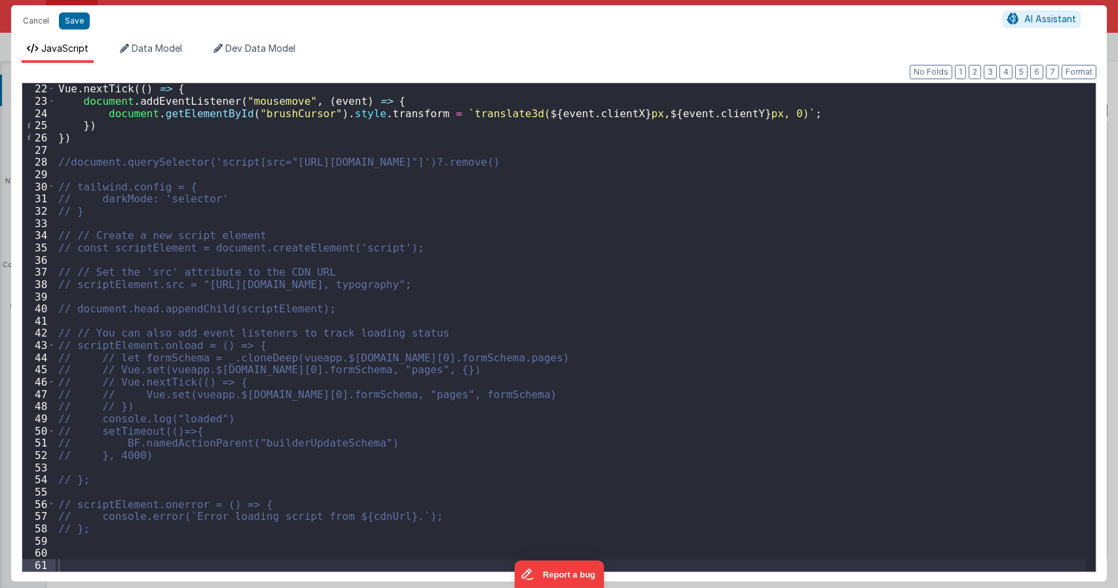
scroll to position [257, 0]
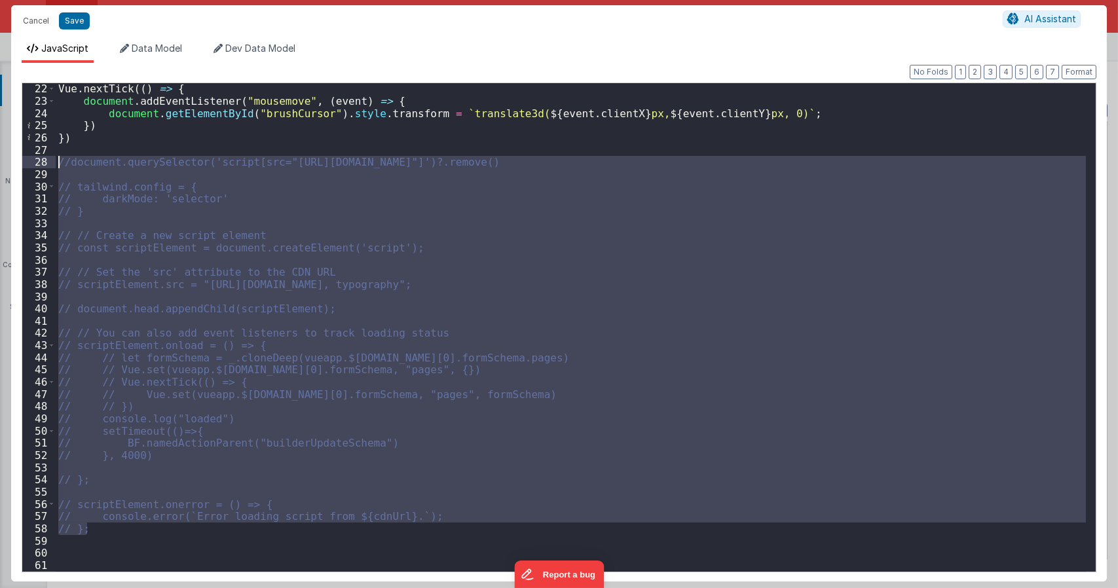
drag, startPoint x: 96, startPoint y: 532, endPoint x: 31, endPoint y: 164, distance: 373.9
click at [22, 161] on div "22 23 24 25 26 27 28 29 30 31 32 33 34 35 36 37 38 39 40 41 42 43 44 45 46 47 4…" at bounding box center [559, 328] width 1075 height 490
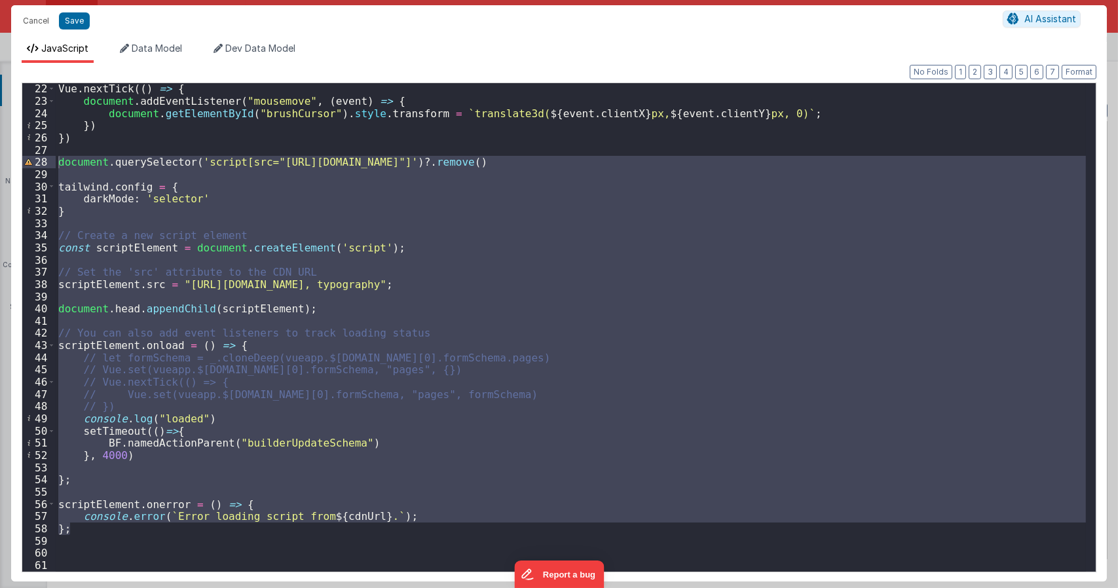
click at [204, 242] on div "Vue . nextTick (( ) => { document . addEventListener ( "mousemove" , ( event ) …" at bounding box center [571, 327] width 1031 height 489
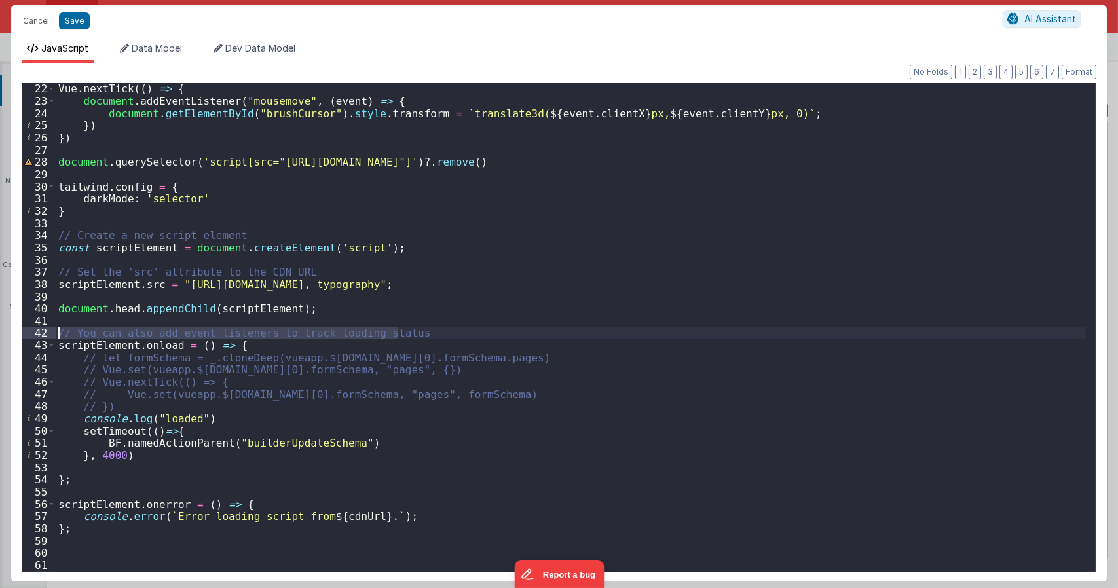
drag, startPoint x: 403, startPoint y: 330, endPoint x: 43, endPoint y: 334, distance: 360.4
click at [43, 335] on div "22 23 24 25 26 27 28 29 30 31 32 33 34 35 36 37 38 39 40 41 42 43 44 45 46 47 4…" at bounding box center [559, 328] width 1075 height 490
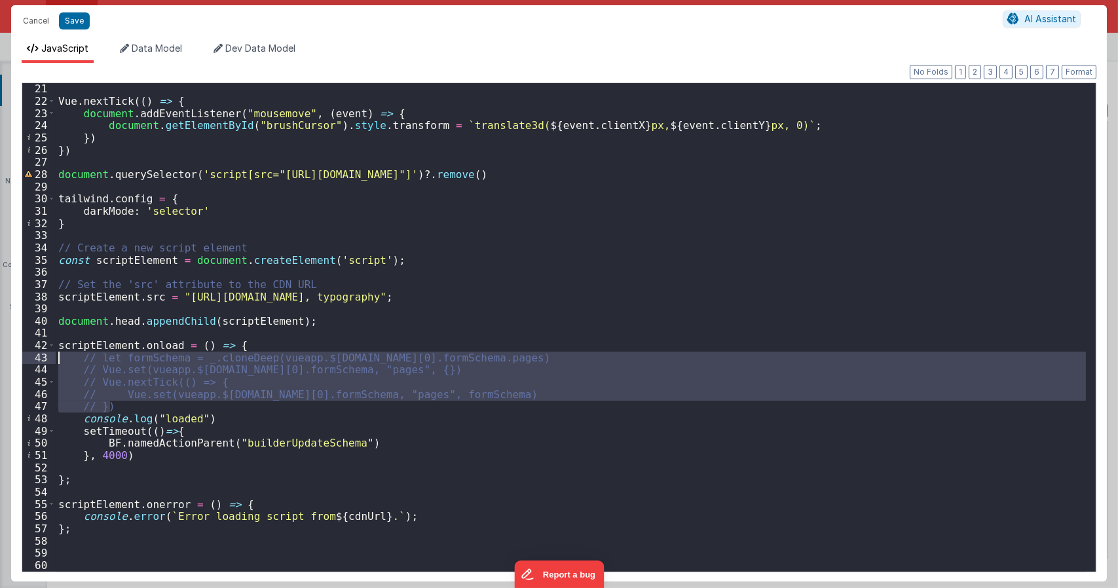
drag, startPoint x: 126, startPoint y: 408, endPoint x: 53, endPoint y: 354, distance: 90.4
click at [53, 354] on div "21 22 23 24 25 26 27 28 29 30 31 32 33 34 35 36 37 38 39 40 41 42 43 44 45 46 4…" at bounding box center [559, 328] width 1075 height 490
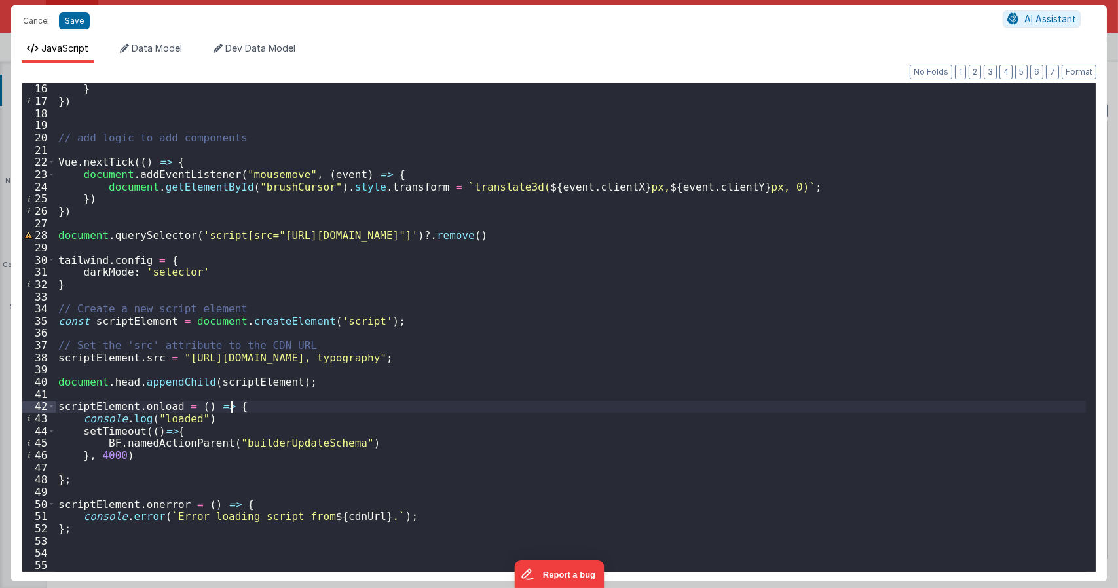
scroll to position [183, 0]
click at [102, 459] on div "} }) // add logic to add components Vue . nextTick (( ) => { document . addEven…" at bounding box center [571, 339] width 1031 height 513
click at [161, 476] on div "} }) // add logic to add components Vue . nextTick (( ) => { document . addEven…" at bounding box center [571, 339] width 1031 height 513
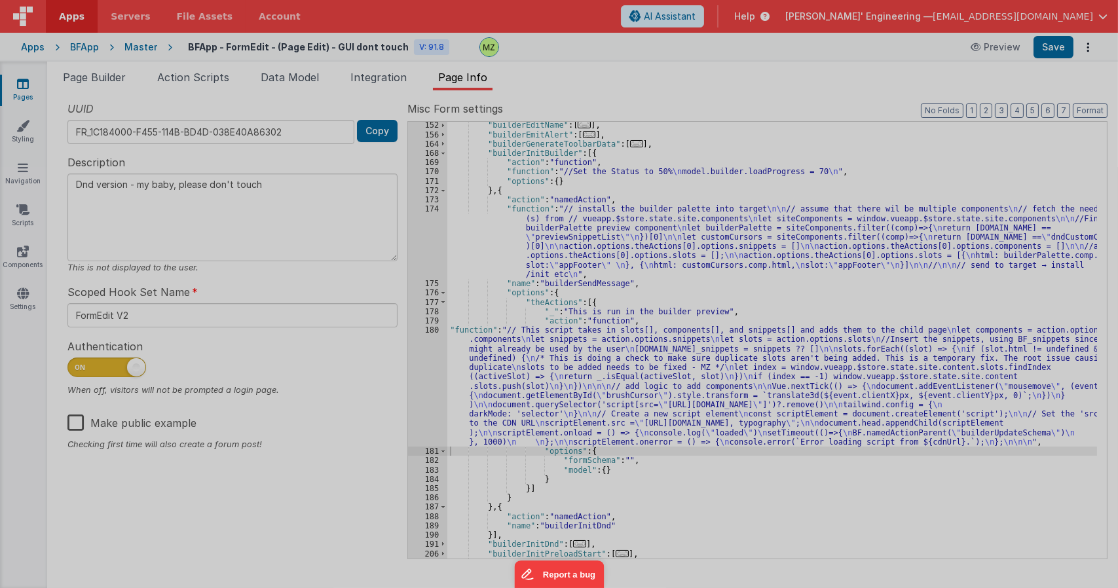
type textarea "Dnd version - my baby, please don't touch"
click at [196, 424] on div "Format 7 6 5 4 3 2 1 No Folds" at bounding box center [559, 313] width 1075 height 490
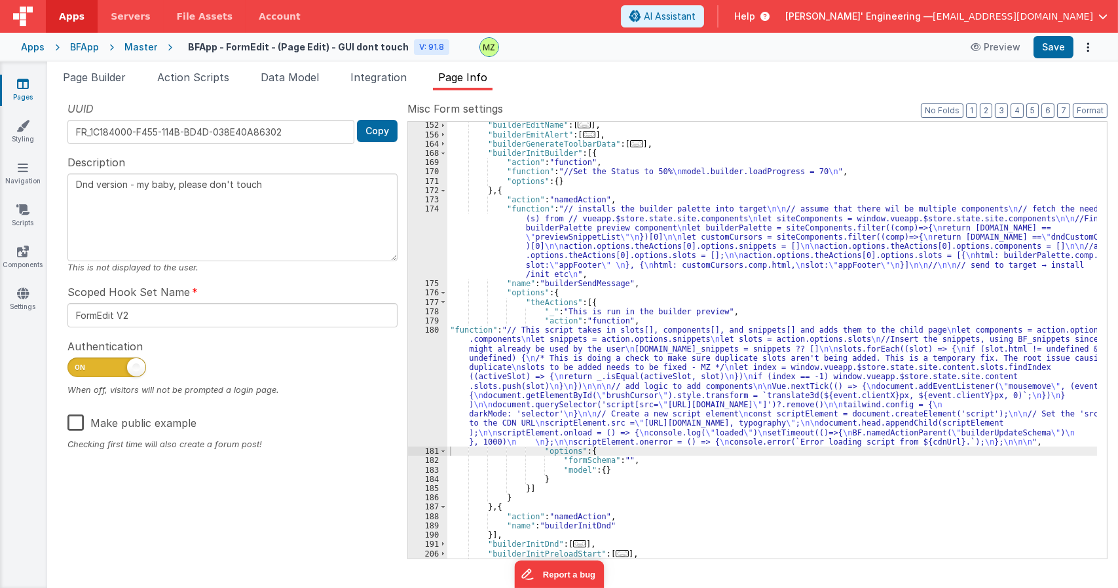
click at [515, 347] on div ""builderEditName" : [ ... ] , "builderEmitAlert" : [ ... ] , "builderGenerateTo…" at bounding box center [773, 348] width 650 height 455
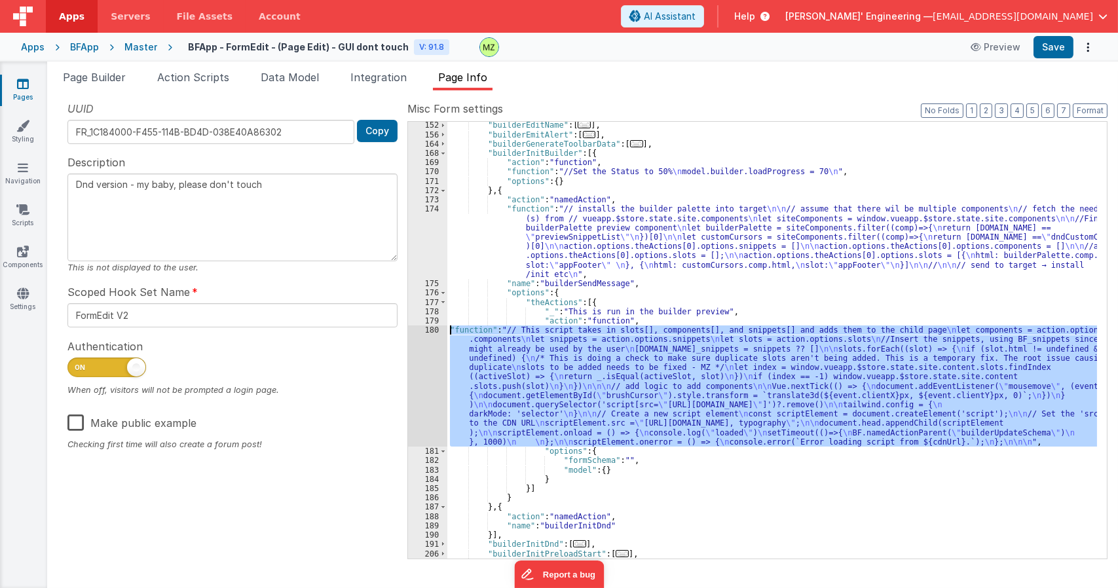
click at [425, 332] on div "180" at bounding box center [427, 386] width 39 height 121
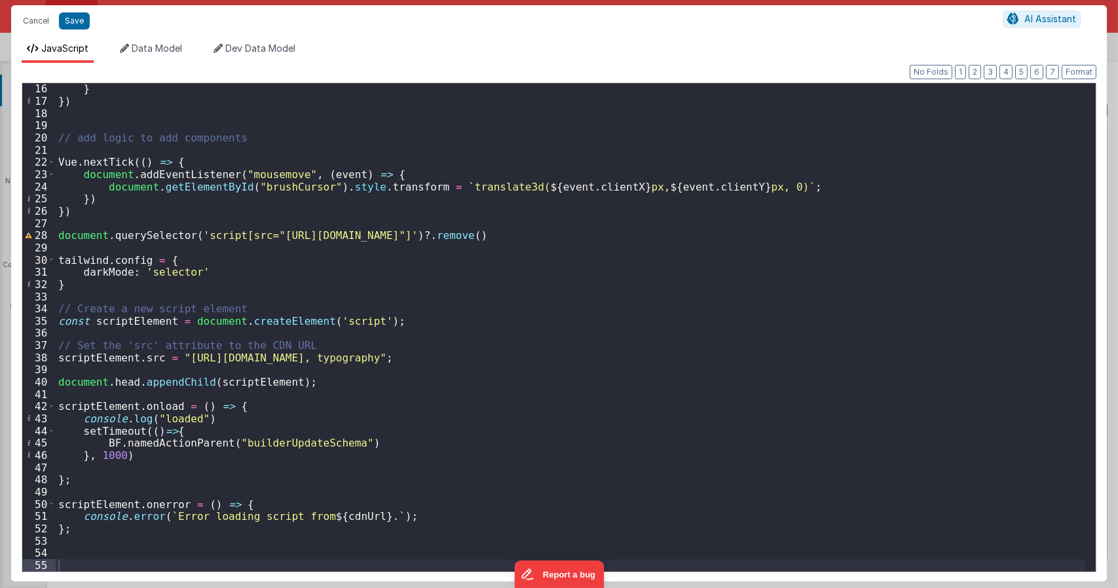
click at [99, 219] on div "} }) // add logic to add components Vue . nextTick (( ) => { document . addEven…" at bounding box center [571, 339] width 1031 height 513
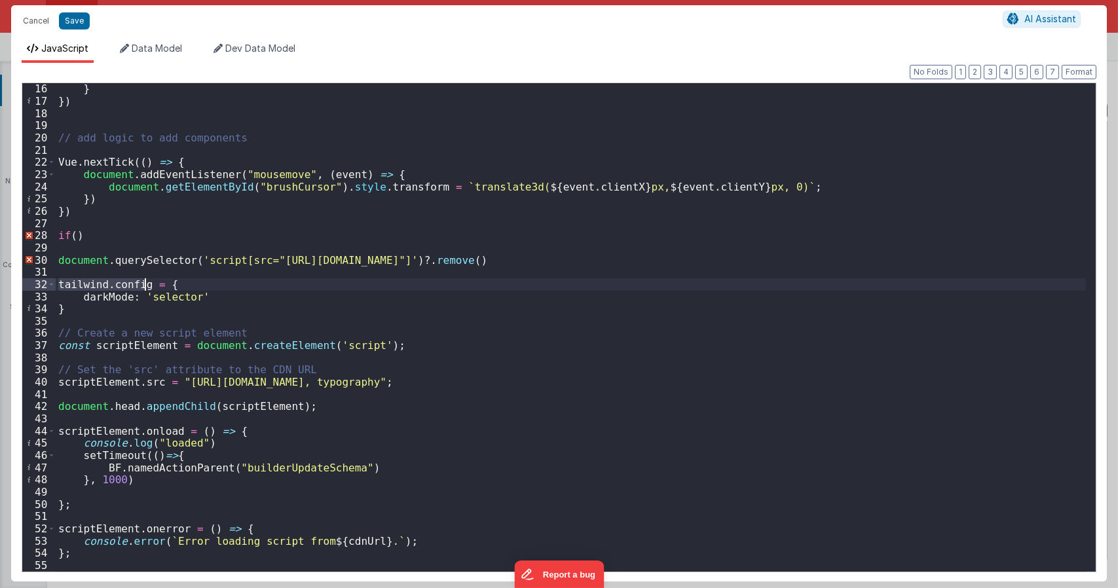
drag, startPoint x: 60, startPoint y: 285, endPoint x: 146, endPoint y: 288, distance: 85.9
click at [146, 288] on div "} }) // add logic to add components Vue . nextTick (( ) => { document . addEven…" at bounding box center [571, 339] width 1031 height 513
click at [76, 237] on div "} }) // add logic to add components Vue . nextTick (( ) => { document . addEven…" at bounding box center [571, 339] width 1031 height 513
paste textarea
click at [123, 252] on div "} }) // add logic to add components Vue . nextTick (( ) => { document . addEven…" at bounding box center [571, 339] width 1031 height 513
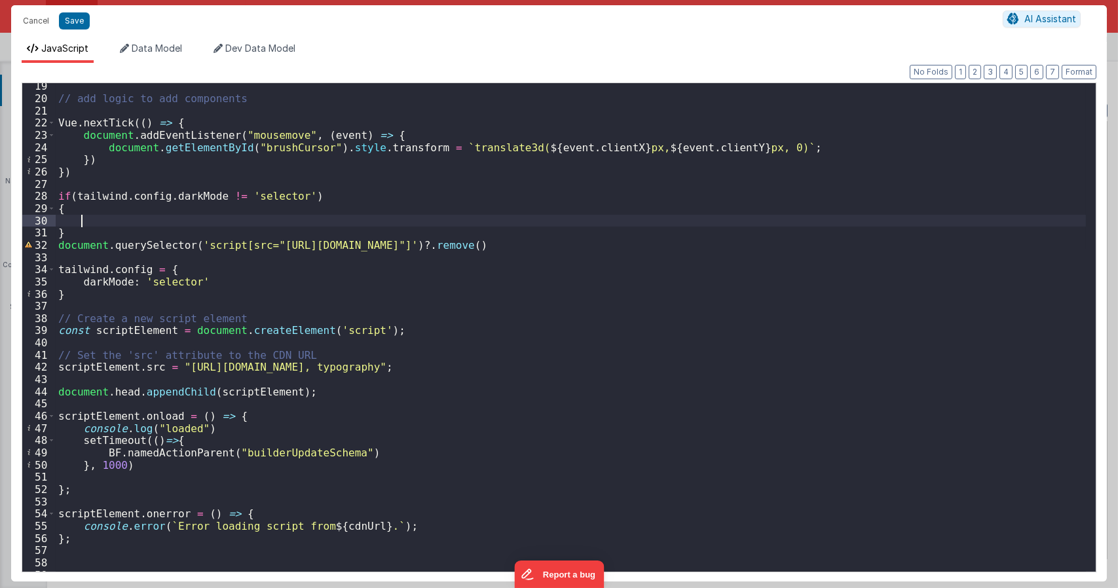
scroll to position [233, 0]
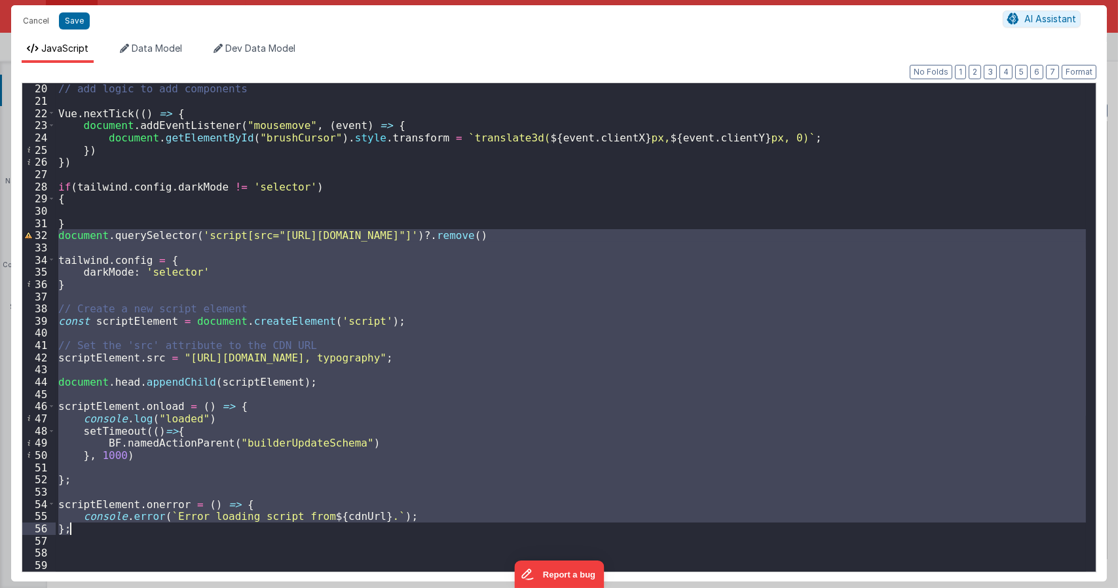
drag, startPoint x: 60, startPoint y: 240, endPoint x: 71, endPoint y: 533, distance: 293.8
click at [71, 533] on div "// add logic to add components Vue . nextTick (( ) => { document . addEventList…" at bounding box center [571, 339] width 1031 height 513
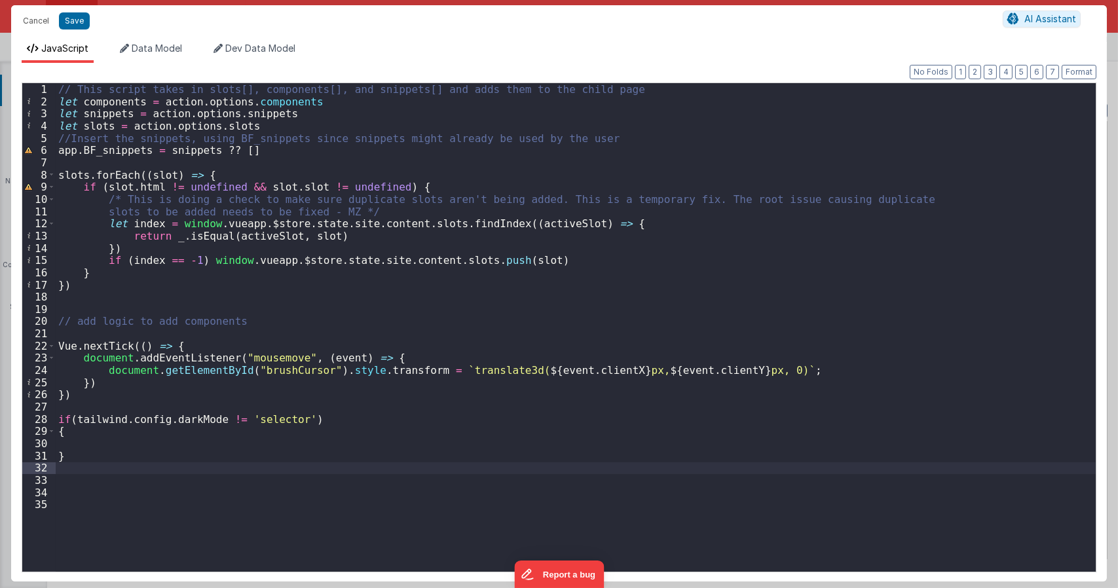
click at [71, 447] on div "// This script takes in slots[], components[], and snippets[] and adds them to …" at bounding box center [576, 339] width 1041 height 513
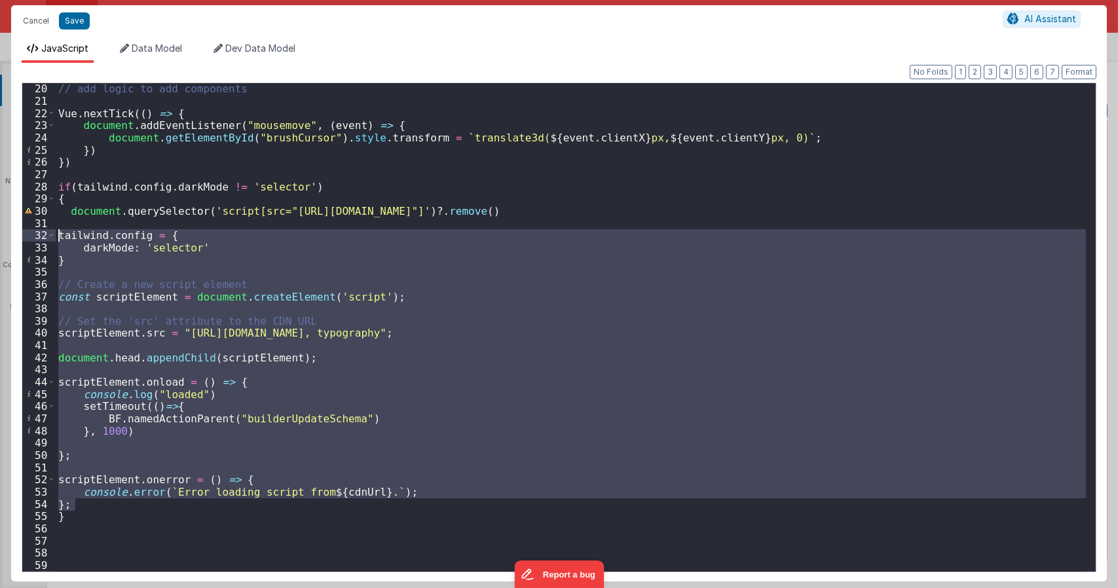
drag, startPoint x: 73, startPoint y: 503, endPoint x: 35, endPoint y: 235, distance: 270.1
click at [35, 235] on div "20 21 22 23 24 25 26 27 28 29 30 31 32 33 34 35 36 37 38 39 40 41 42 43 44 45 4…" at bounding box center [559, 328] width 1075 height 490
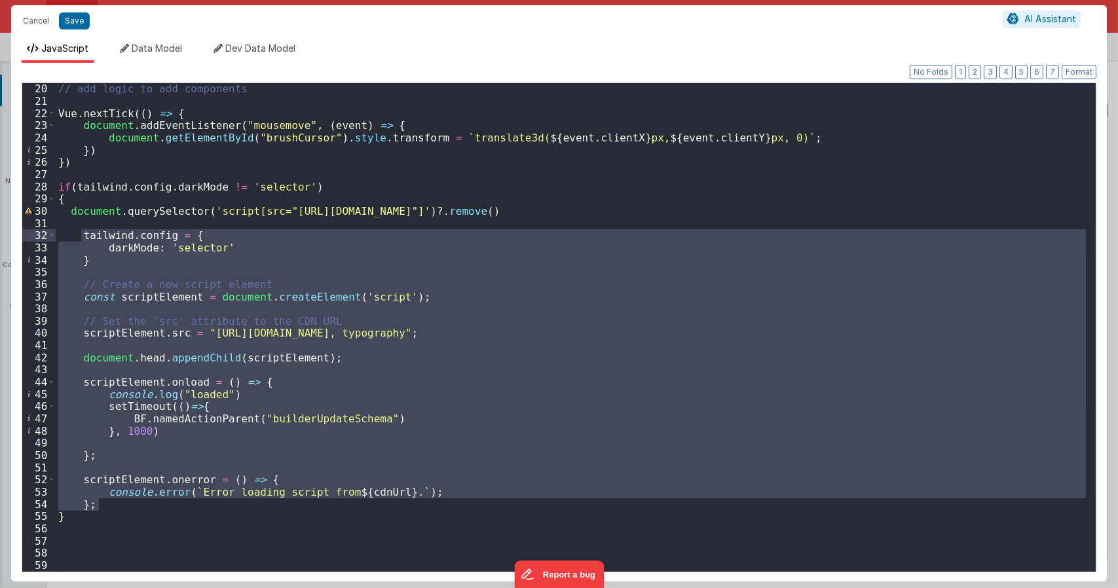
click at [172, 271] on div "// add logic to add components Vue . nextTick (( ) => { document . addEventList…" at bounding box center [571, 327] width 1031 height 489
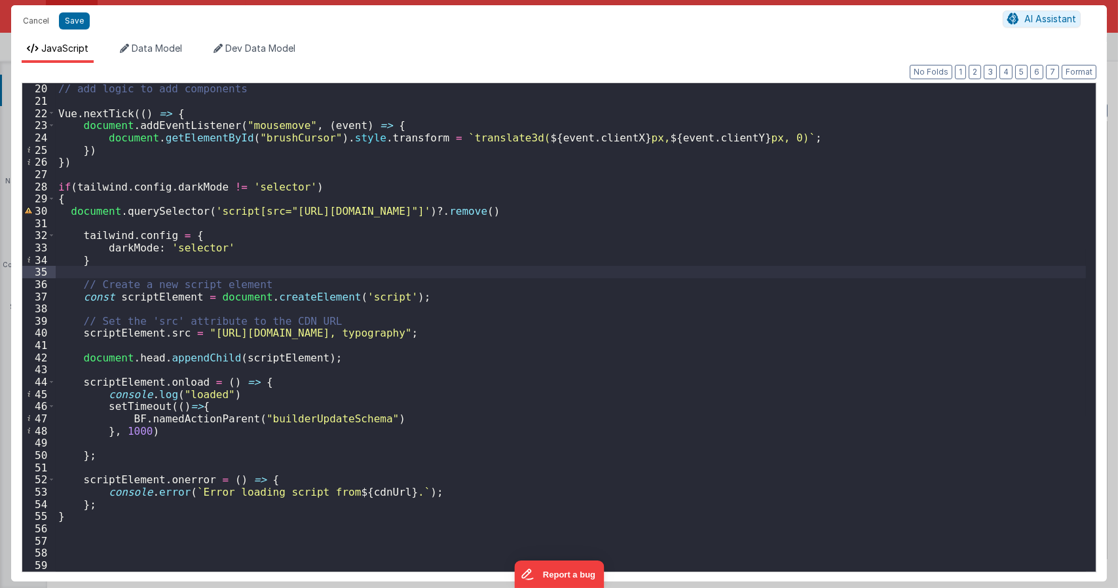
click at [69, 214] on div "// add logic to add components Vue . nextTick (( ) => { document . addEventList…" at bounding box center [571, 339] width 1031 height 513
click at [204, 289] on div "// add logic to add components Vue . nextTick (( ) => { document . addEventList…" at bounding box center [571, 339] width 1031 height 513
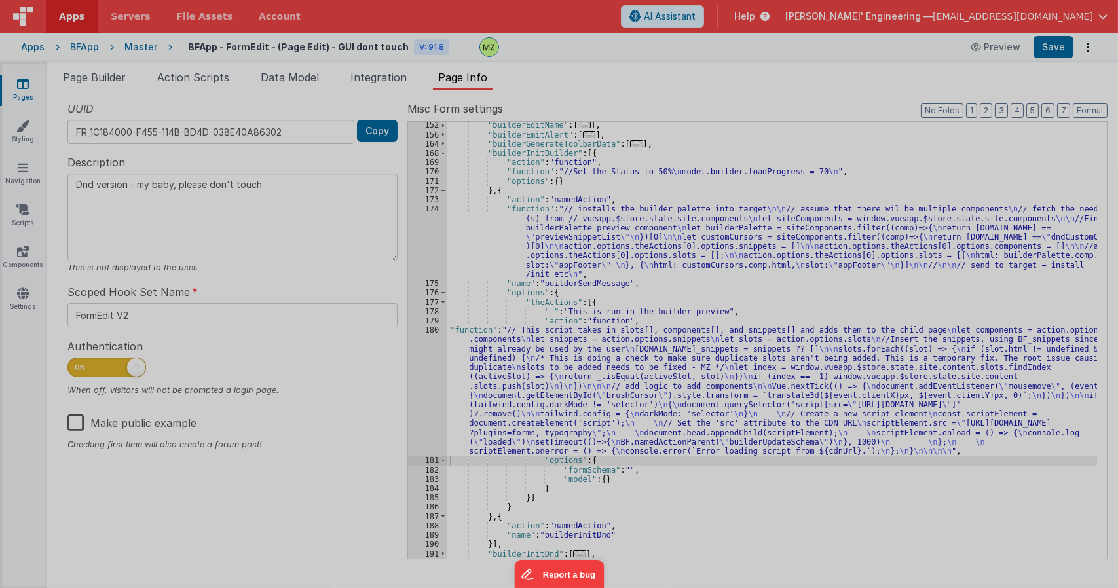
type textarea "Dnd version - my baby, please don't touch"
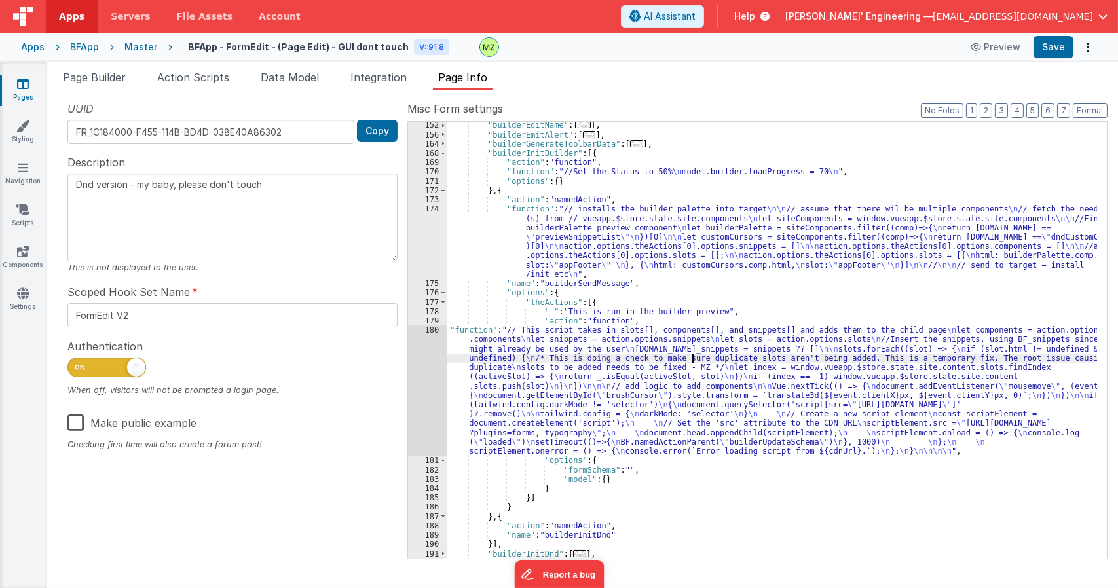
click at [693, 354] on div ""builderEditName" : [ ... ] , "builderEmitAlert" : [ ... ] , "builderGenerateTo…" at bounding box center [773, 348] width 650 height 455
click at [434, 335] on div "180" at bounding box center [427, 391] width 39 height 130
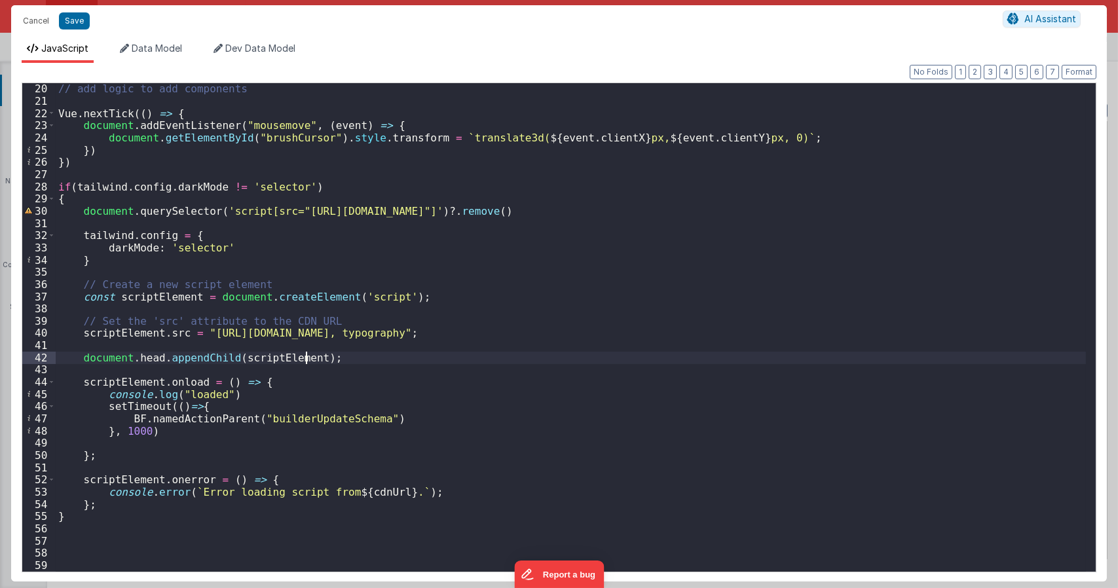
click at [309, 362] on div "// add logic to add components Vue . nextTick (( ) => { document . addEventList…" at bounding box center [571, 339] width 1031 height 513
click at [253, 387] on div "// add logic to add components Vue . nextTick (( ) => { document . addEventList…" at bounding box center [571, 339] width 1031 height 513
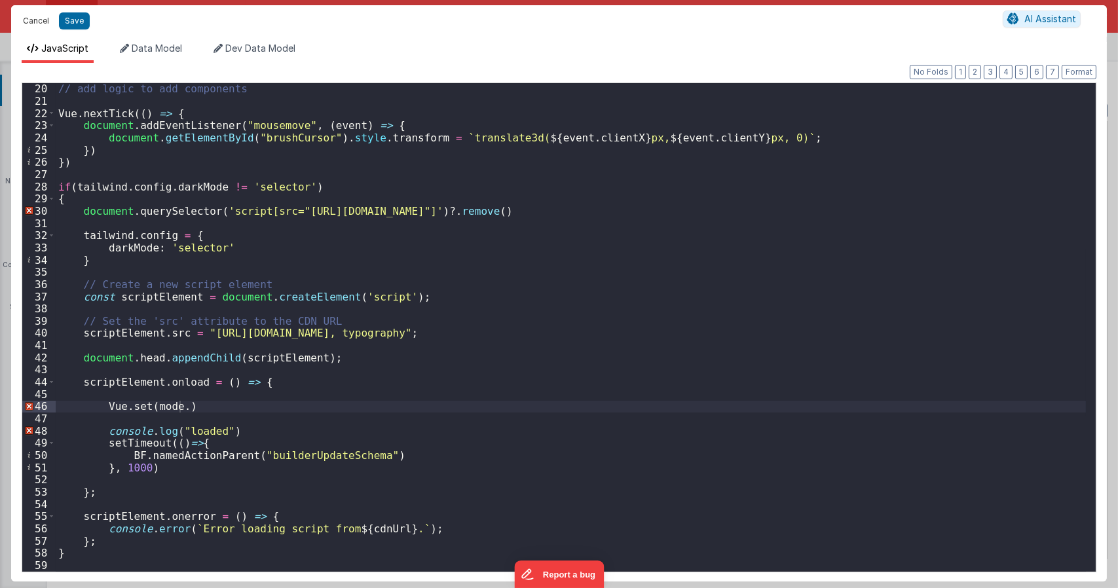
drag, startPoint x: 44, startPoint y: 22, endPoint x: 225, endPoint y: 84, distance: 191.3
click at [44, 22] on button "Cancel" at bounding box center [35, 21] width 39 height 18
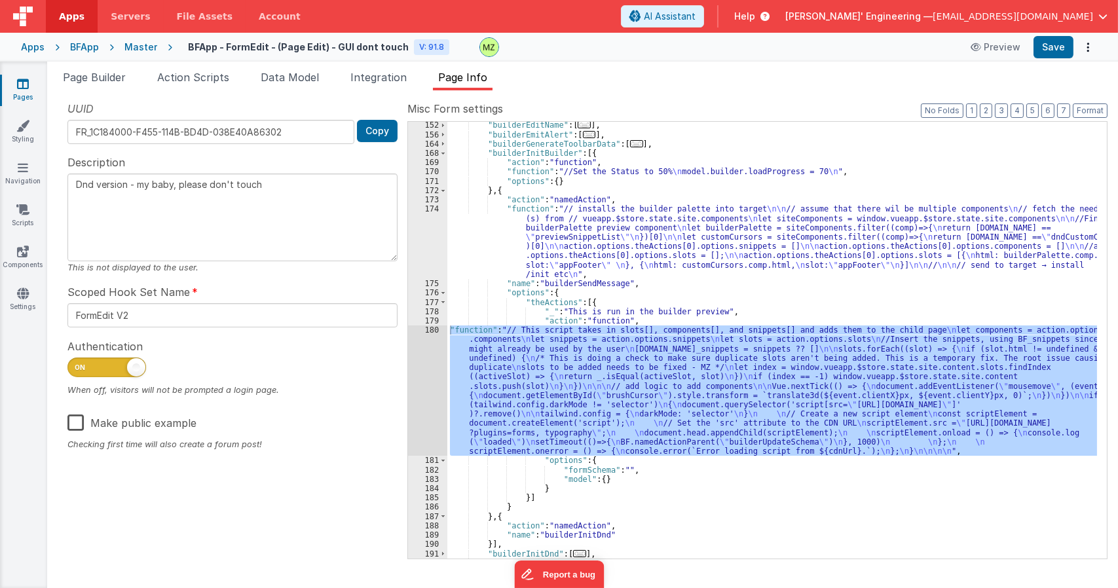
drag, startPoint x: 567, startPoint y: 318, endPoint x: 508, endPoint y: 329, distance: 59.4
click at [565, 320] on div ""builderEditName" : [ ... ] , "builderEmitAlert" : [ ... ] , "builderGenerateTo…" at bounding box center [773, 348] width 650 height 455
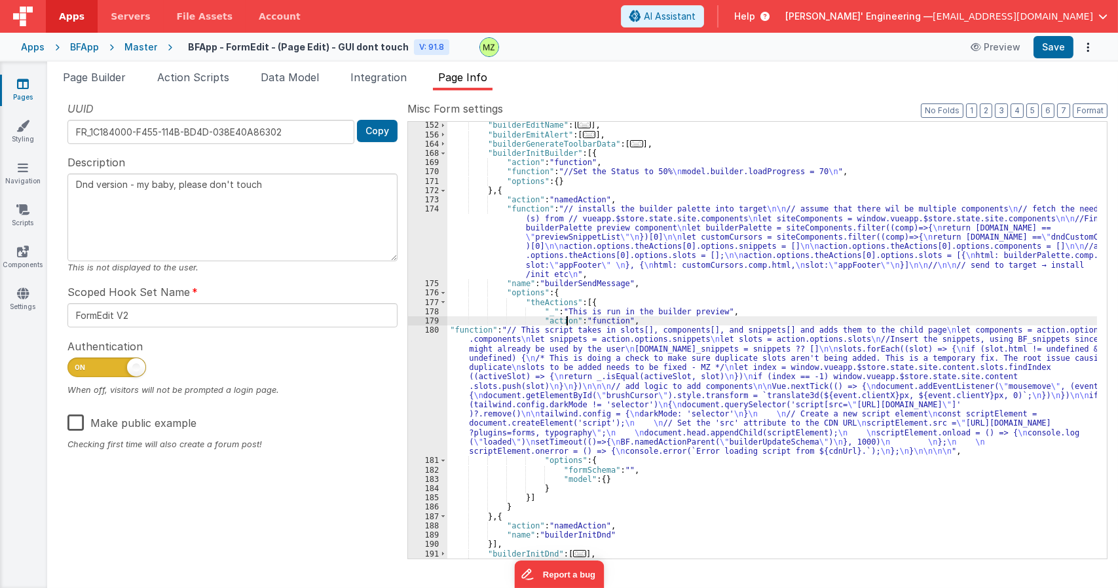
drag, startPoint x: 450, startPoint y: 330, endPoint x: 441, endPoint y: 332, distance: 9.5
click at [442, 332] on div "152 156 164 168 169 170 171 172 173 174 175 176 177 178 179 180 181 182 183 184…" at bounding box center [758, 340] width 700 height 438
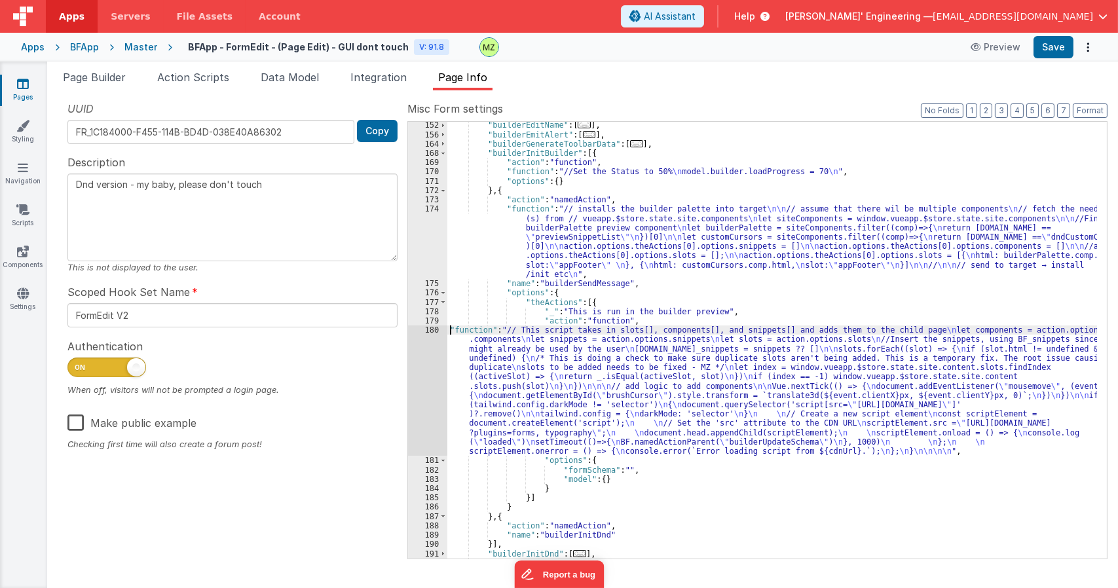
click at [441, 333] on div "180" at bounding box center [427, 391] width 39 height 130
click at [425, 335] on div "180" at bounding box center [427, 391] width 39 height 130
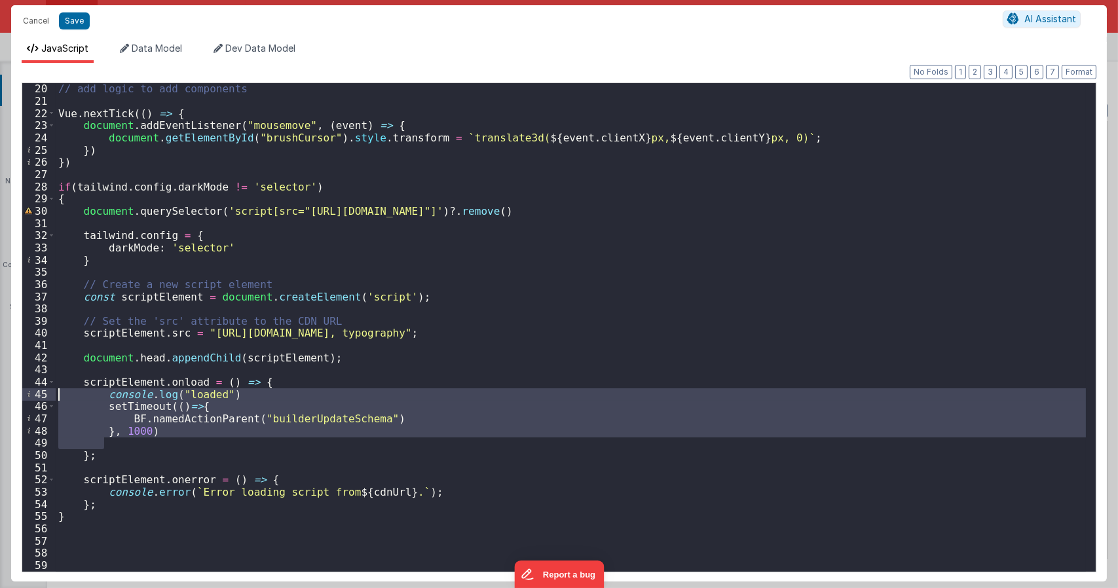
drag, startPoint x: 143, startPoint y: 442, endPoint x: 26, endPoint y: 394, distance: 126.9
click at [26, 394] on div "20 21 22 23 24 25 26 27 28 29 30 31 32 33 34 35 36 37 38 39 40 41 42 43 44 45 4…" at bounding box center [559, 328] width 1075 height 490
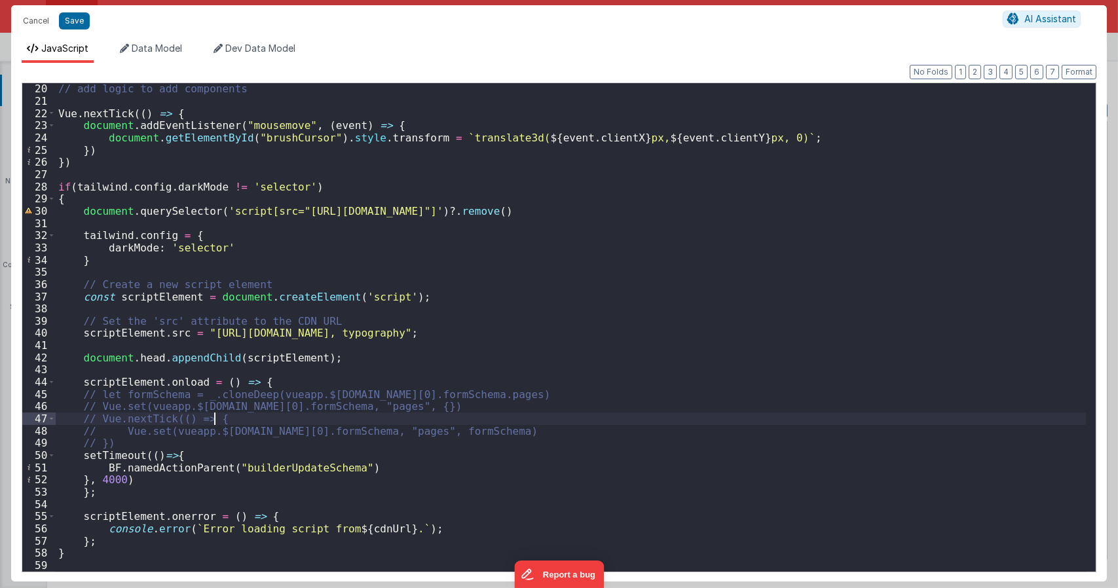
click at [220, 421] on div "// add logic to add components Vue . nextTick (( ) => { document . addEventList…" at bounding box center [571, 339] width 1031 height 513
type textarea "Dnd version - my baby, please don't touch"
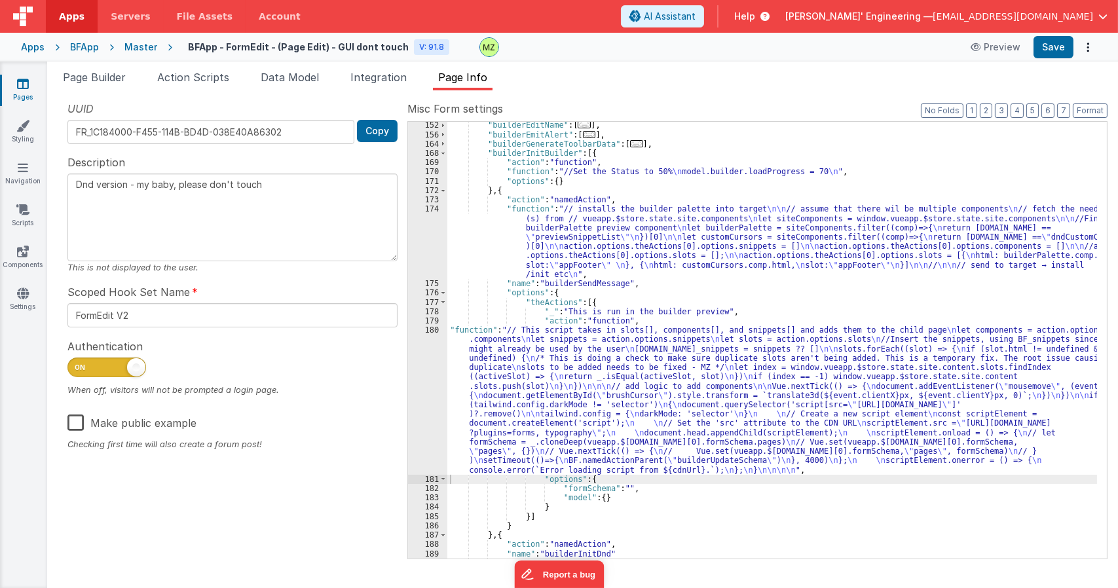
drag, startPoint x: 562, startPoint y: 314, endPoint x: 555, endPoint y: 318, distance: 8.0
click at [560, 316] on div ""builderEditName" : [ ... ] , "builderEmitAlert" : [ ... ] , "builderGenerateTo…" at bounding box center [773, 348] width 650 height 455
click at [432, 330] on div "180" at bounding box center [427, 400] width 39 height 149
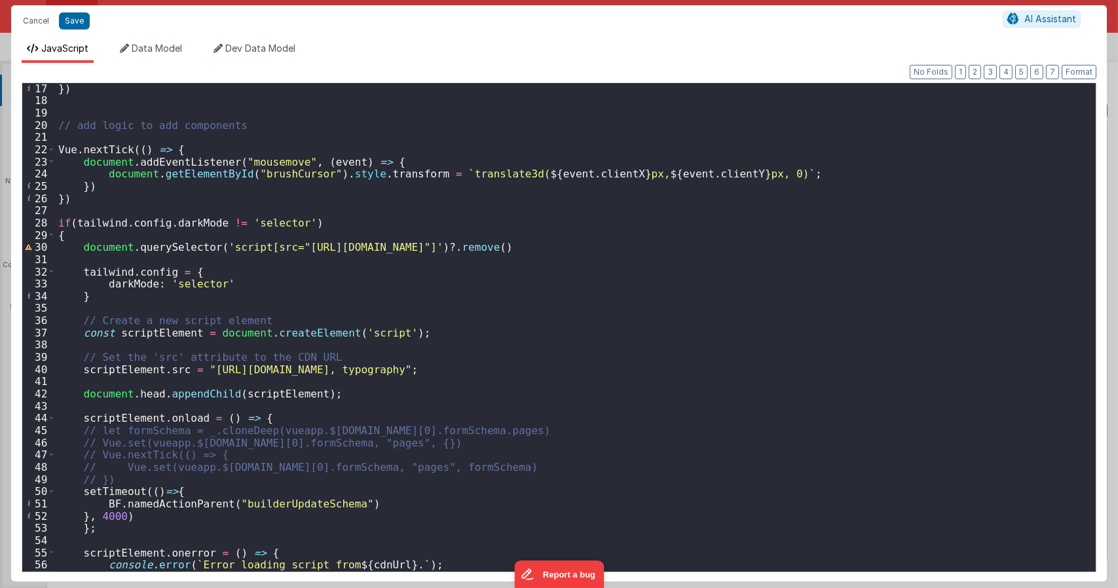
scroll to position [197, 0]
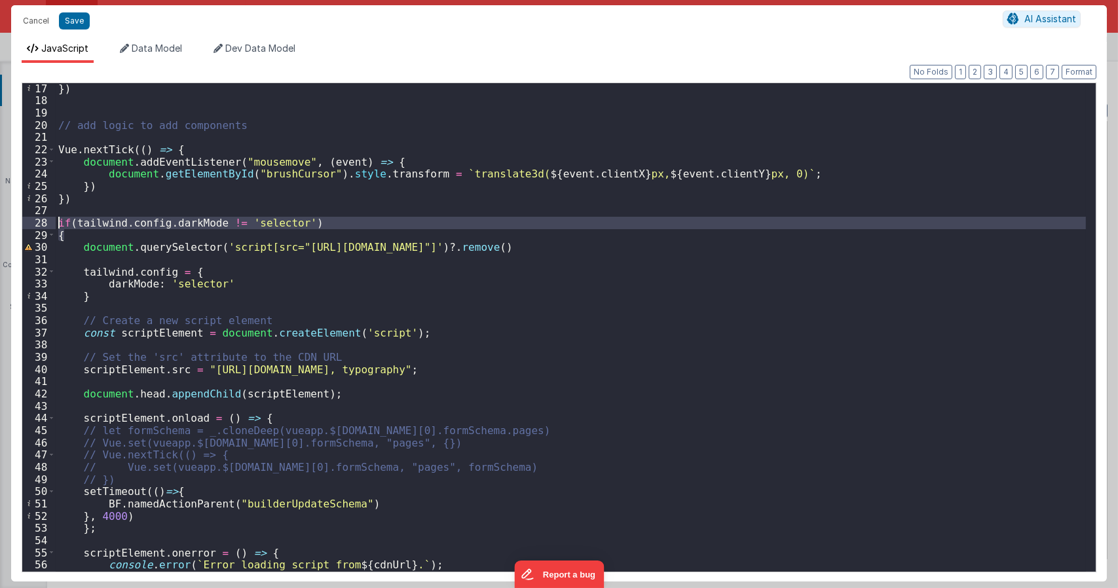
drag, startPoint x: 83, startPoint y: 238, endPoint x: 18, endPoint y: 222, distance: 66.1
click at [18, 222] on div "Format 7 6 5 4 3 2 1 No Folds 17 18 19 20 21 22 23 24 25 26 27 28 29 30 31 32 3…" at bounding box center [559, 322] width 1096 height 519
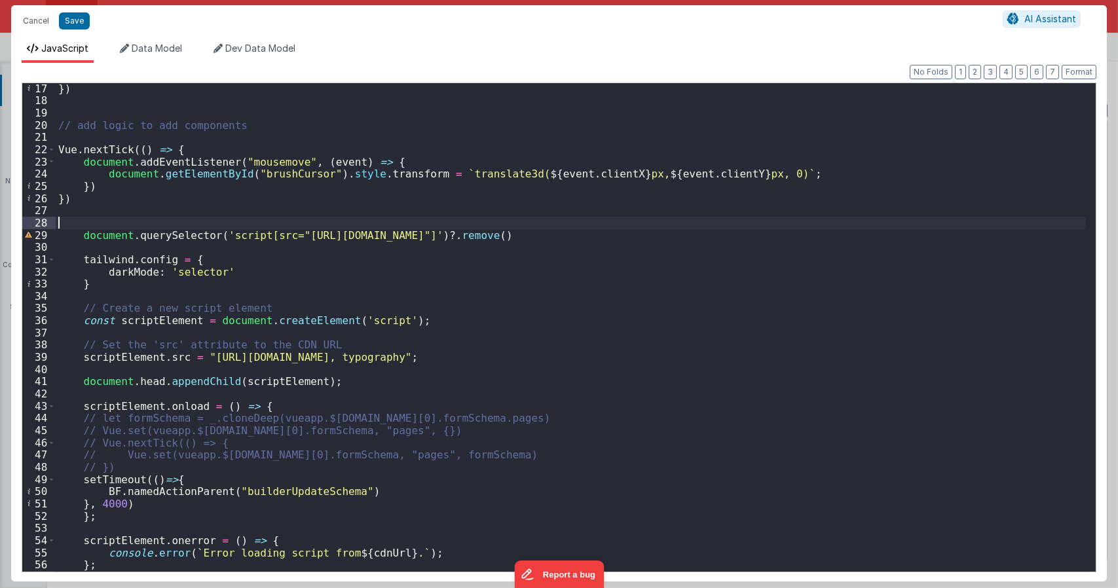
scroll to position [257, 0]
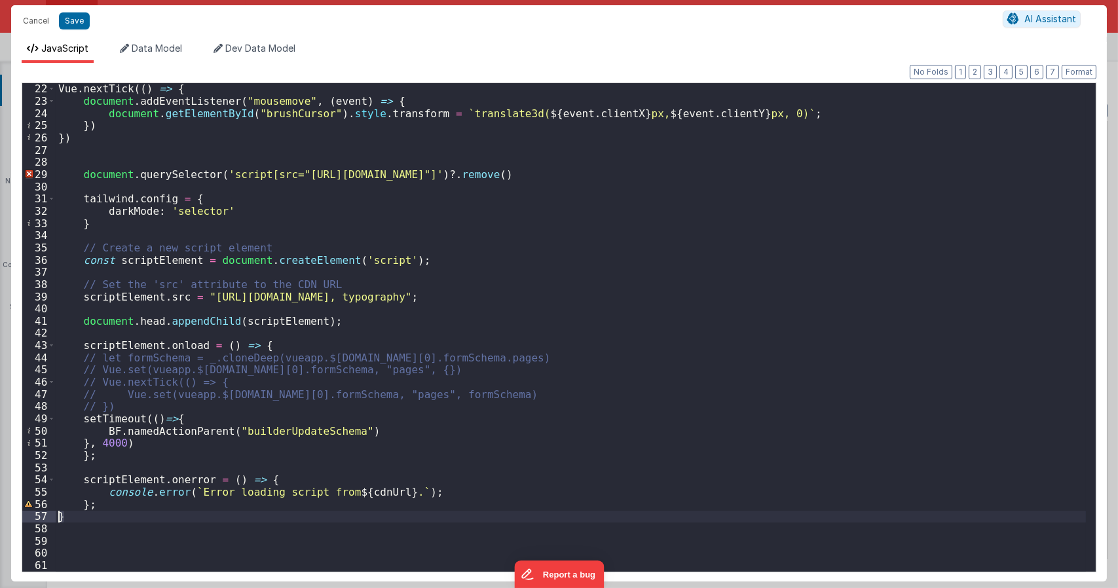
drag, startPoint x: 70, startPoint y: 516, endPoint x: 49, endPoint y: 517, distance: 21.0
click at [49, 517] on div "22 23 24 25 26 27 28 29 30 31 32 33 34 35 36 37 38 39 40 41 42 43 44 45 46 47 4…" at bounding box center [559, 328] width 1075 height 490
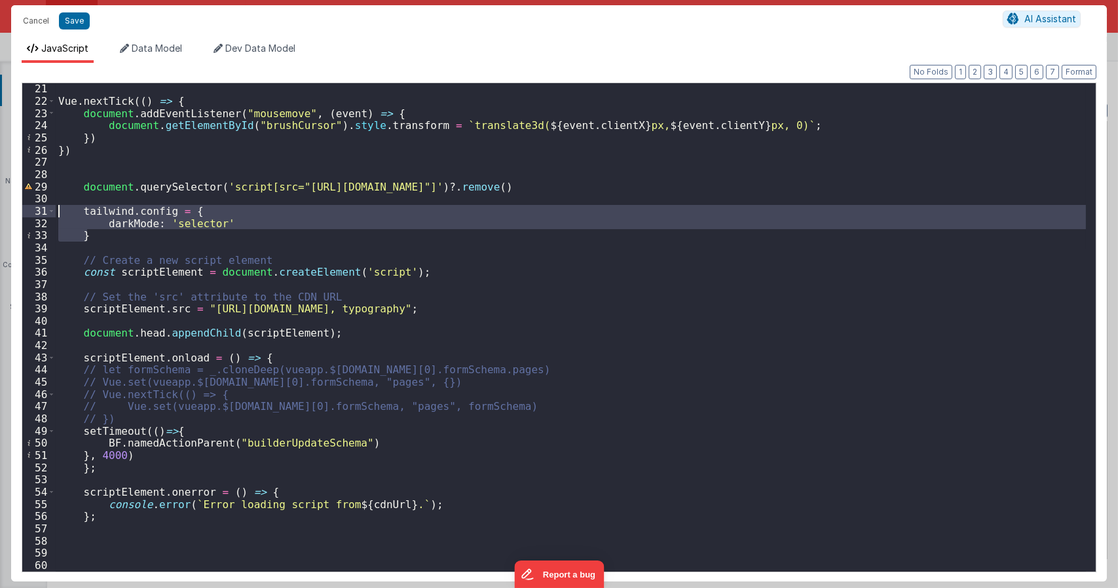
drag, startPoint x: 97, startPoint y: 239, endPoint x: 41, endPoint y: 215, distance: 60.5
click at [41, 215] on div "21 22 23 24 25 26 27 28 29 30 31 32 33 34 35 36 37 38 39 40 41 42 43 44 45 46 4…" at bounding box center [559, 328] width 1075 height 490
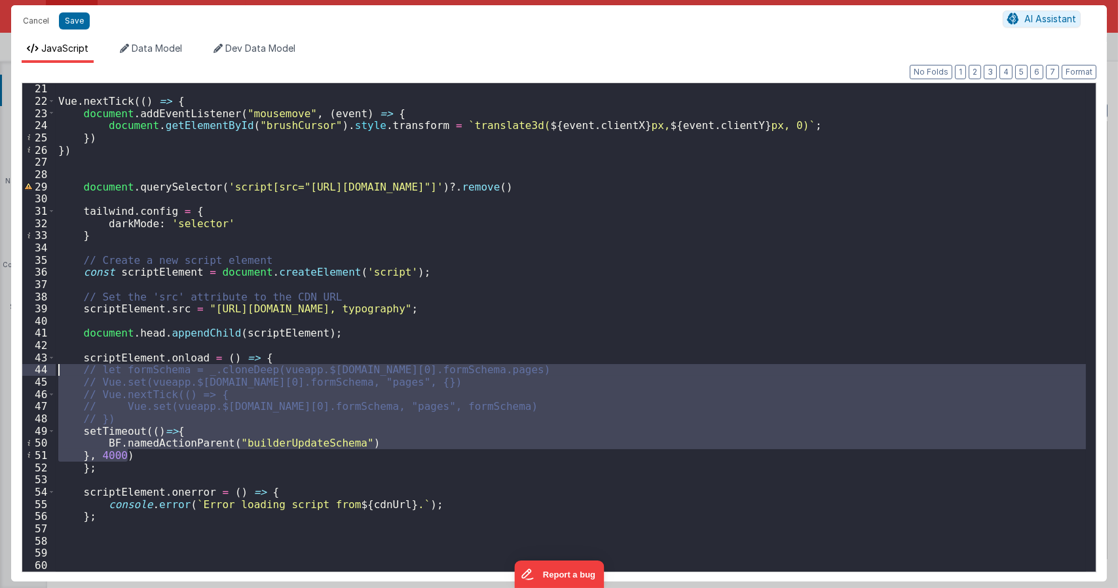
drag, startPoint x: 150, startPoint y: 458, endPoint x: 7, endPoint y: 366, distance: 170.7
click at [7, 366] on div "Cancel Save AI Assistant JavaScript Data Model Dev Data Model Format 7 6 5 4 3 …" at bounding box center [559, 294] width 1118 height 588
click at [140, 426] on div "Vue . nextTick (( ) => { document . addEventListener ( "mousemove" , ( event ) …" at bounding box center [571, 327] width 1031 height 489
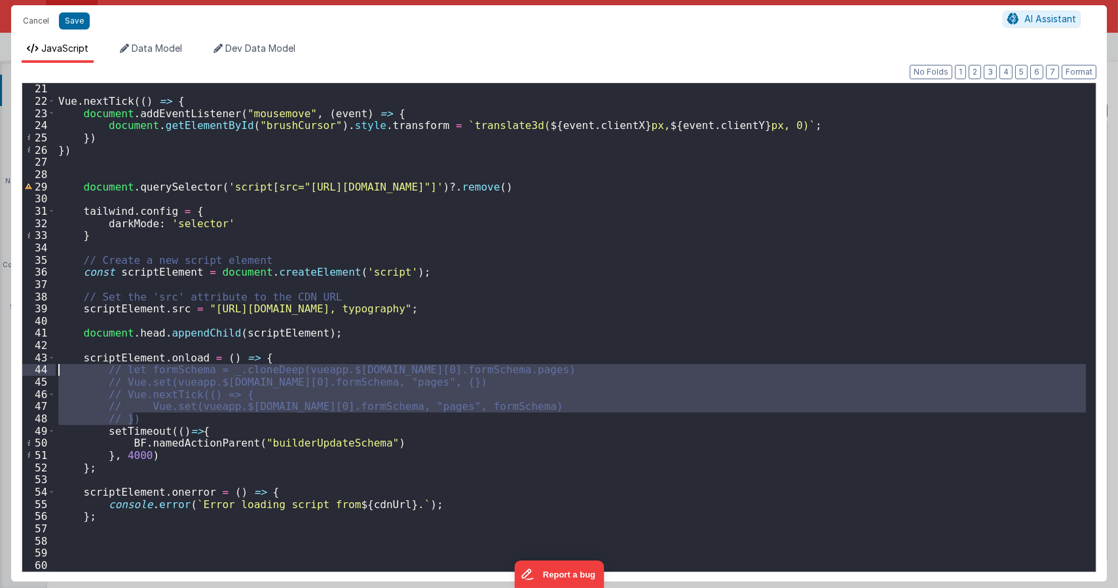
drag, startPoint x: 147, startPoint y: 415, endPoint x: 41, endPoint y: 364, distance: 118.7
click at [39, 368] on div "21 22 23 24 25 26 27 28 29 30 31 32 33 34 35 36 37 38 39 40 41 42 43 44 45 46 4…" at bounding box center [559, 328] width 1075 height 490
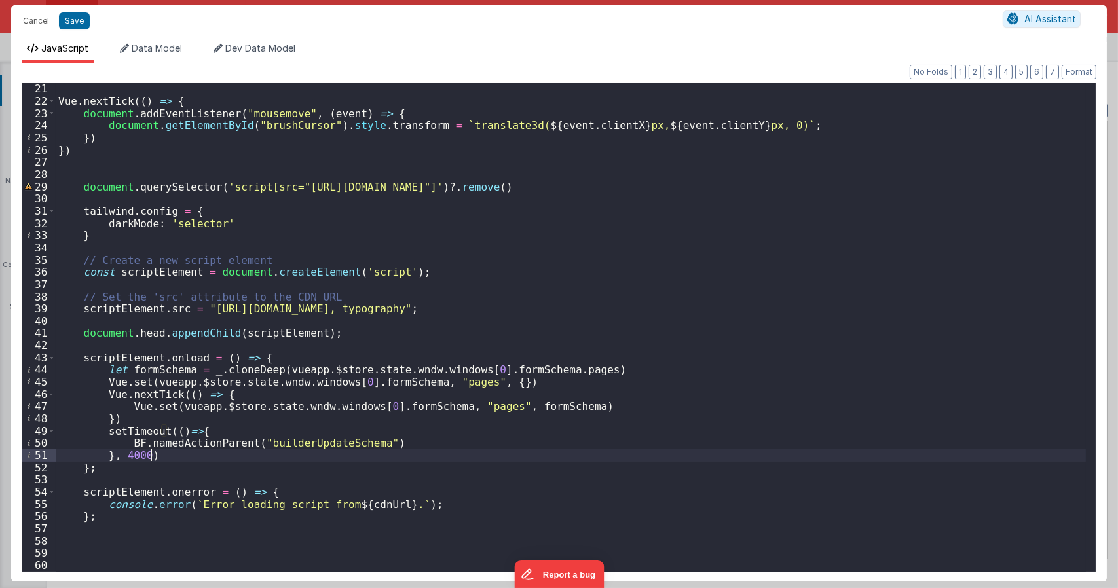
click at [161, 457] on div "Vue . nextTick (( ) => { document . addEventListener ( "mousemove" , ( event ) …" at bounding box center [571, 339] width 1031 height 513
click at [391, 444] on div "Vue . nextTick (( ) => { document . addEventListener ( "mousemove" , ( event ) …" at bounding box center [571, 339] width 1031 height 513
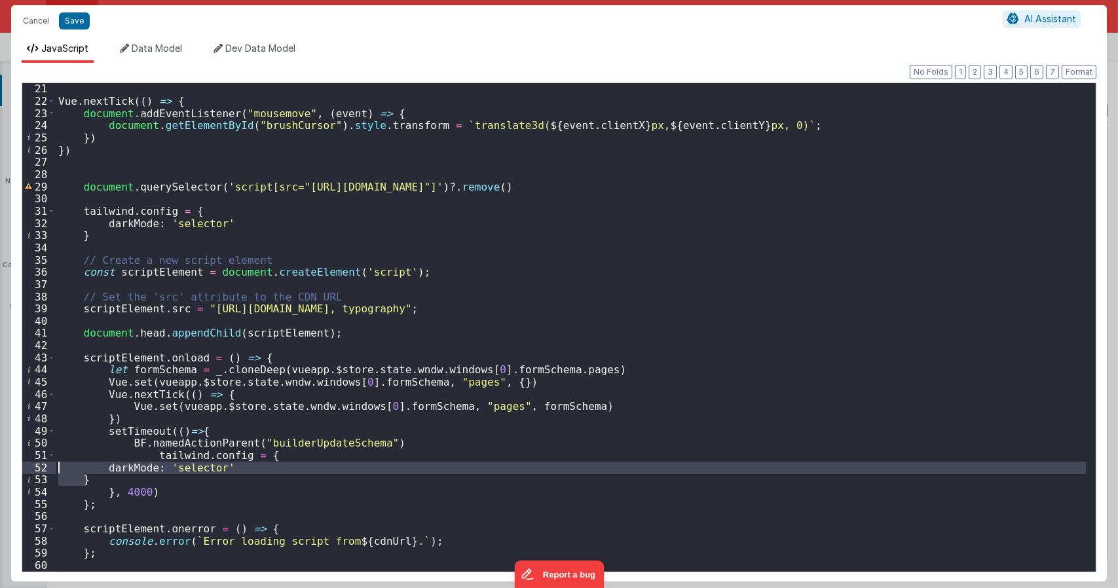
drag, startPoint x: 106, startPoint y: 481, endPoint x: 0, endPoint y: 466, distance: 107.2
click at [0, 466] on div "Cancel Save AI Assistant JavaScript Data Model Dev Data Model Format 7 6 5 4 3 …" at bounding box center [559, 294] width 1118 height 588
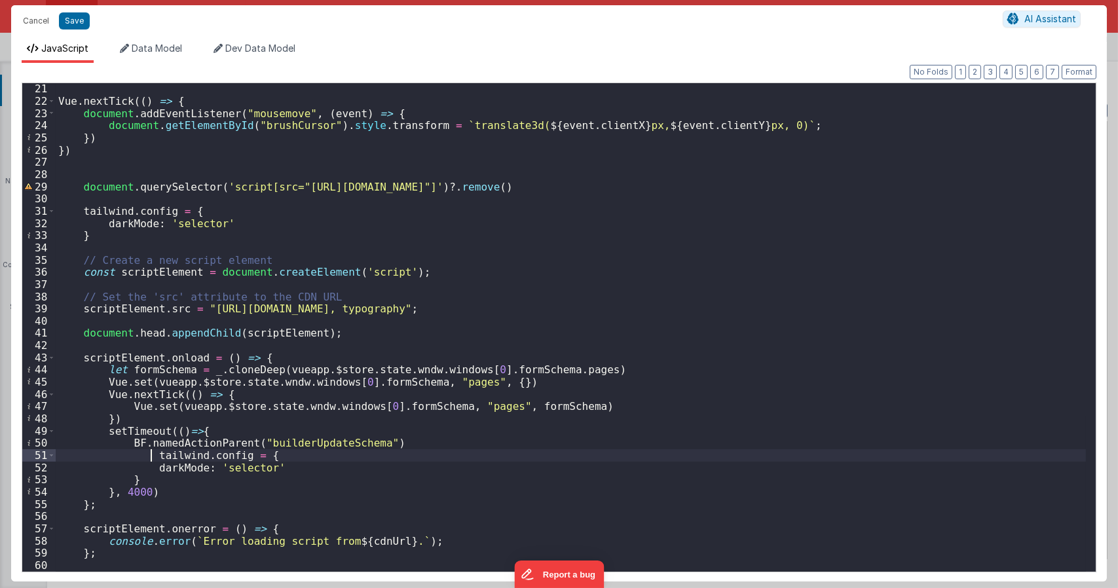
click at [151, 456] on div "Vue . nextTick (( ) => { document . addEventListener ( "mousemove" , ( event ) …" at bounding box center [571, 339] width 1031 height 513
click at [343, 439] on div "Vue . nextTick (( ) => { document . addEventListener ( "mousemove" , ( event ) …" at bounding box center [571, 339] width 1031 height 513
click at [130, 456] on div "Vue . nextTick (( ) => { document . addEventListener ( "mousemove" , ( event ) …" at bounding box center [571, 339] width 1031 height 513
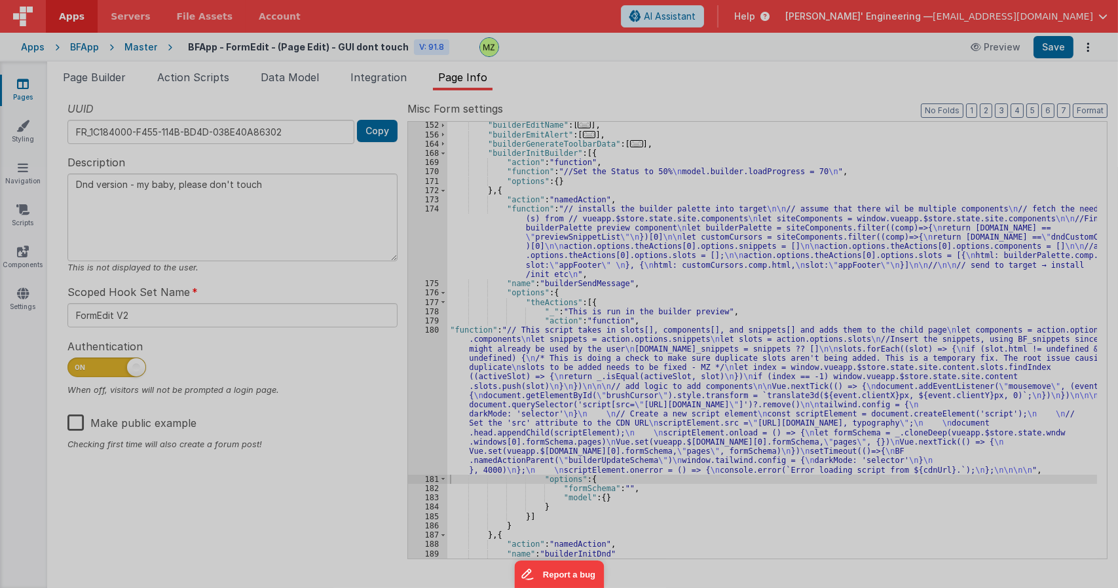
type textarea "Dnd version - my baby, please don't touch"
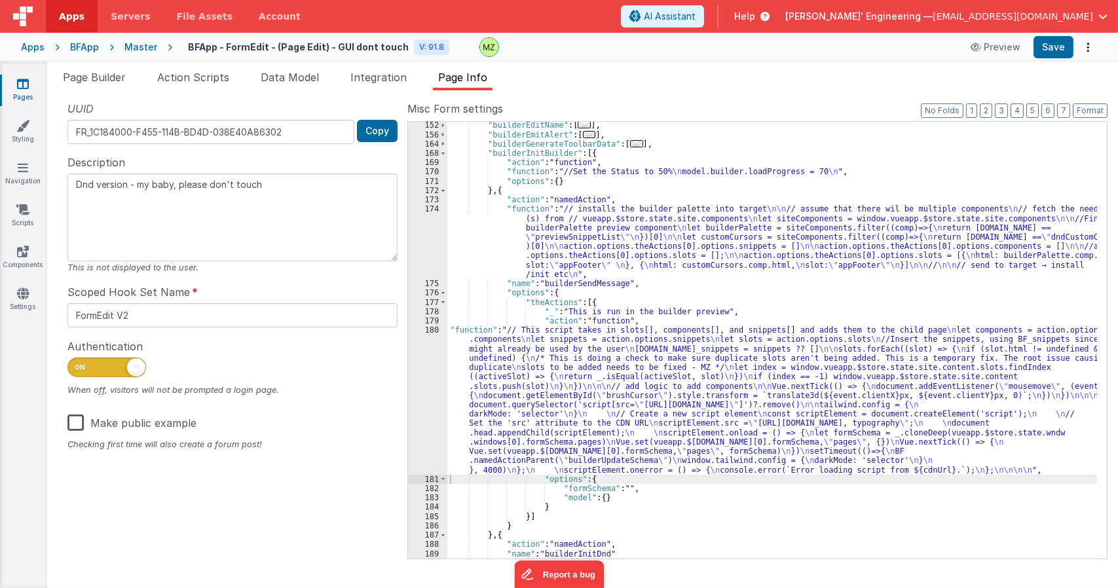
click at [614, 374] on div ""builderEditName" : [ ... ] , "builderEmitAlert" : [ ... ] , "builderGenerateTo…" at bounding box center [773, 348] width 650 height 455
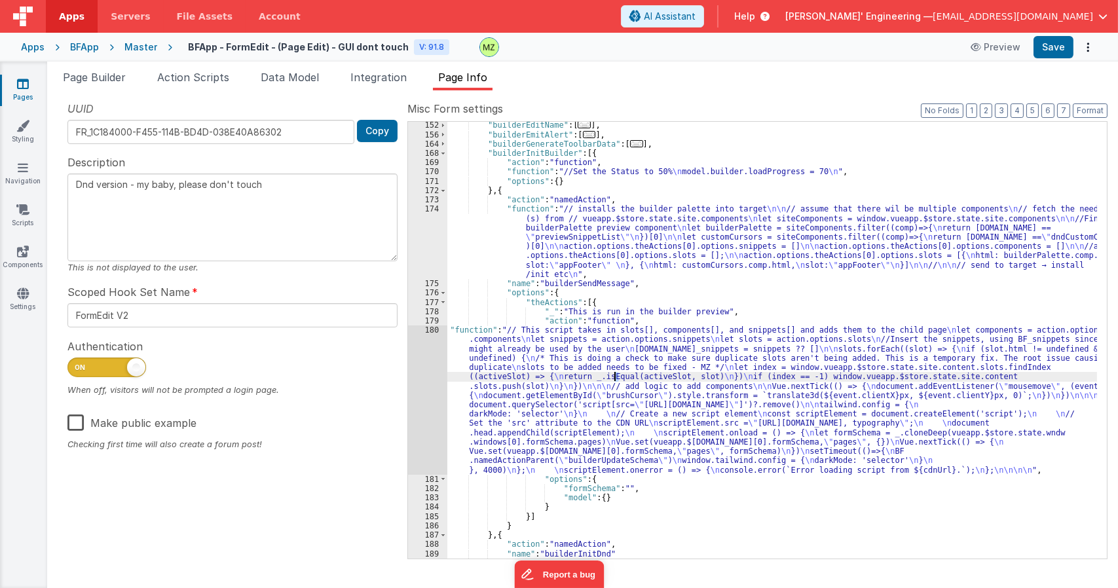
click at [438, 339] on div "180" at bounding box center [427, 400] width 39 height 149
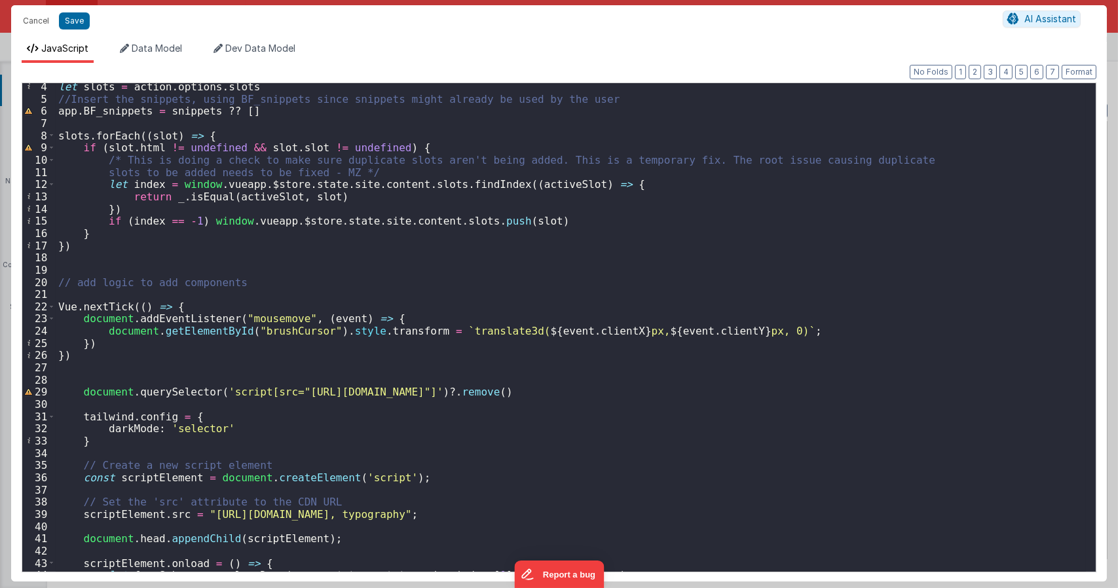
scroll to position [79, 0]
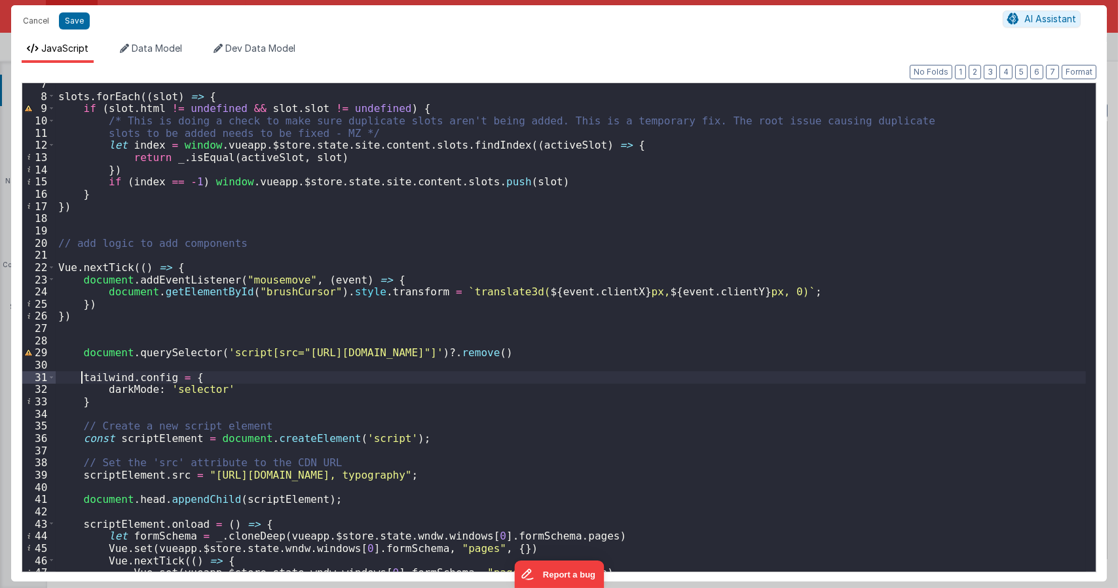
click at [83, 375] on div "slots . forEach (( slot ) => { if ( slot . html != undefined && slot . slot != …" at bounding box center [571, 334] width 1031 height 513
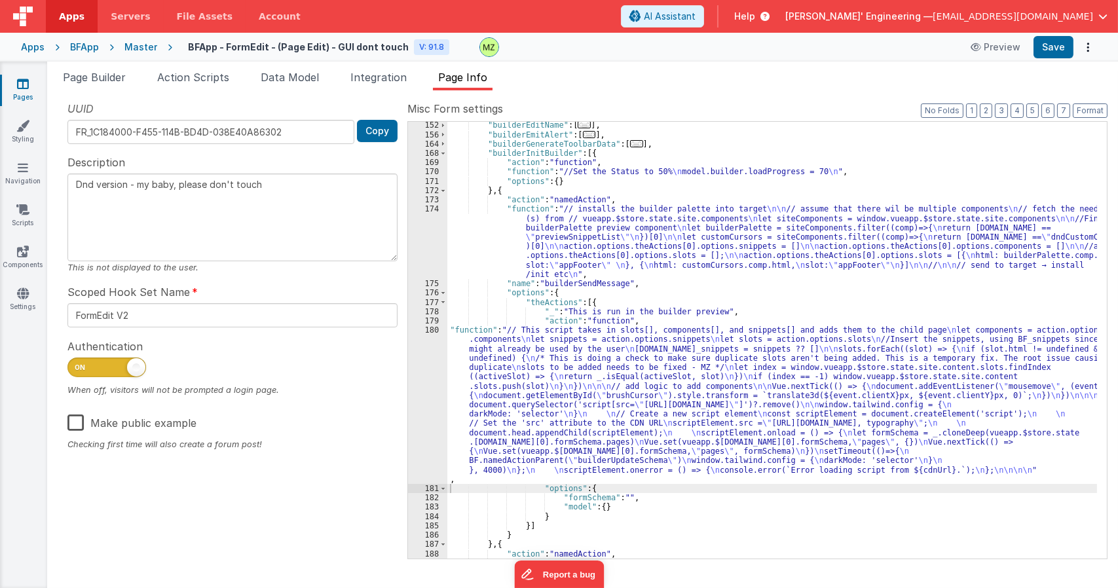
drag, startPoint x: 660, startPoint y: 372, endPoint x: 649, endPoint y: 372, distance: 10.5
click at [660, 372] on div ""builderEditName" : [ ... ] , "builderEmitAlert" : [ ... ] , "builderGenerateTo…" at bounding box center [773, 348] width 650 height 455
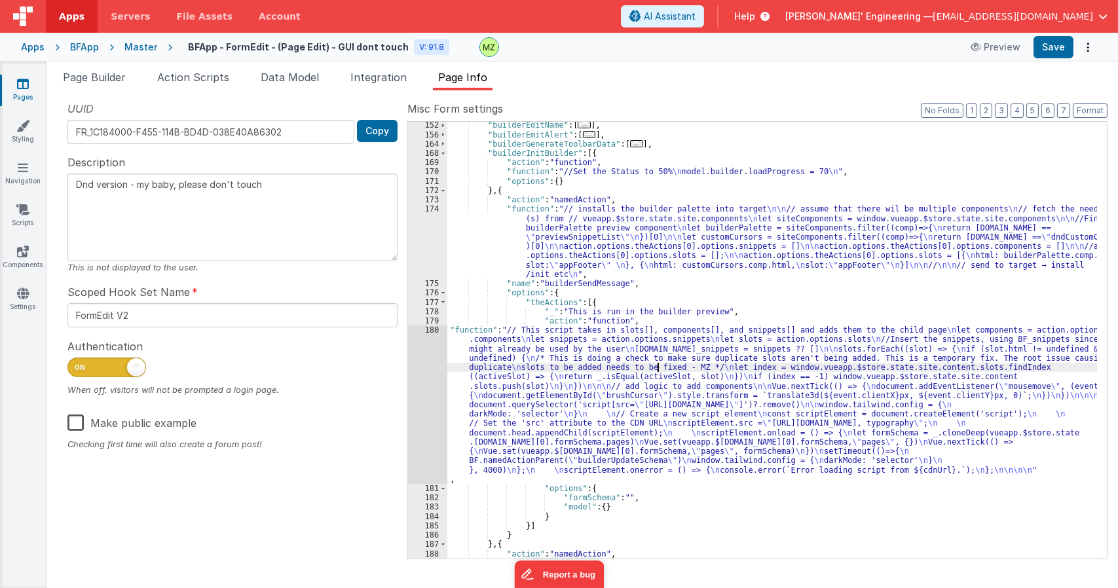
click at [427, 334] on div "180" at bounding box center [427, 405] width 39 height 159
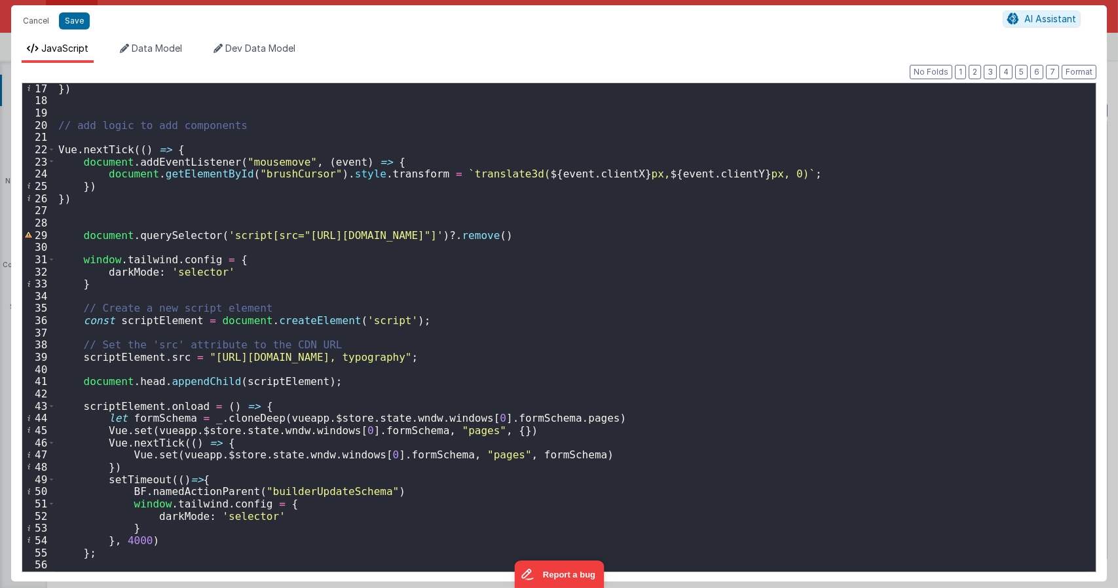
scroll to position [281, 0]
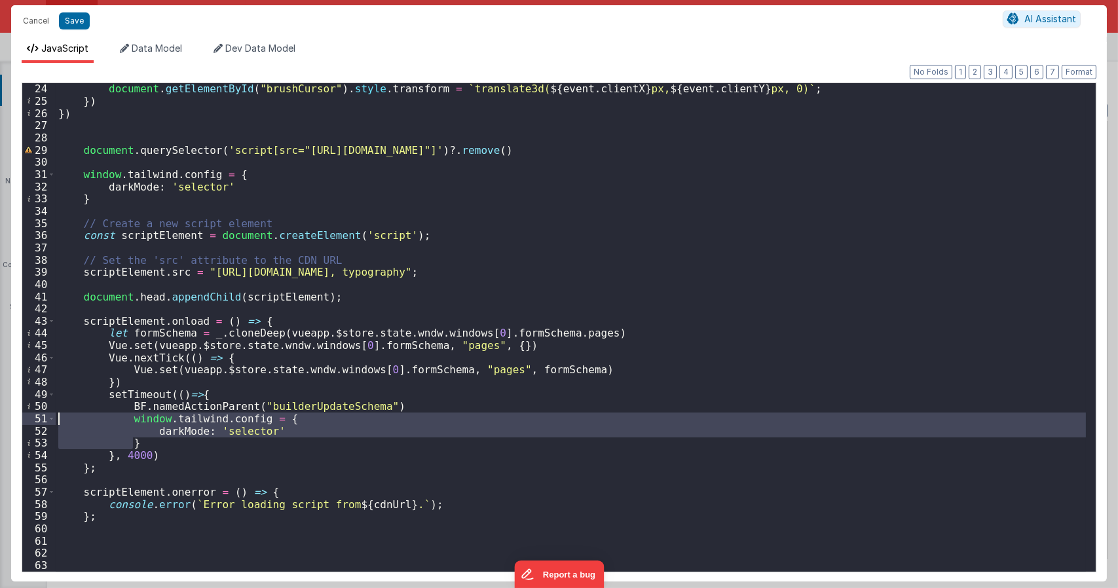
drag, startPoint x: 174, startPoint y: 440, endPoint x: 0, endPoint y: 419, distance: 174.9
click at [0, 419] on div "Cancel Save AI Assistant JavaScript Data Model Dev Data Model Format 7 6 5 4 3 …" at bounding box center [559, 294] width 1118 height 588
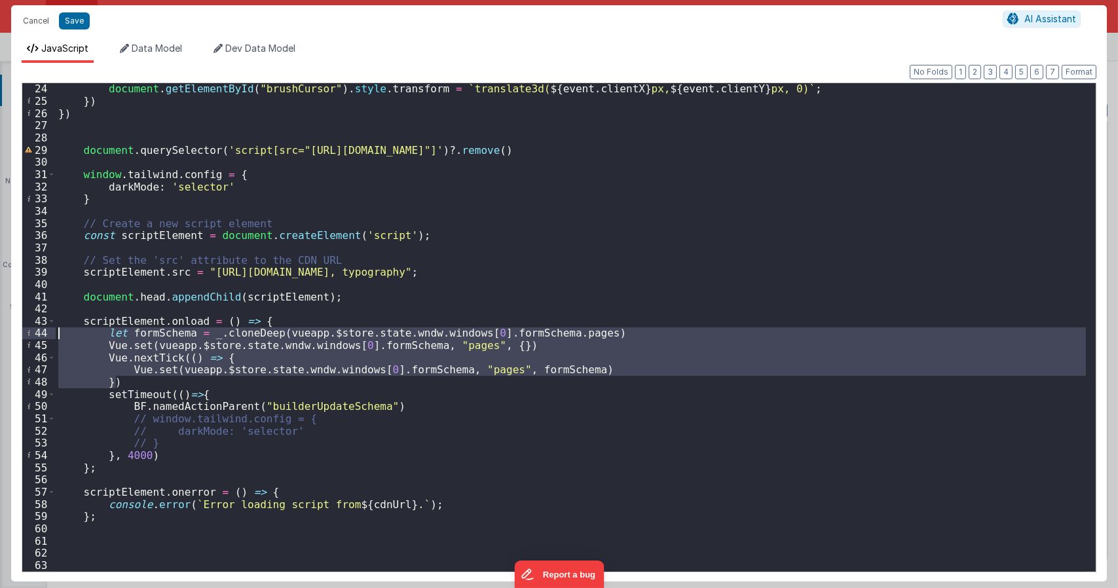
drag, startPoint x: 127, startPoint y: 381, endPoint x: 0, endPoint y: 332, distance: 136.0
click at [0, 332] on div "Cancel Save AI Assistant JavaScript Data Model Dev Data Model Format 7 6 5 4 3 …" at bounding box center [559, 294] width 1118 height 588
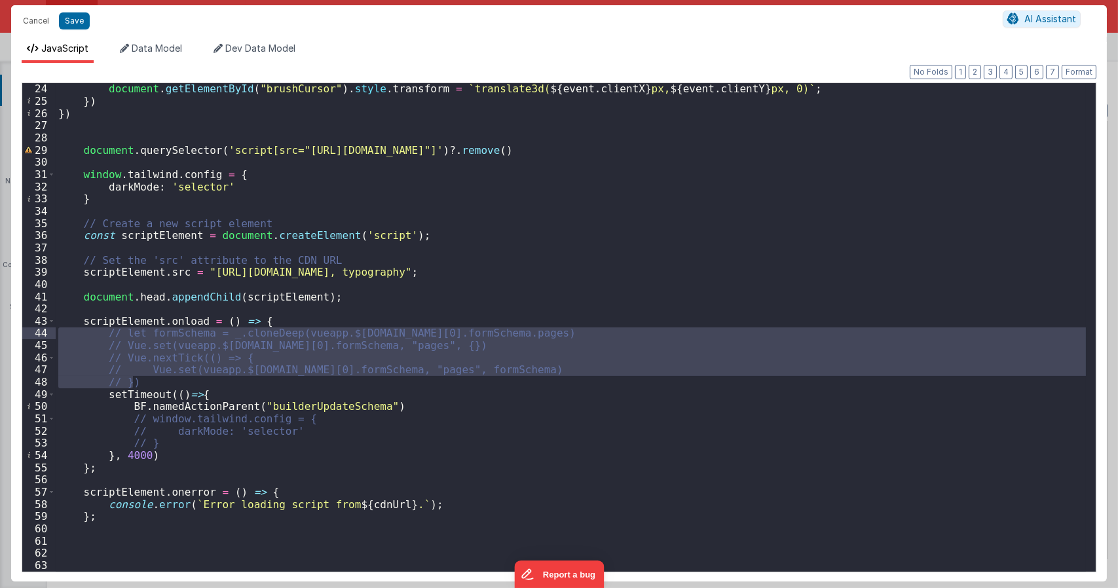
click at [283, 411] on div "document . getElementById ( "brushCursor" ) . style . transform = ` translate3d…" at bounding box center [571, 339] width 1031 height 513
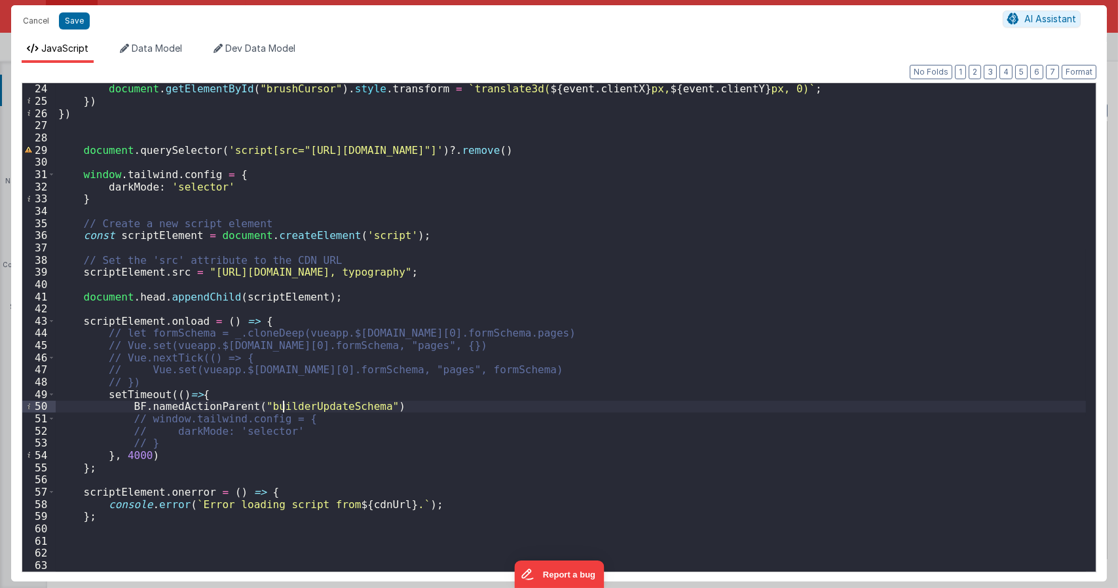
type textarea "Dnd version - my baby, please don't touch"
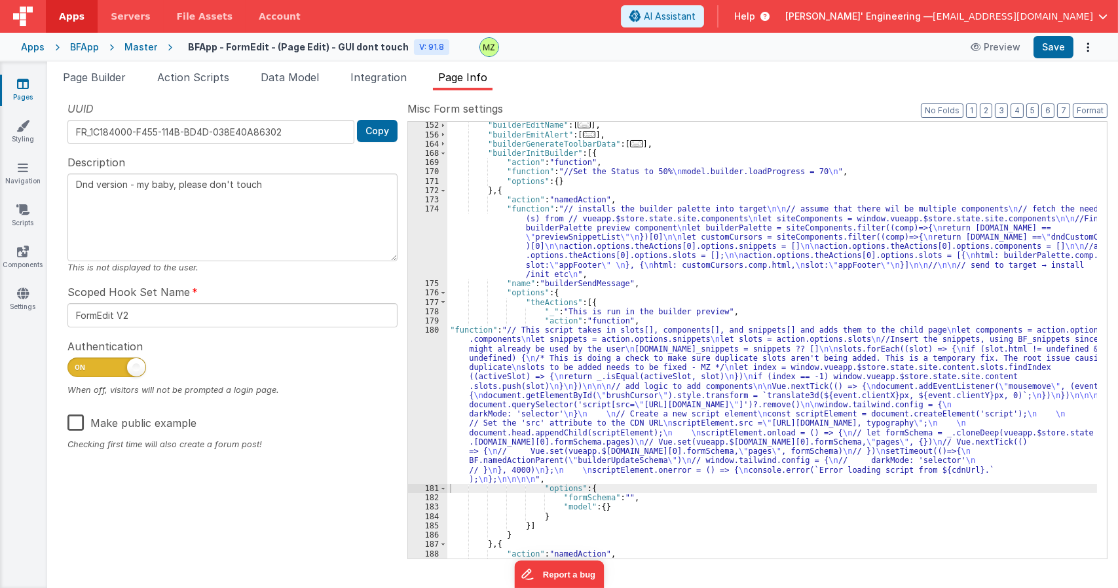
click at [595, 352] on div ""builderEditName" : [ ... ] , "builderEmitAlert" : [ ... ] , "builderGenerateTo…" at bounding box center [773, 348] width 650 height 455
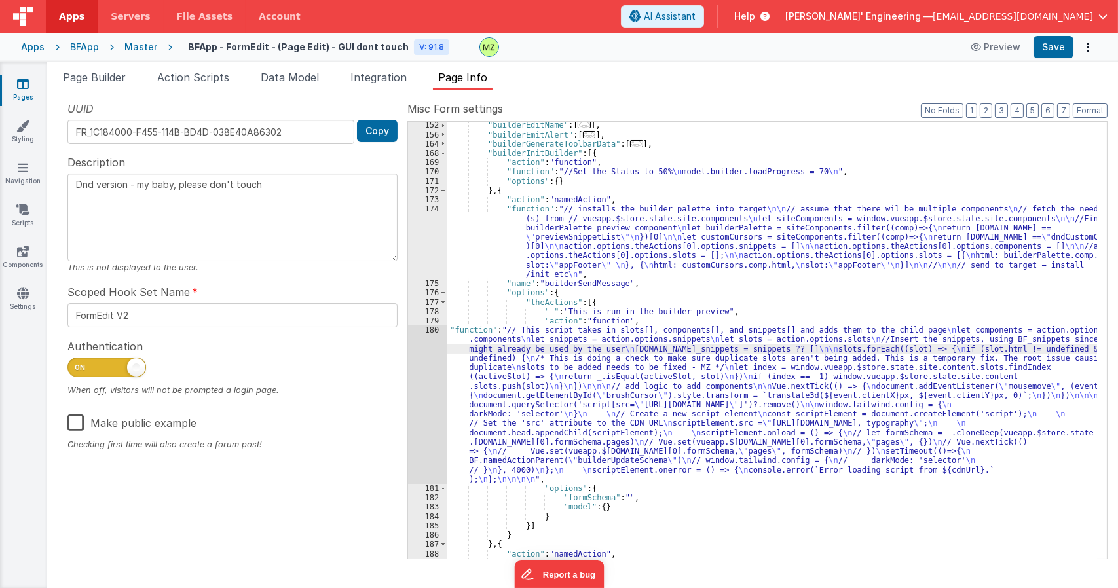
click at [434, 332] on div "180" at bounding box center [427, 405] width 39 height 159
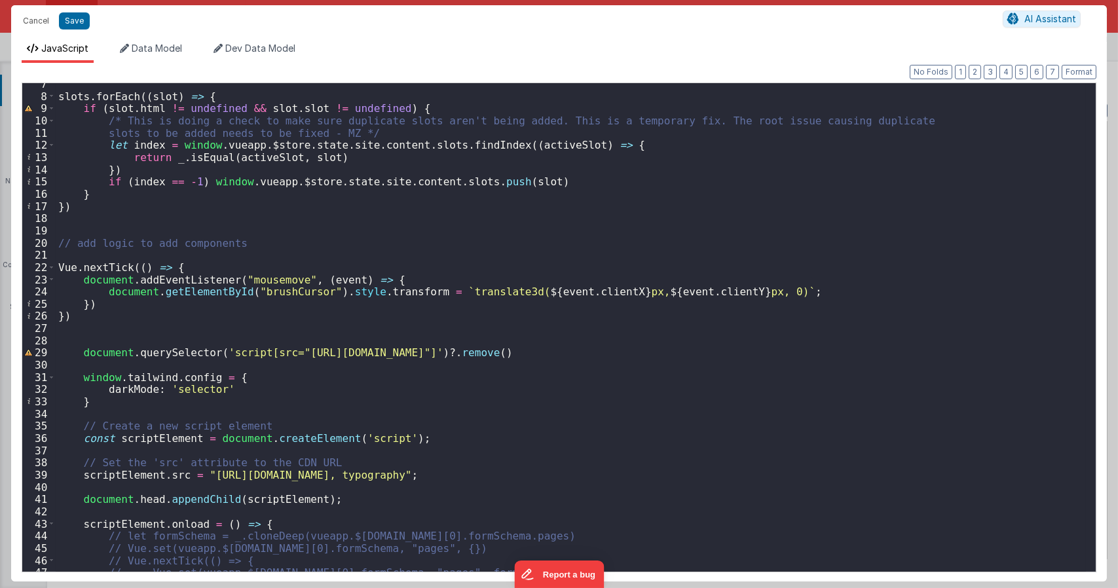
scroll to position [118, 0]
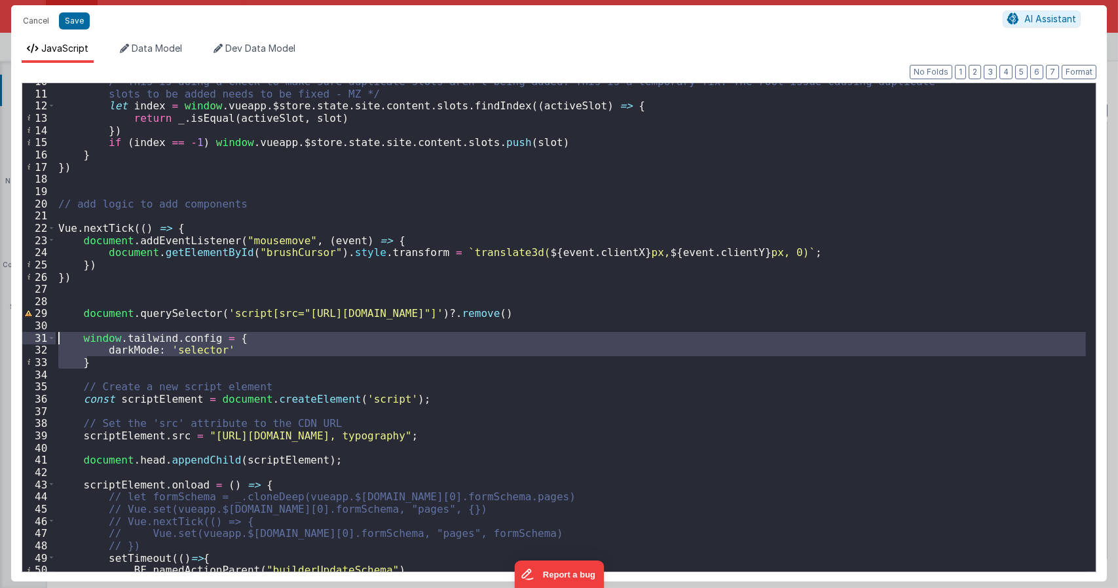
drag, startPoint x: 120, startPoint y: 359, endPoint x: 57, endPoint y: 338, distance: 66.3
click at [57, 338] on div "/* This is doing a check to make sure duplicate slots aren't being added. This …" at bounding box center [571, 331] width 1031 height 513
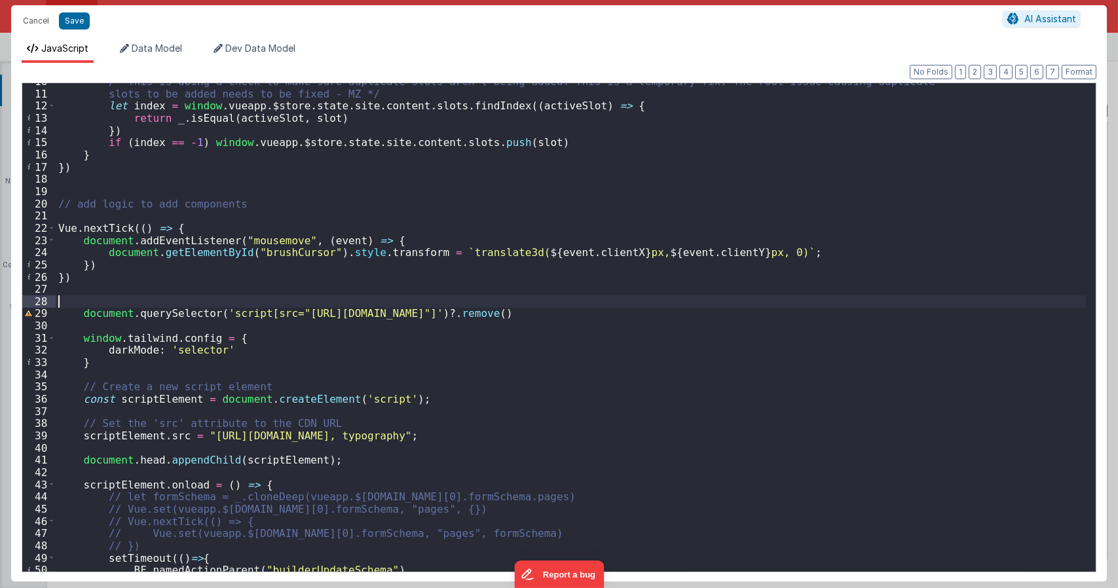
click at [335, 301] on div "/* This is doing a check to make sure duplicate slots aren't being added. This …" at bounding box center [571, 331] width 1031 height 513
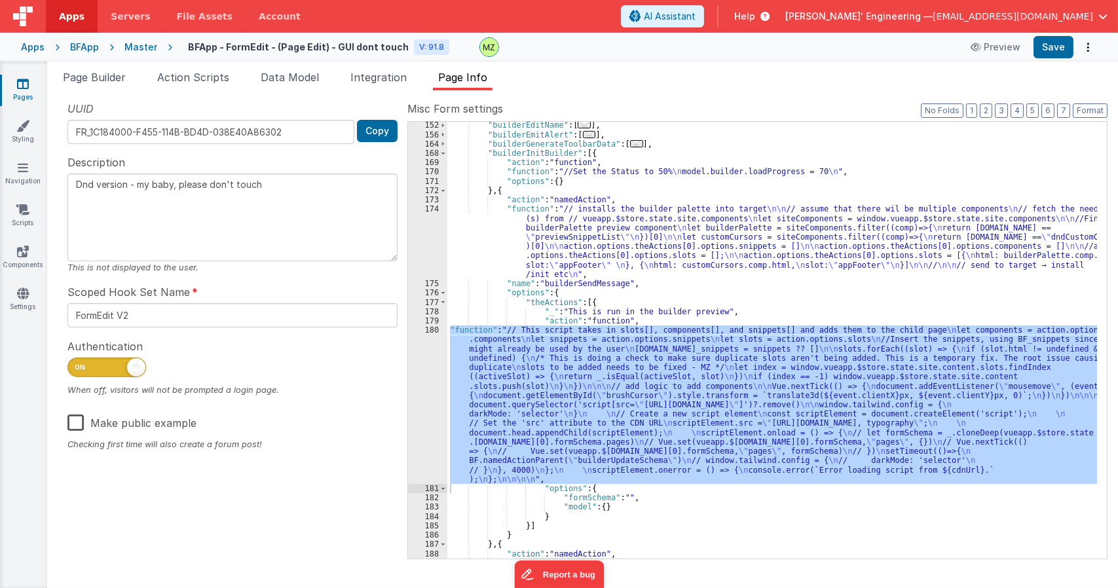
click at [760, 389] on div ""builderEditName" : [ ... ] , "builderEmitAlert" : [ ... ] , "builderGenerateTo…" at bounding box center [773, 340] width 650 height 437
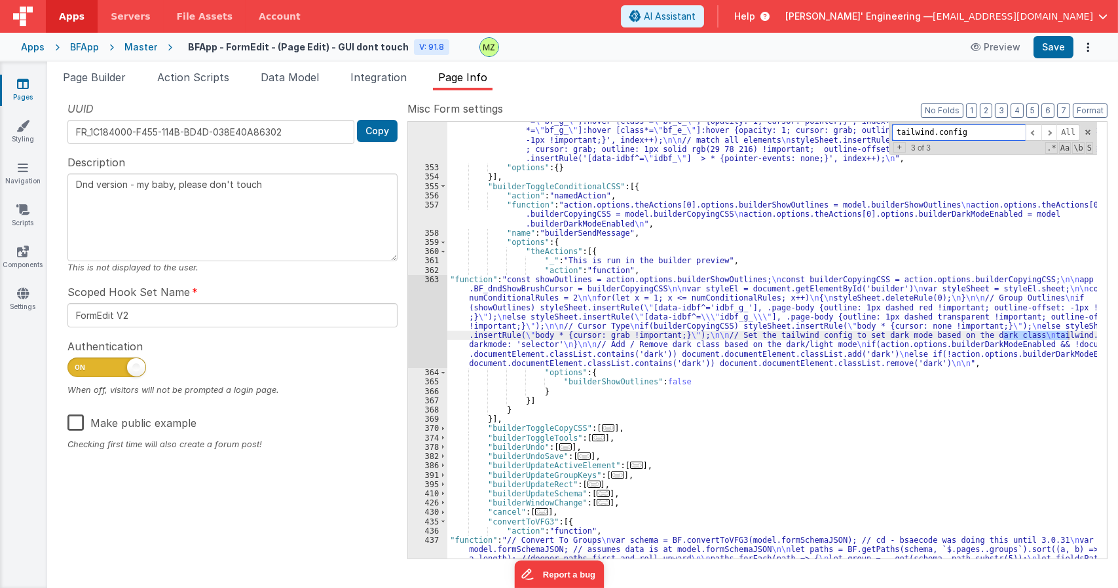
scroll to position [2204, 0]
type input "tailwind.config"
click at [514, 315] on div ""function" : "// Inject needed classes into the styles \n\n return // shunted a…" at bounding box center [773, 428] width 650 height 773
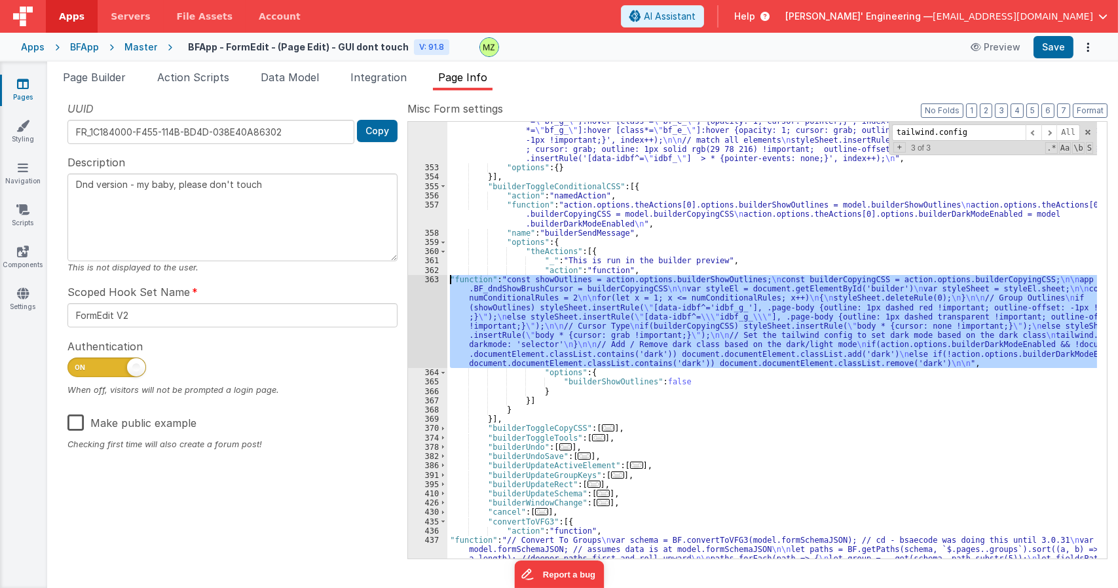
click at [428, 282] on div "363" at bounding box center [427, 321] width 39 height 93
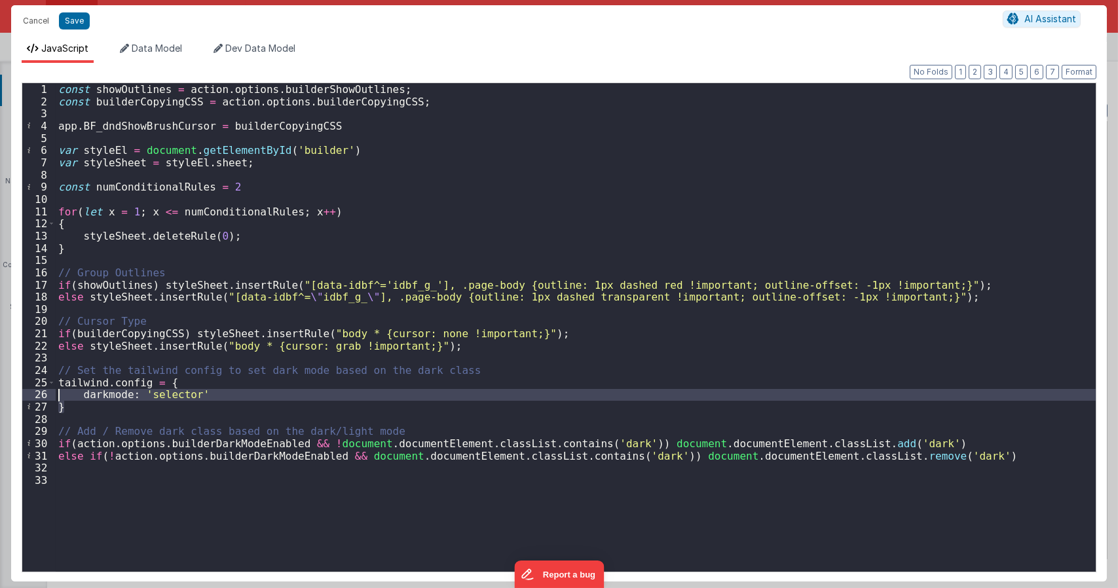
drag, startPoint x: 100, startPoint y: 406, endPoint x: 53, endPoint y: 393, distance: 48.2
click at [53, 393] on div "1 2 3 4 5 6 7 8 9 10 11 12 13 14 15 16 17 18 19 20 21 22 23 24 25 26 27 28 29 3…" at bounding box center [559, 328] width 1075 height 490
click at [56, 385] on div "const showOutlines = action . options . builderShowOutlines ; const builderCopy…" at bounding box center [576, 339] width 1041 height 513
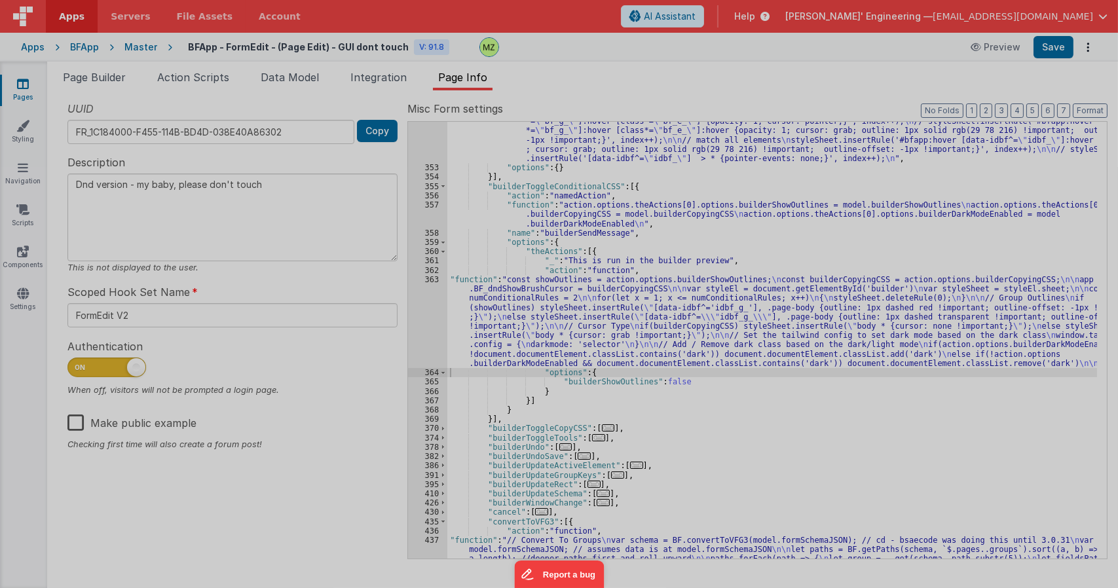
type textarea "Dnd version - my baby, please don't touch"
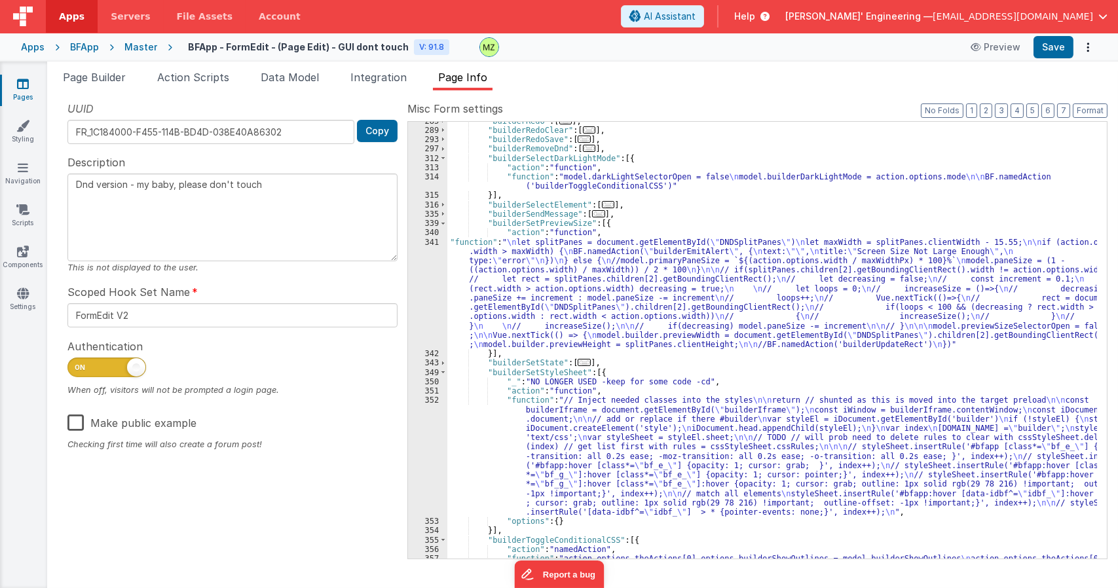
scroll to position [1850, 0]
click at [512, 286] on div ""builderRedo" : [ ... ] , "builderRedoClear" : [ ... ] , "builderRedoSave" : [ …" at bounding box center [773, 354] width 650 height 474
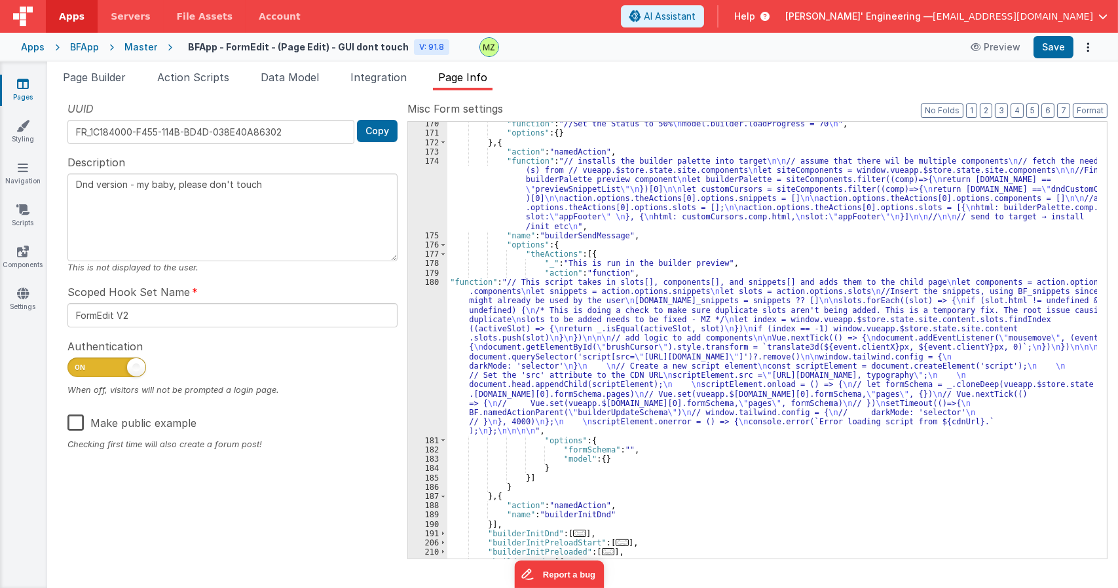
scroll to position [356, 0]
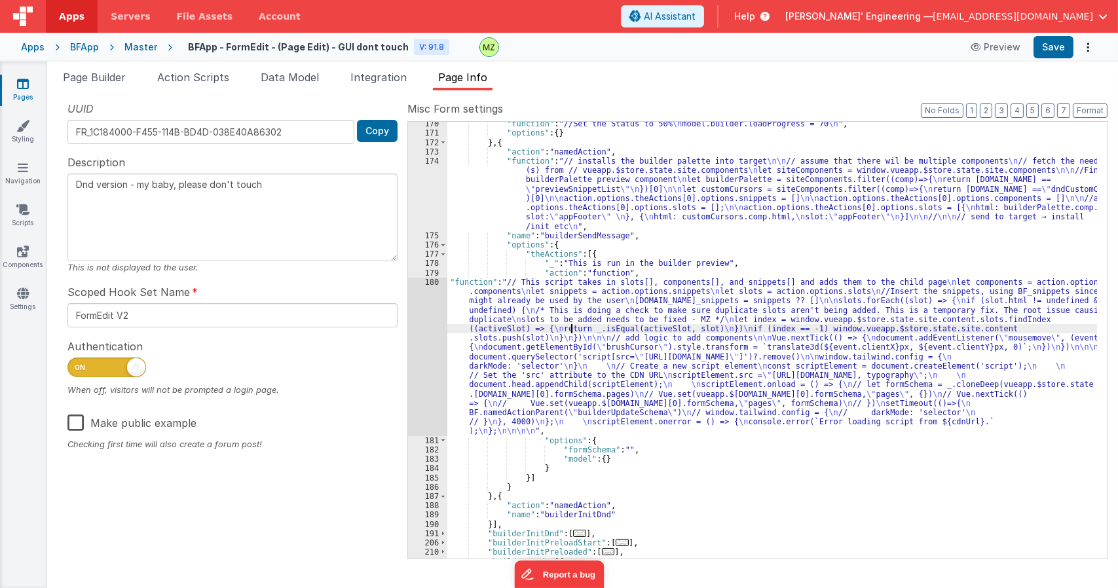
click at [569, 331] on div ""function" : "//Set the Status to 50% \n model.builder.loadProgress = 70 \n " ,…" at bounding box center [773, 346] width 650 height 455
click at [435, 294] on div "180" at bounding box center [427, 357] width 39 height 159
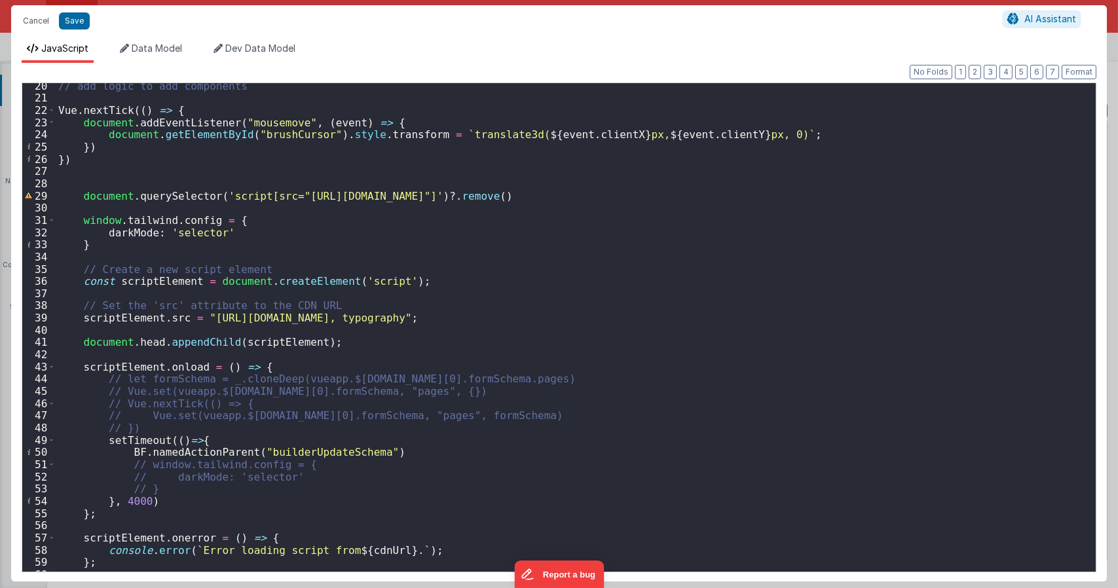
scroll to position [236, 0]
click at [434, 274] on div "// add logic to add components Vue . nextTick (( ) => { document . addEventList…" at bounding box center [571, 336] width 1031 height 513
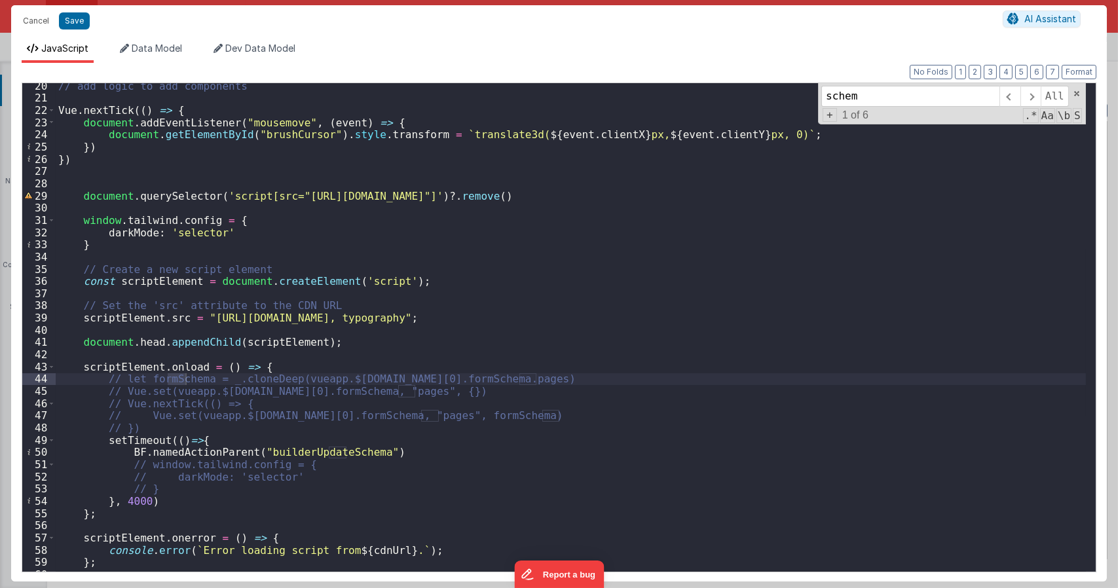
type input "schema"
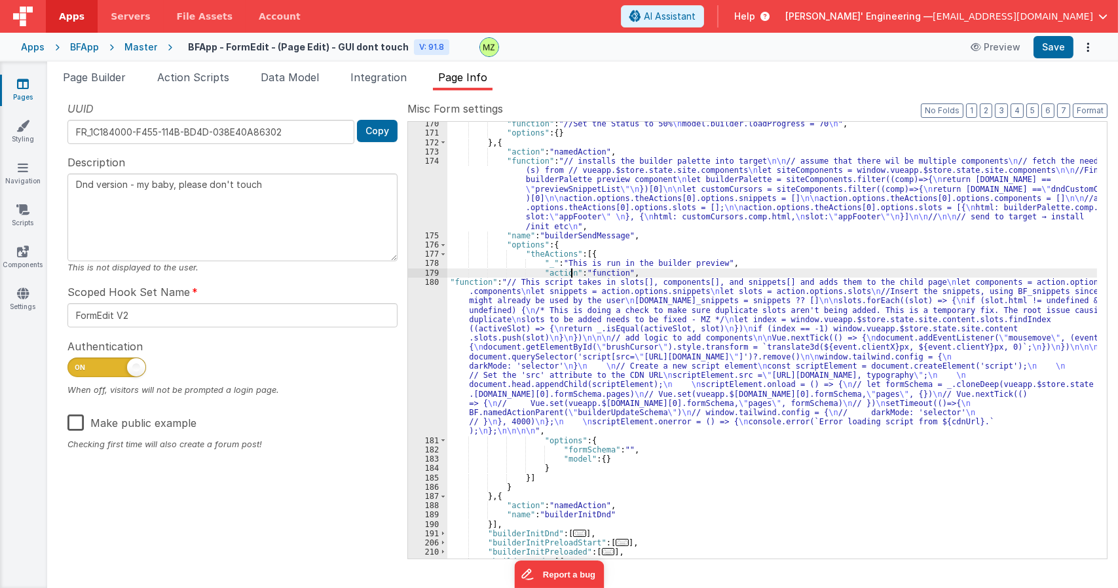
click at [573, 271] on div ""function" : "//Set the Status to 50% \n model.builder.loadProgress = 70 \n " ,…" at bounding box center [773, 346] width 650 height 455
click at [572, 332] on div ""function" : "//Set the Status to 50% \n model.builder.loadProgress = 70 \n " ,…" at bounding box center [773, 346] width 650 height 455
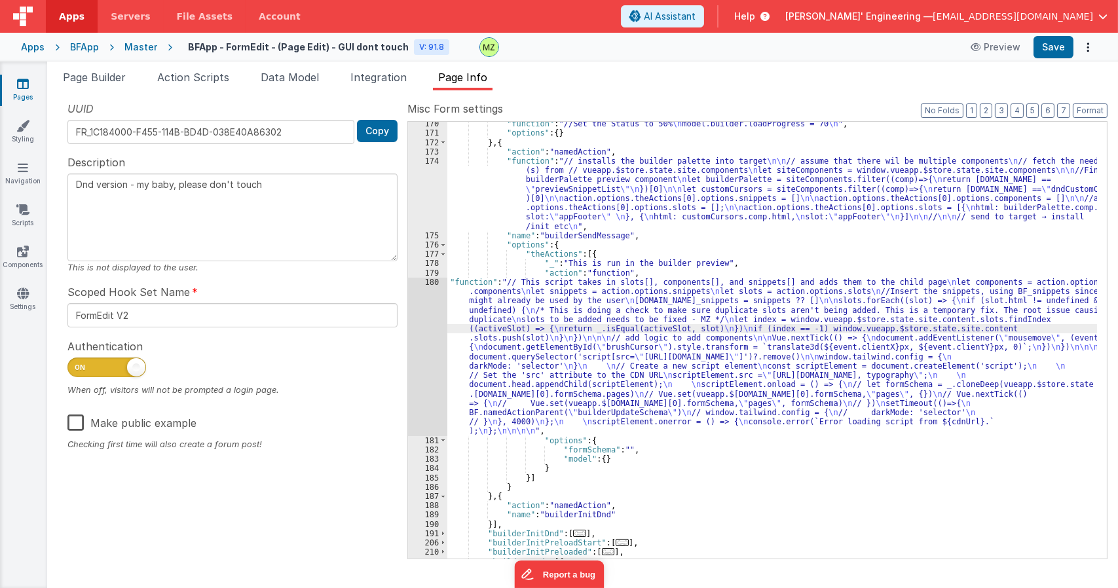
click at [440, 285] on div "180" at bounding box center [427, 357] width 39 height 159
click at [434, 282] on div "180" at bounding box center [427, 357] width 39 height 159
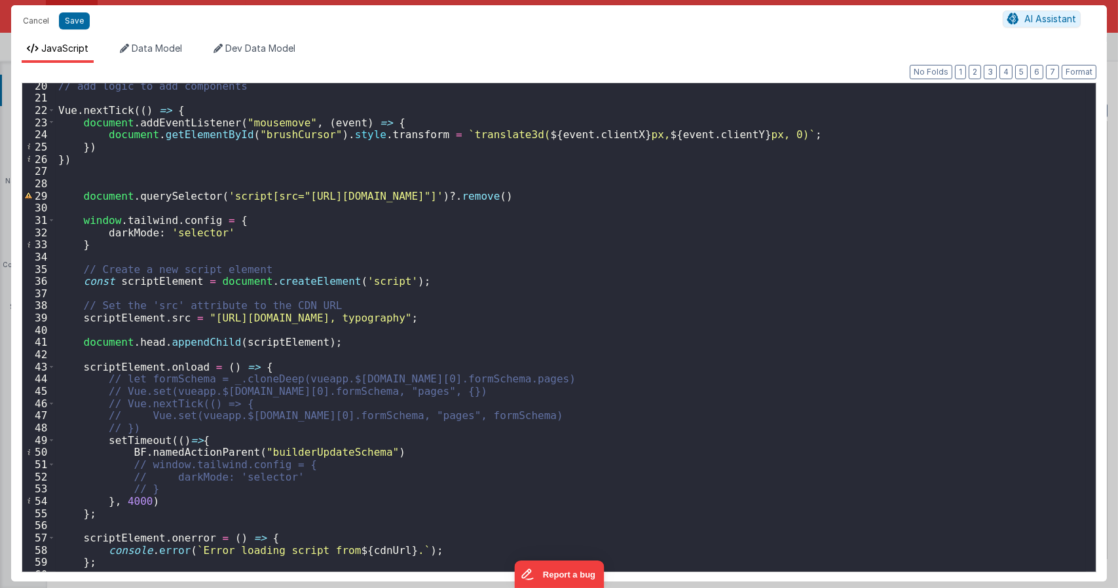
scroll to position [281, 0]
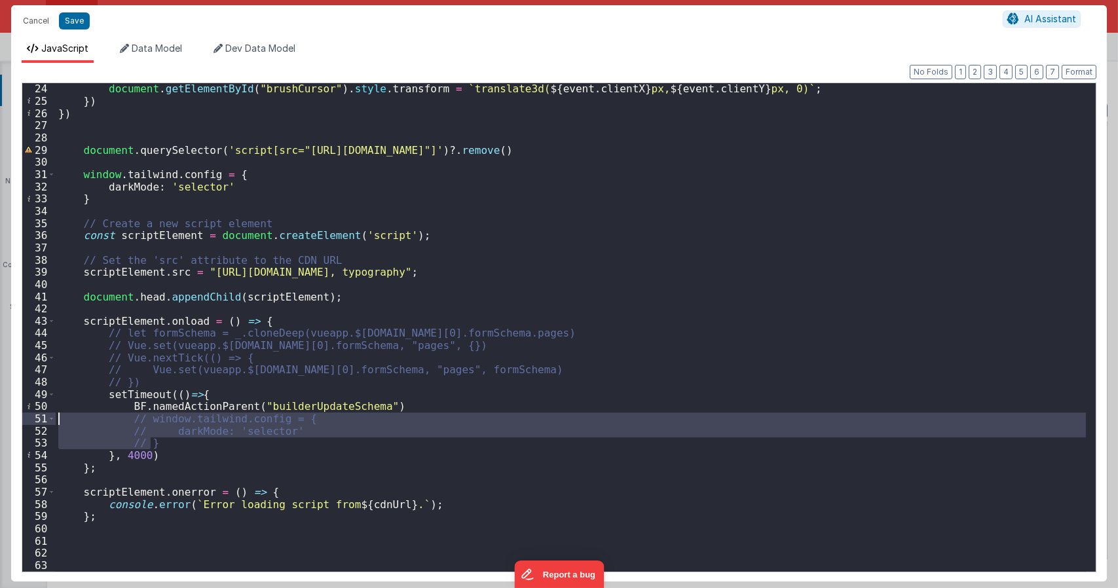
drag, startPoint x: 159, startPoint y: 440, endPoint x: 55, endPoint y: 420, distance: 106.1
click at [55, 420] on div "24 25 26 27 28 29 30 31 32 33 34 35 36 37 38 39 40 41 42 43 44 45 46 47 48 49 5…" at bounding box center [559, 328] width 1075 height 490
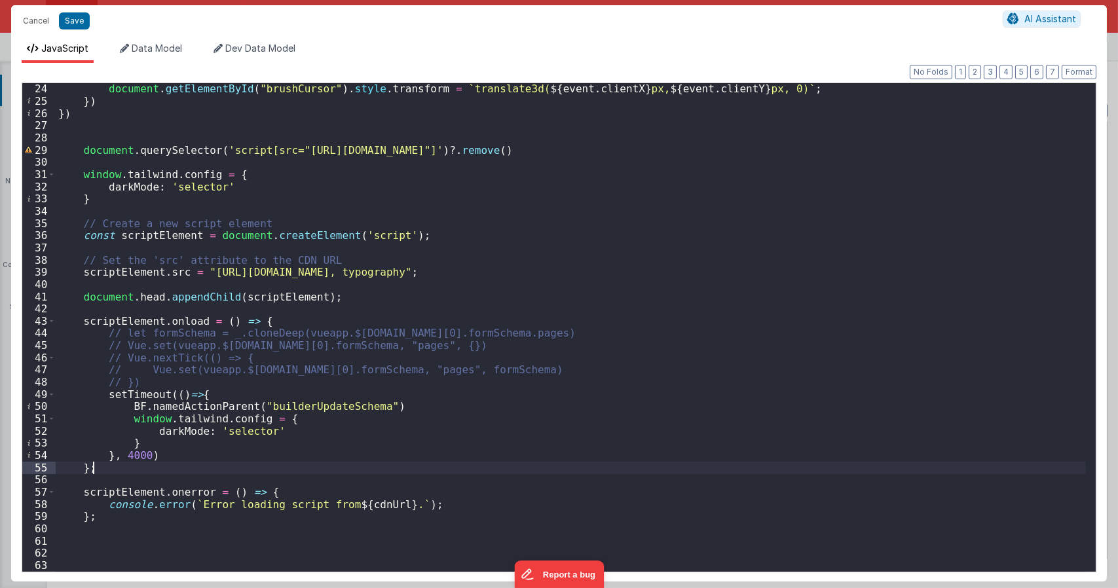
click at [379, 466] on div "document . getElementById ( "brushCursor" ) . style . transform = ` translate3d…" at bounding box center [571, 339] width 1031 height 513
type textarea "Dnd version - my baby, please don't touch"
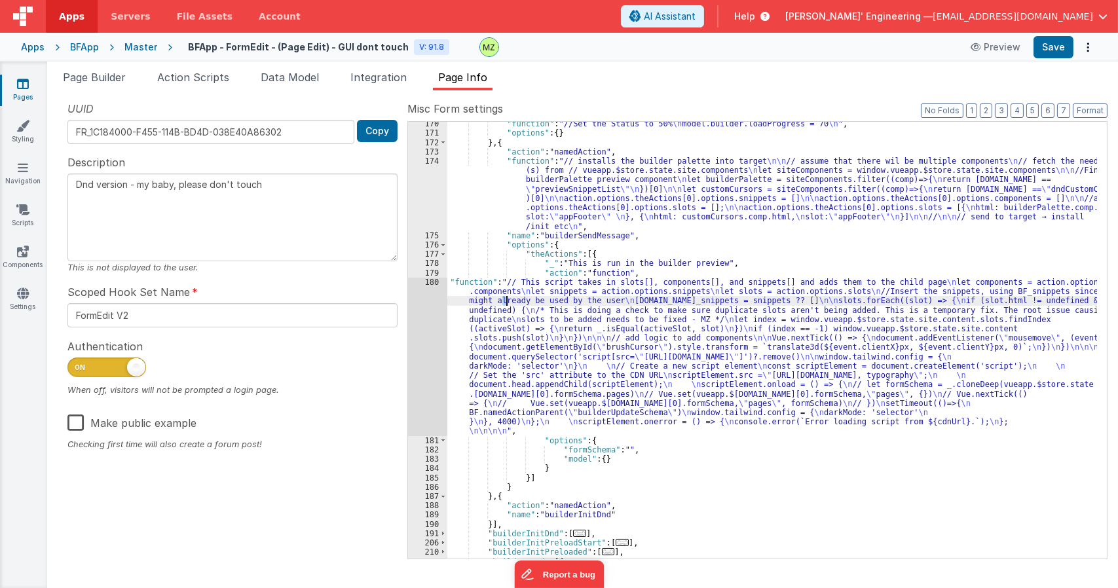
drag, startPoint x: 546, startPoint y: 293, endPoint x: 505, endPoint y: 305, distance: 42.9
click at [505, 305] on div ""function" : "//Set the Status to 50% \n model.builder.loadProgress = 70 \n " ,…" at bounding box center [773, 346] width 650 height 455
